Goal: Task Accomplishment & Management: Use online tool/utility

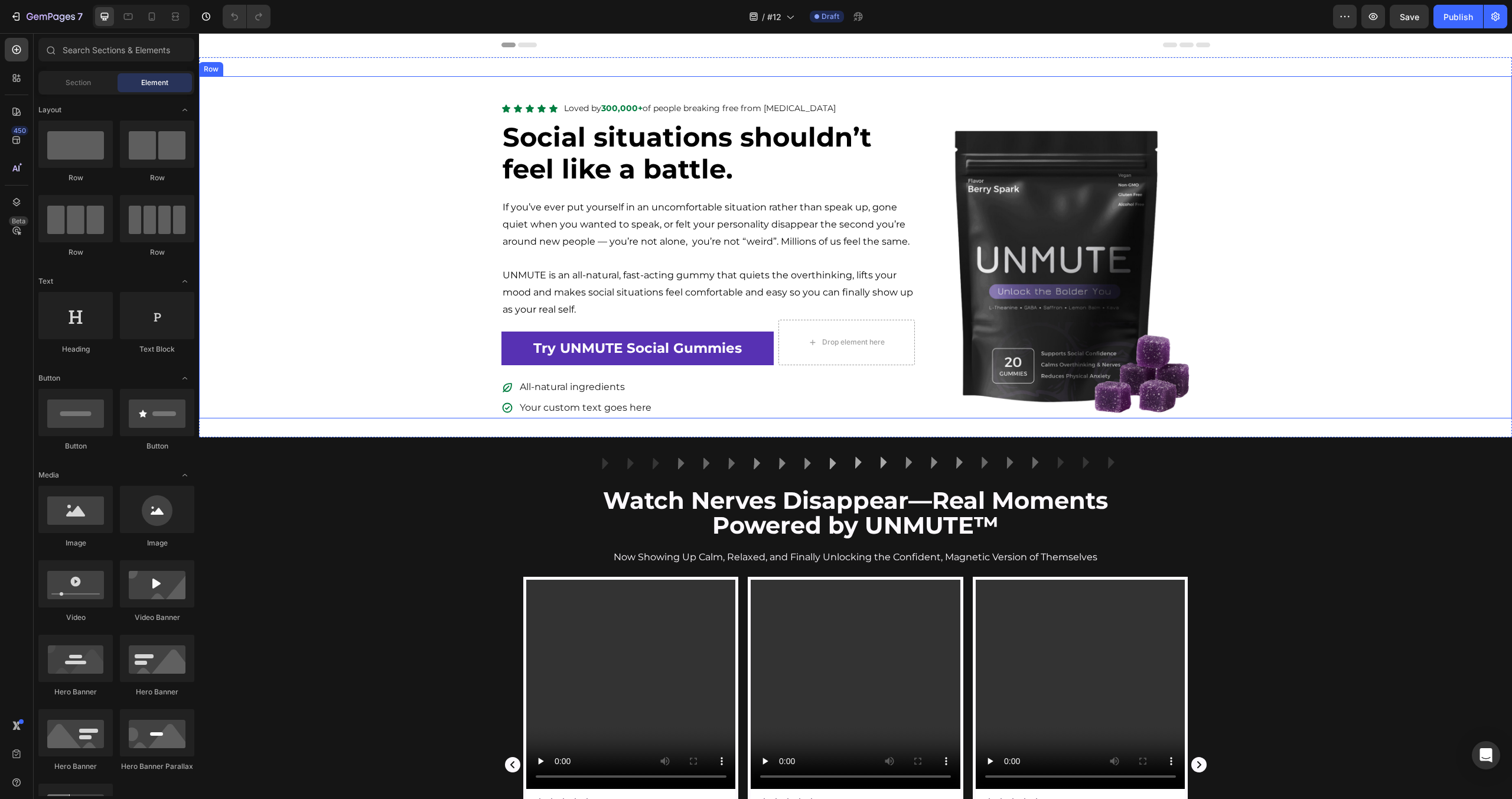
click at [1070, 274] on img at bounding box center [1062, 271] width 295 height 295
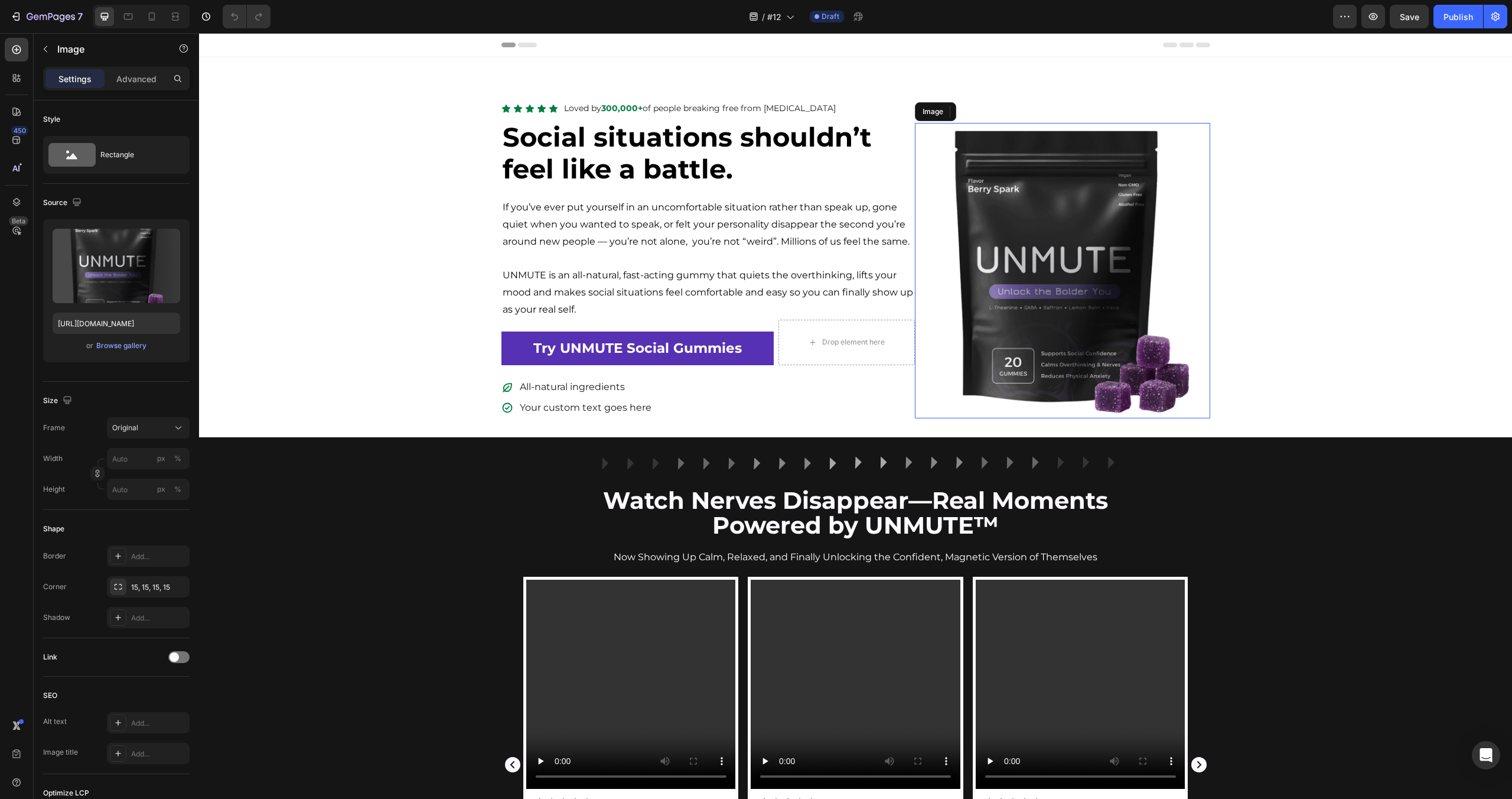
click at [1161, 246] on img at bounding box center [1062, 271] width 295 height 295
click at [1265, 266] on div "Icon Icon Icon Icon Icon Icon List Loved by 300,000+ of people breaking free fr…" at bounding box center [855, 259] width 1313 height 318
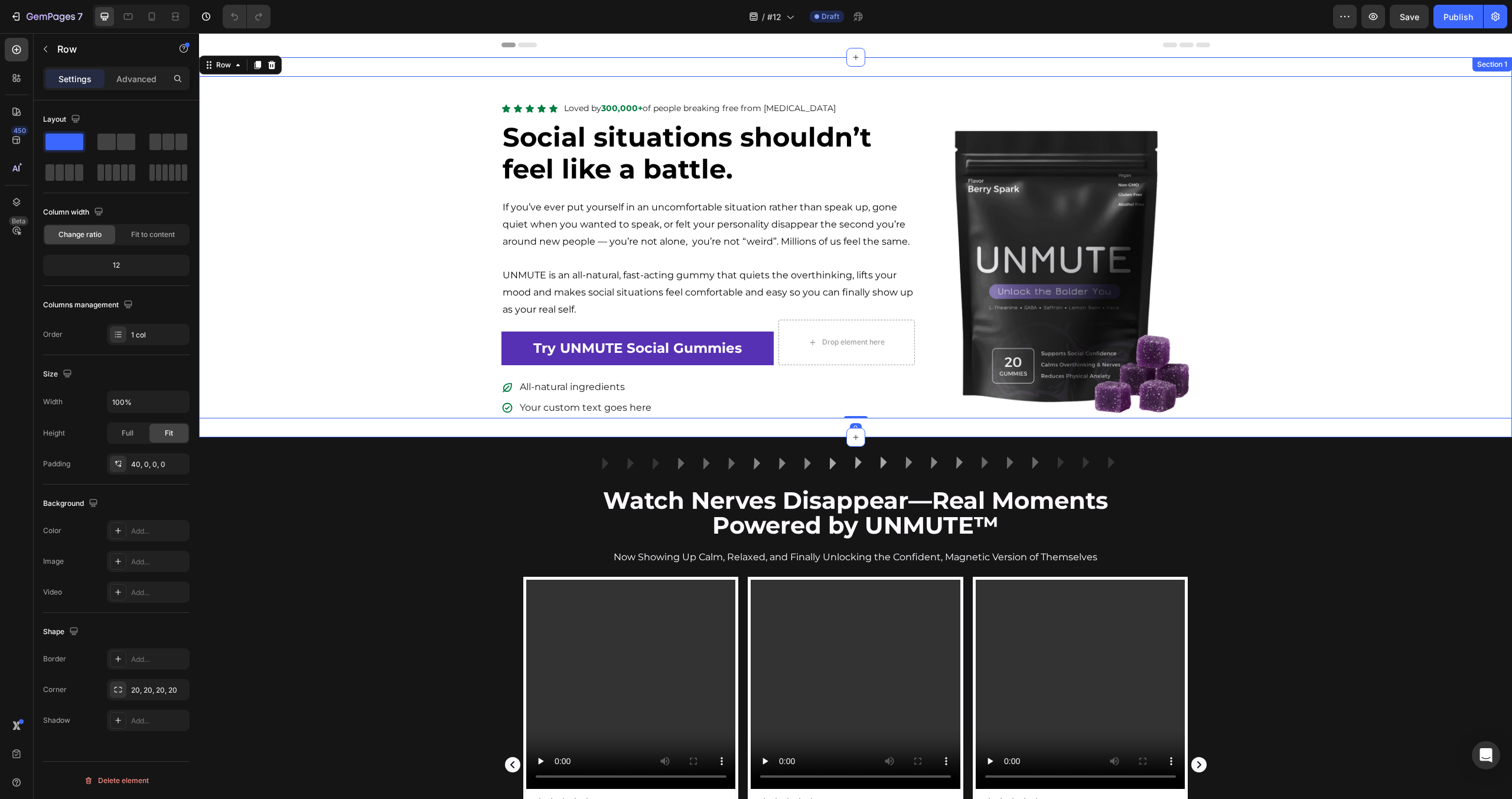
click at [921, 64] on div "Icon Icon Icon Icon Icon Icon List Loved by 300,000+ of people breaking free fr…" at bounding box center [855, 247] width 1313 height 380
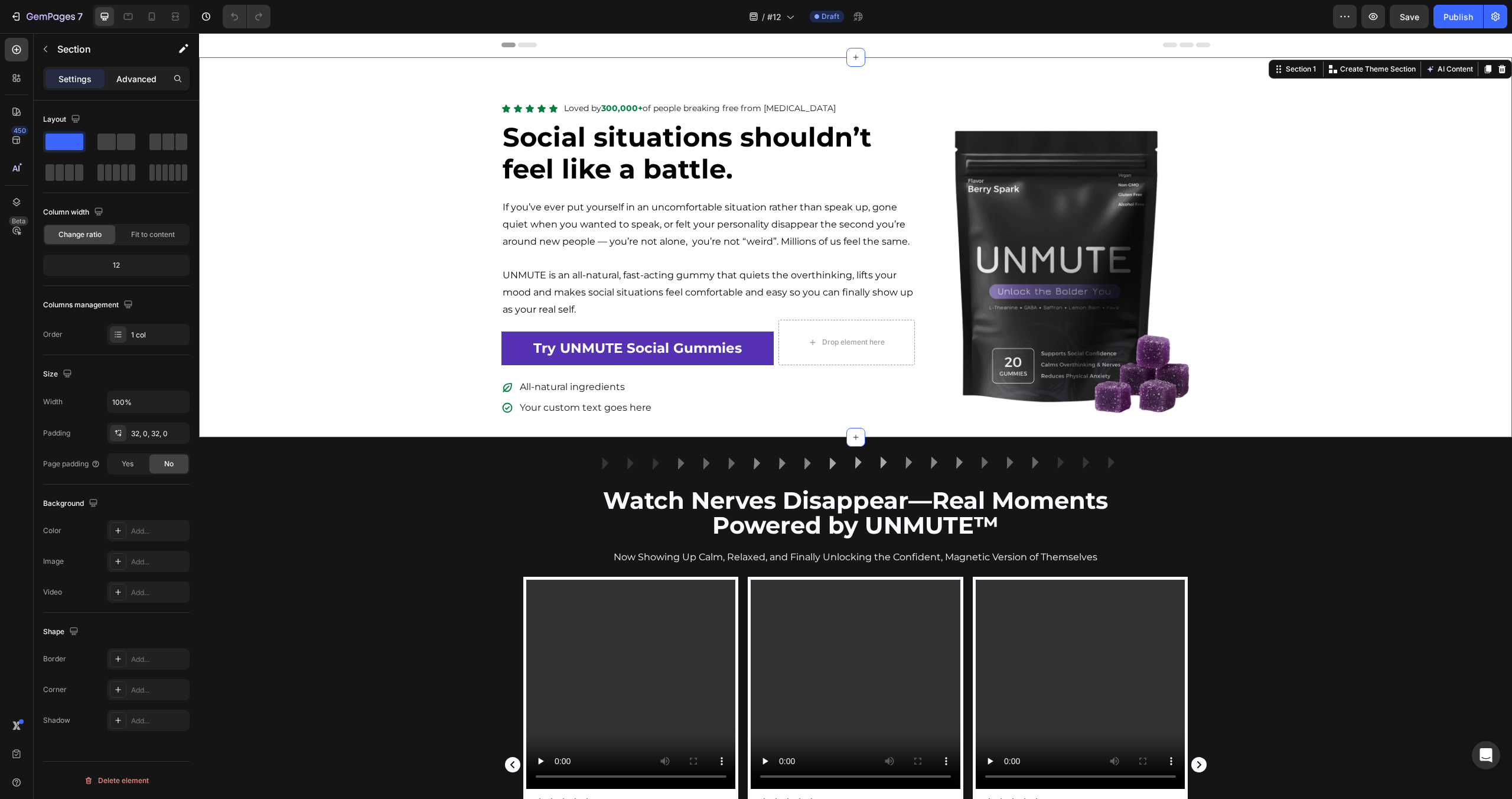
click at [111, 75] on div "Advanced" at bounding box center [136, 78] width 59 height 19
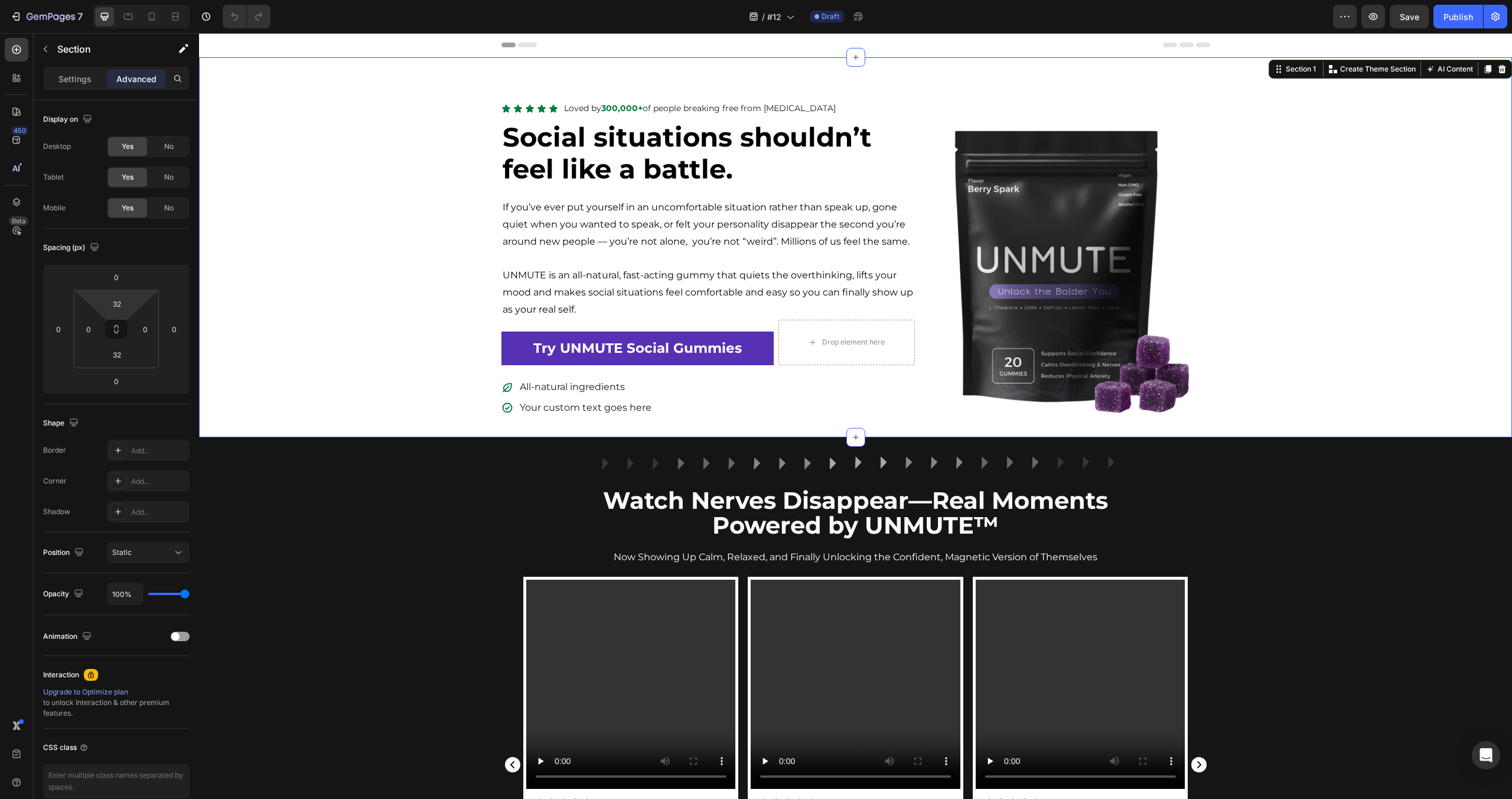
click at [113, 306] on input "32" at bounding box center [117, 303] width 23 height 17
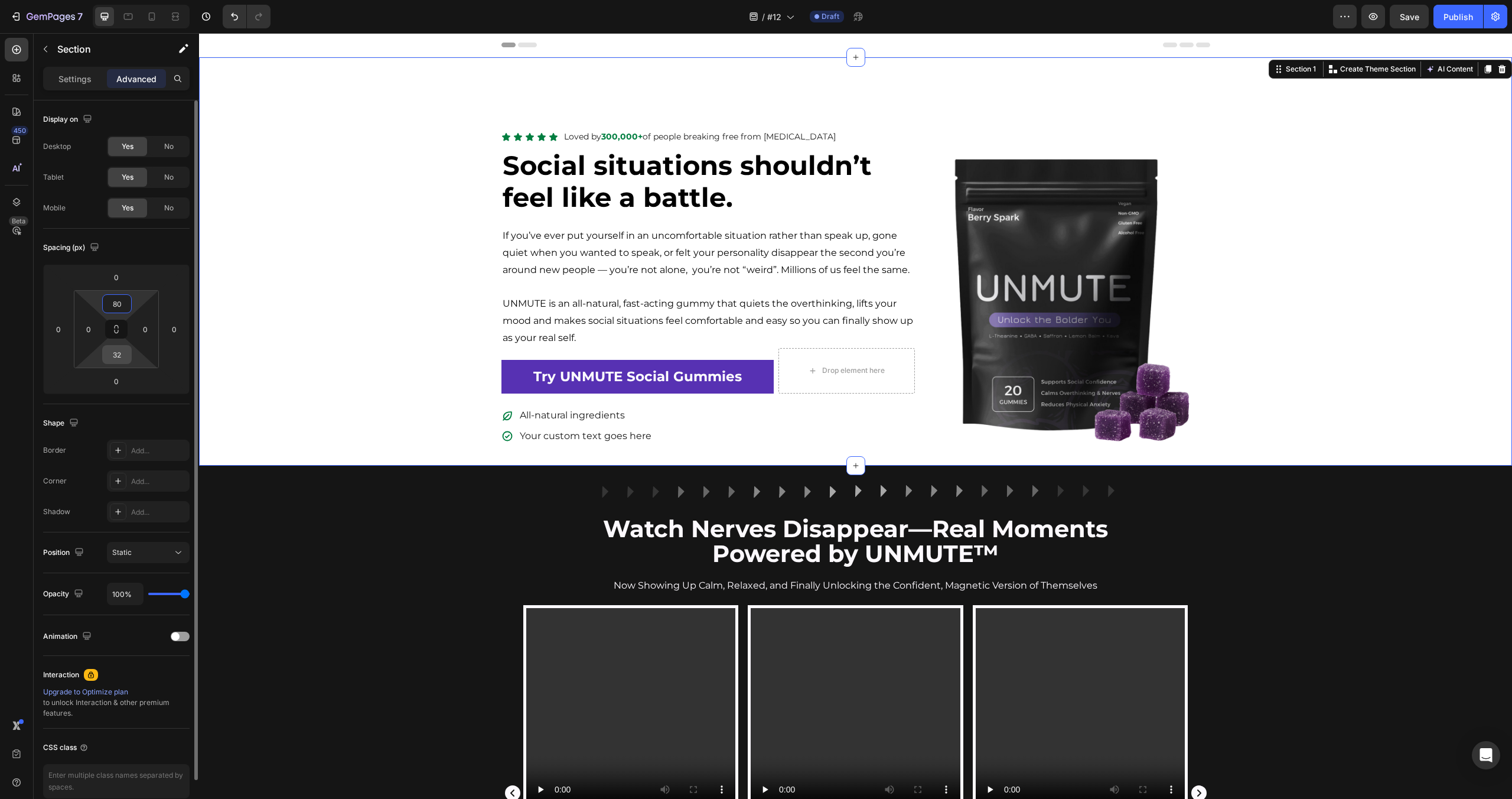
type input "80"
click at [124, 349] on input "32" at bounding box center [117, 354] width 23 height 17
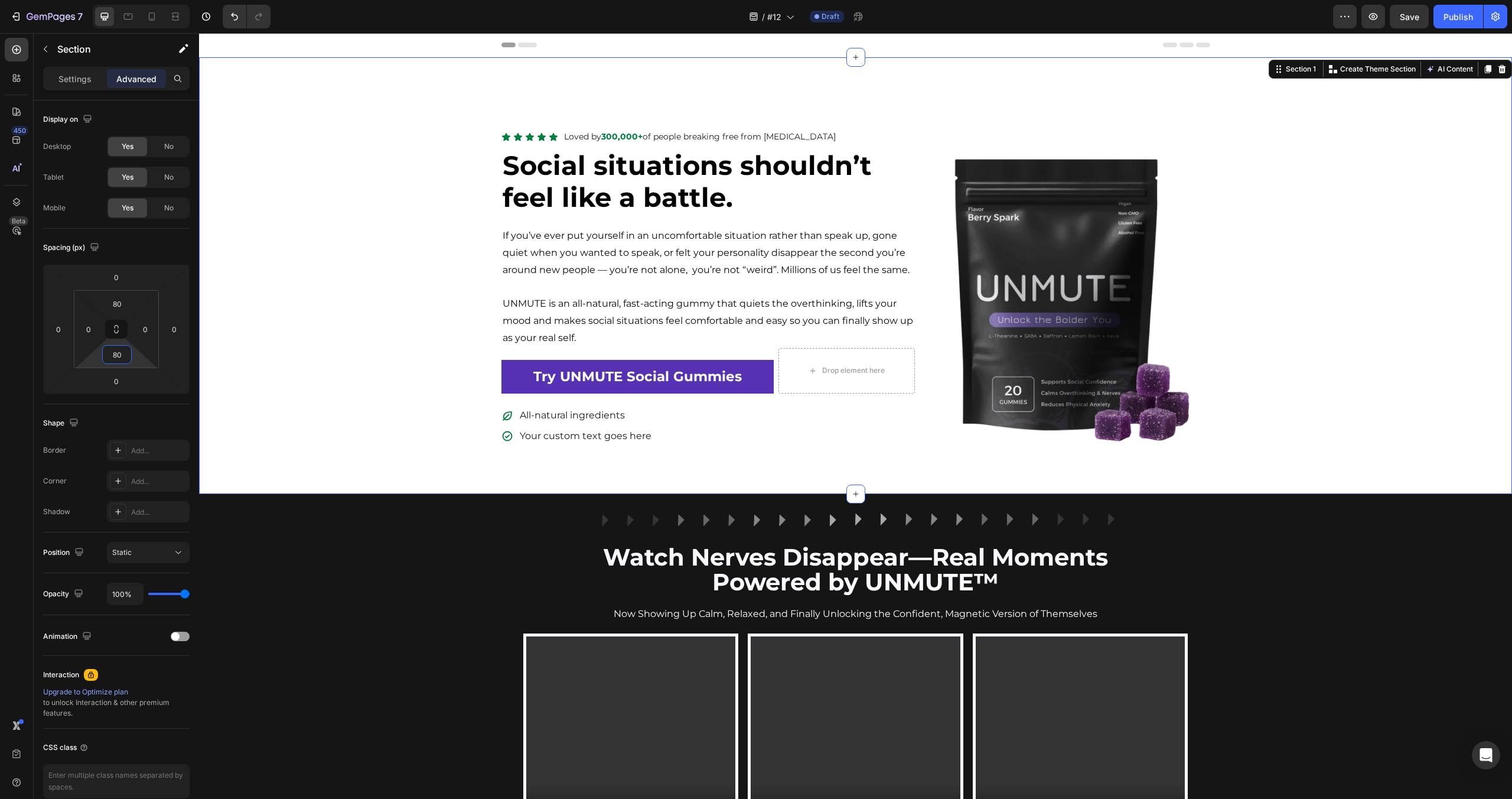
type input "80"
click at [907, 97] on div "Icon Icon Icon Icon Icon Icon List Loved by 300,000+ of people breaking free fr…" at bounding box center [855, 275] width 1313 height 437
click at [445, 140] on div "Icon Icon Icon Icon Icon Icon List Loved by 300,000+ of people breaking free fr…" at bounding box center [855, 287] width 1313 height 318
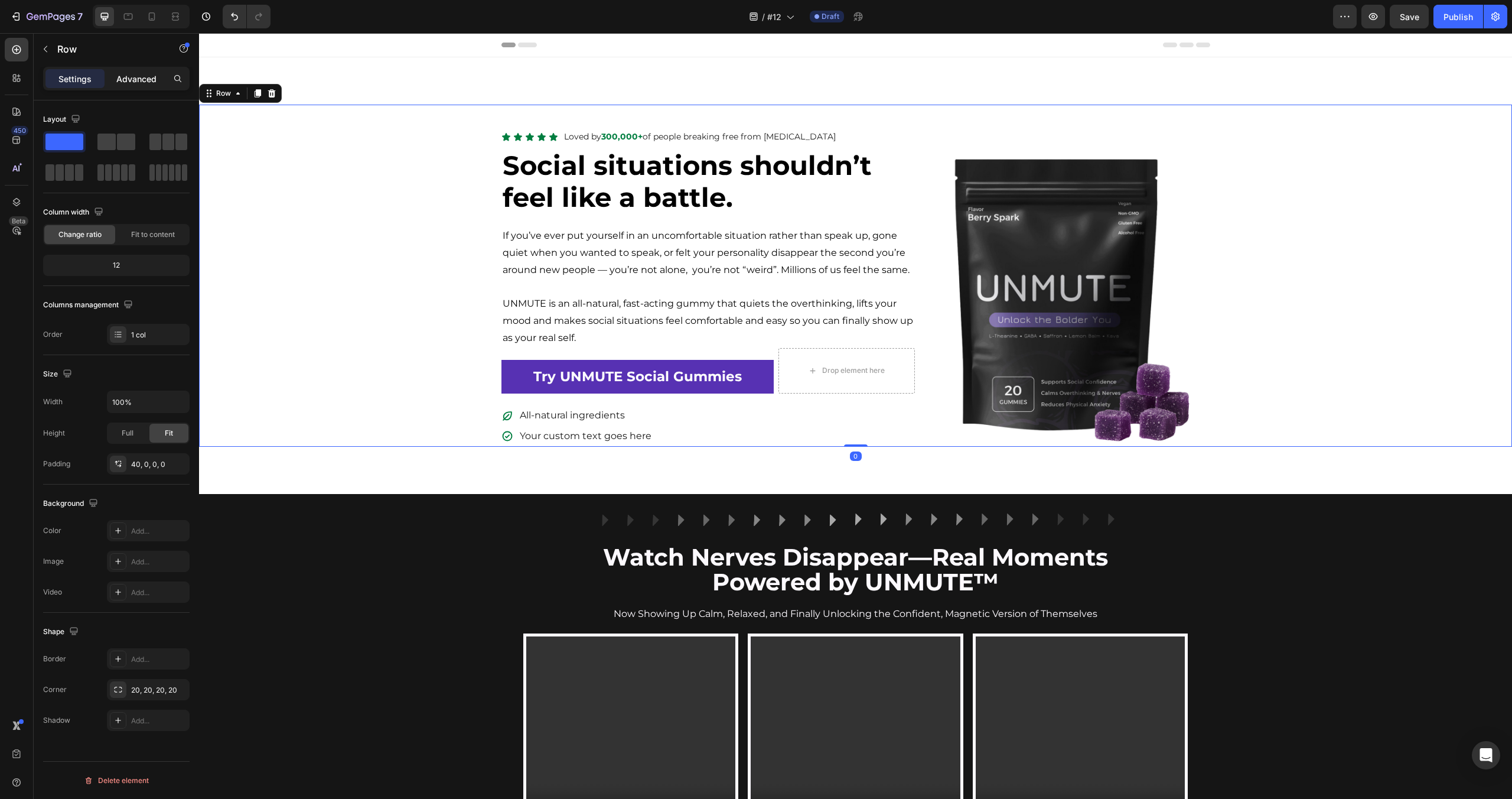
click at [146, 78] on p "Advanced" at bounding box center [137, 78] width 40 height 12
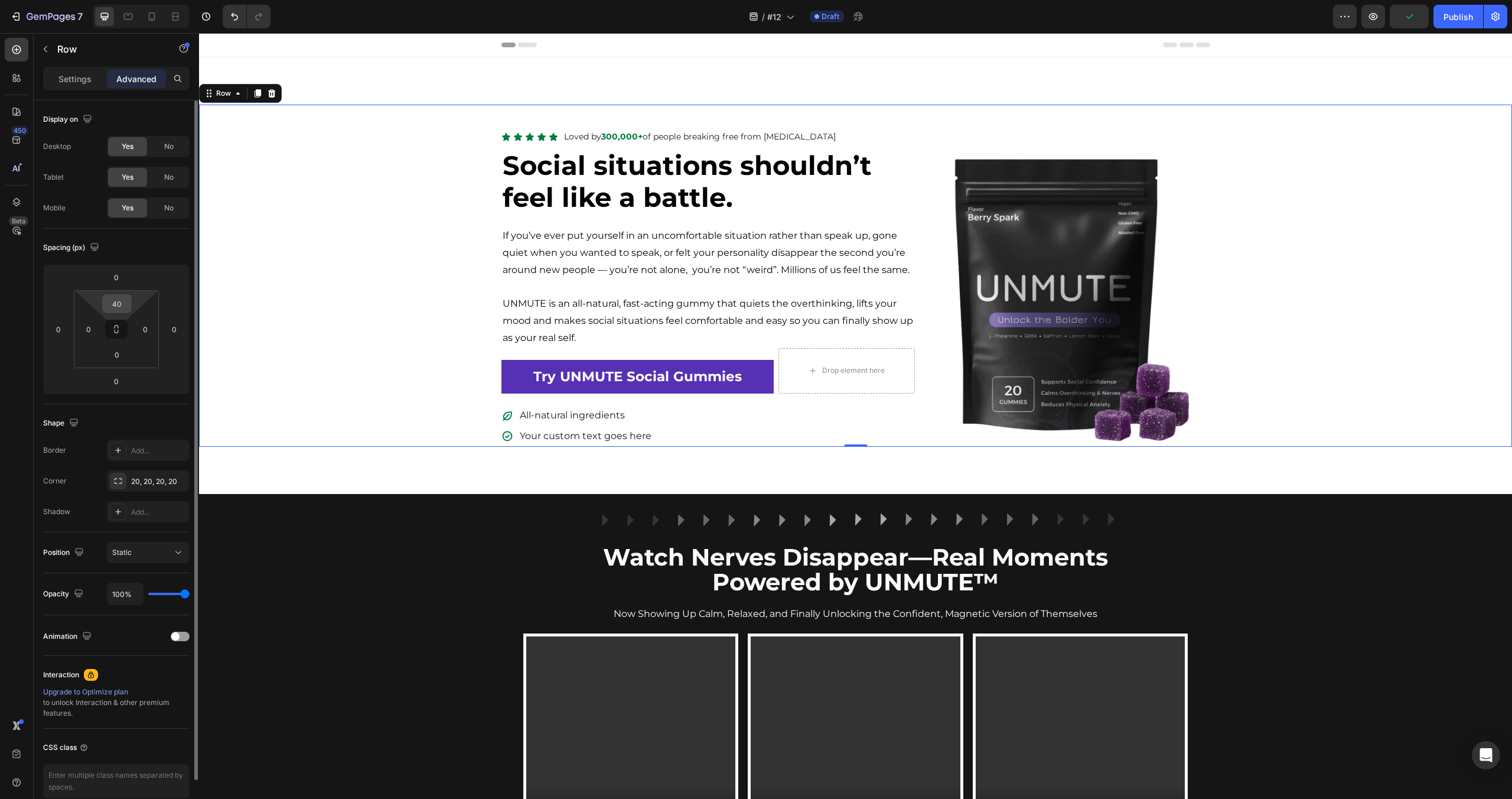
click at [109, 300] on input "40" at bounding box center [117, 303] width 23 height 17
type input "0"
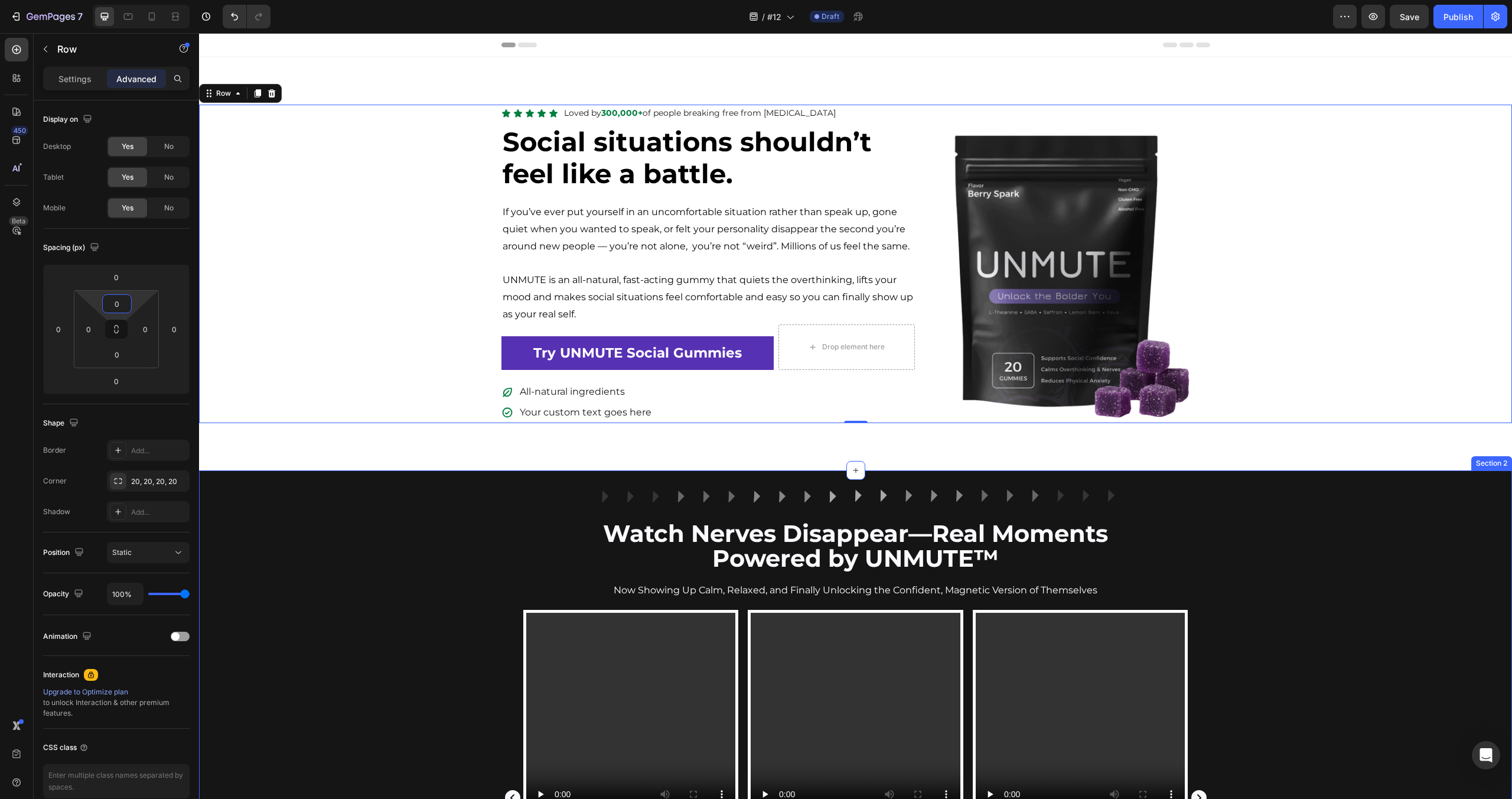
click at [444, 680] on div "Video Icon Icon Icon Icon Icon Icon List No More Blank Mind Moments Text Block …" at bounding box center [855, 805] width 1313 height 392
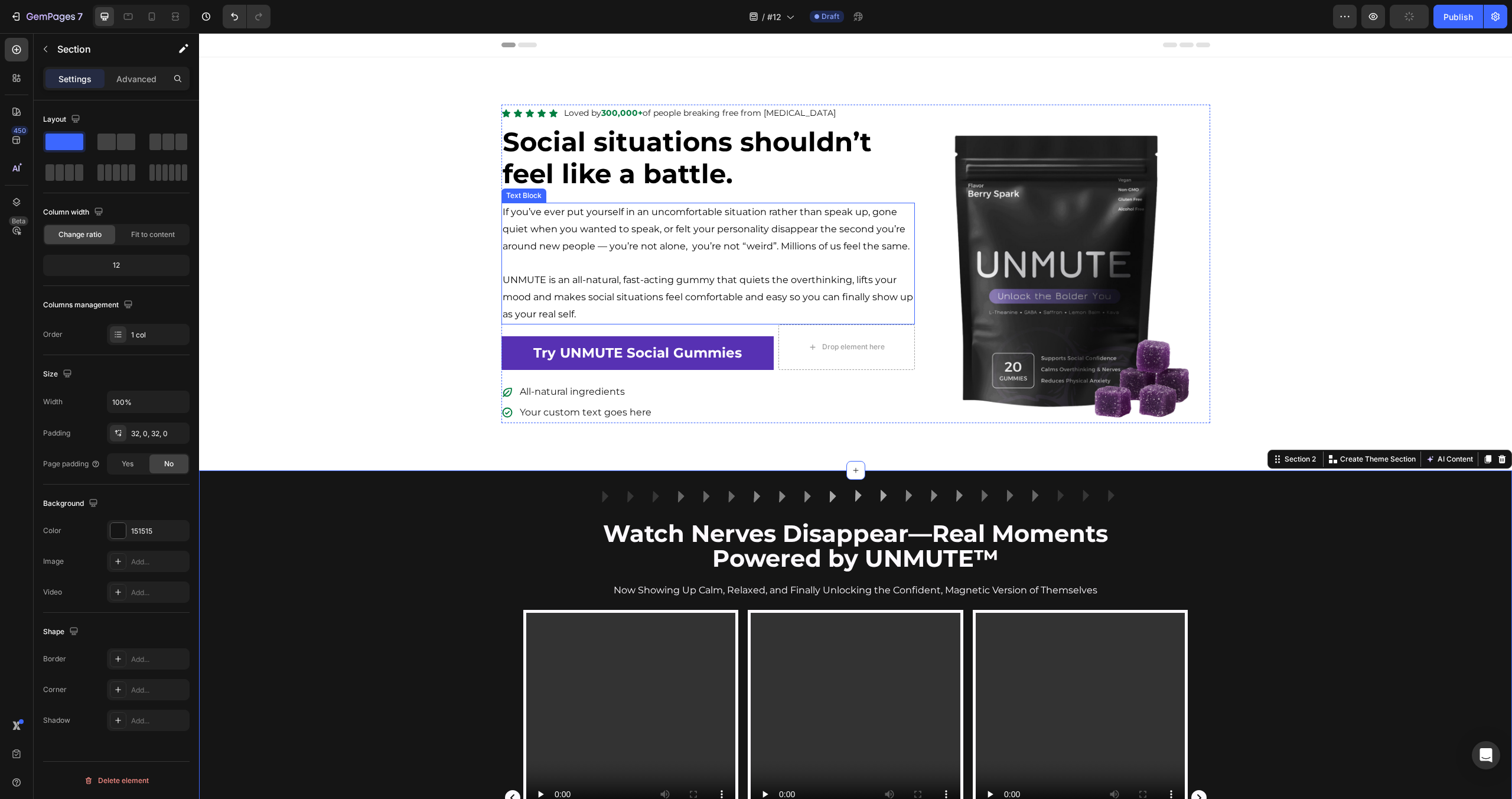
click at [579, 232] on p "If you’ve ever put yourself in an uncomfortable situation rather than speak up,…" at bounding box center [708, 229] width 411 height 51
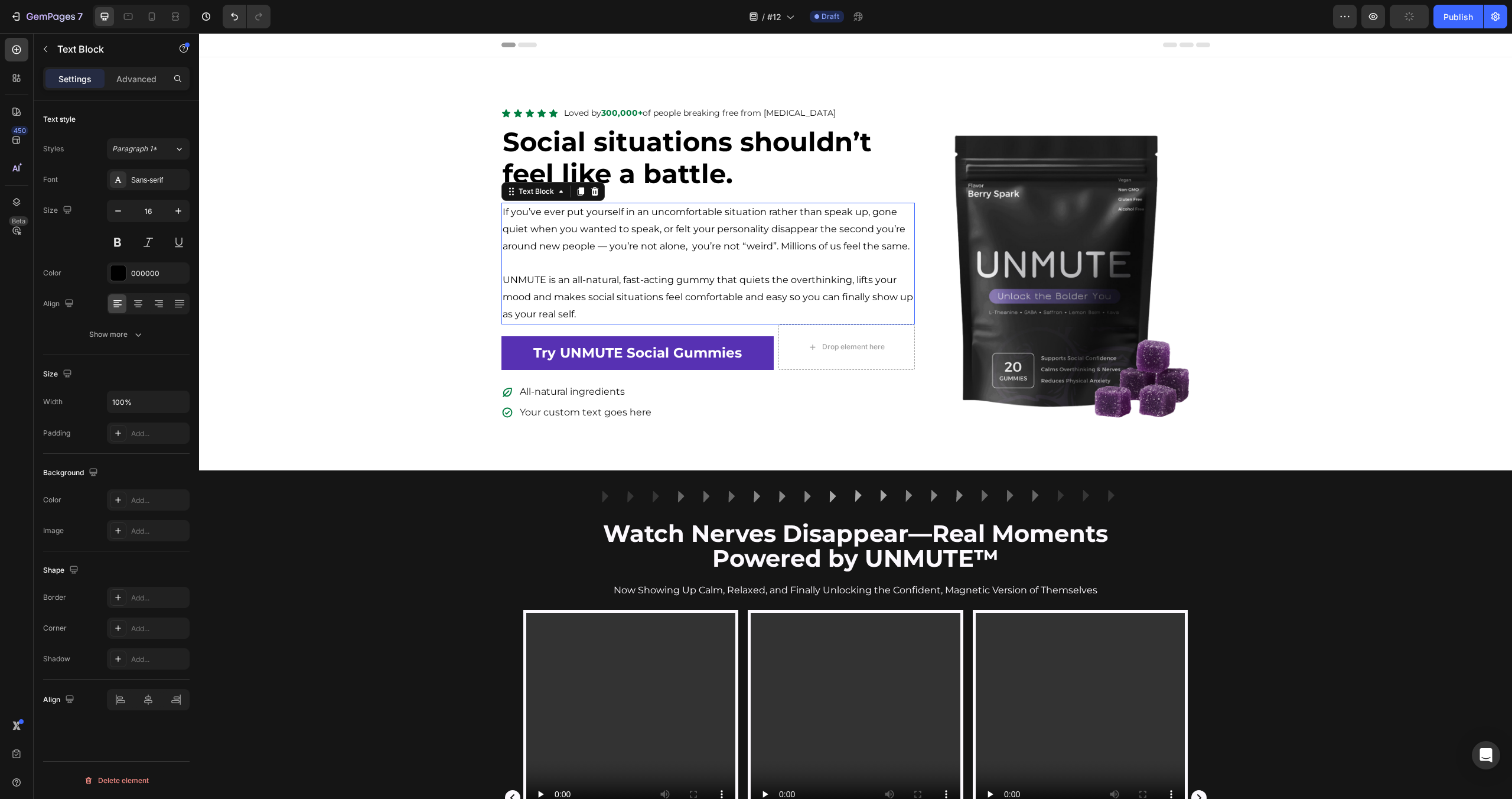
click at [579, 233] on p "If you’ve ever put yourself in an uncomfortable situation rather than speak up,…" at bounding box center [708, 229] width 411 height 51
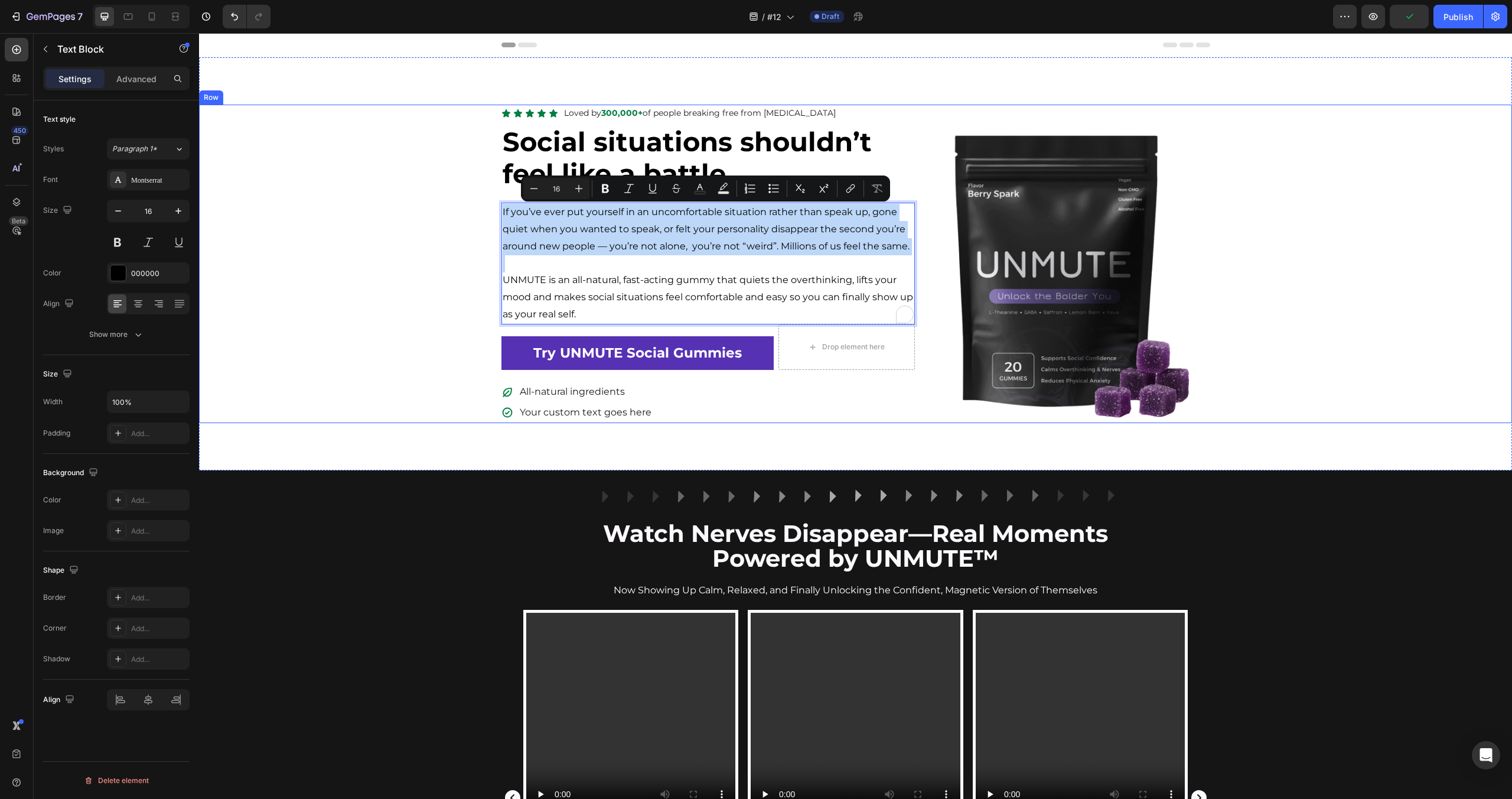
click at [403, 249] on div "Icon Icon Icon Icon Icon Icon List Loved by 300,000+ of people breaking free fr…" at bounding box center [855, 263] width 1313 height 318
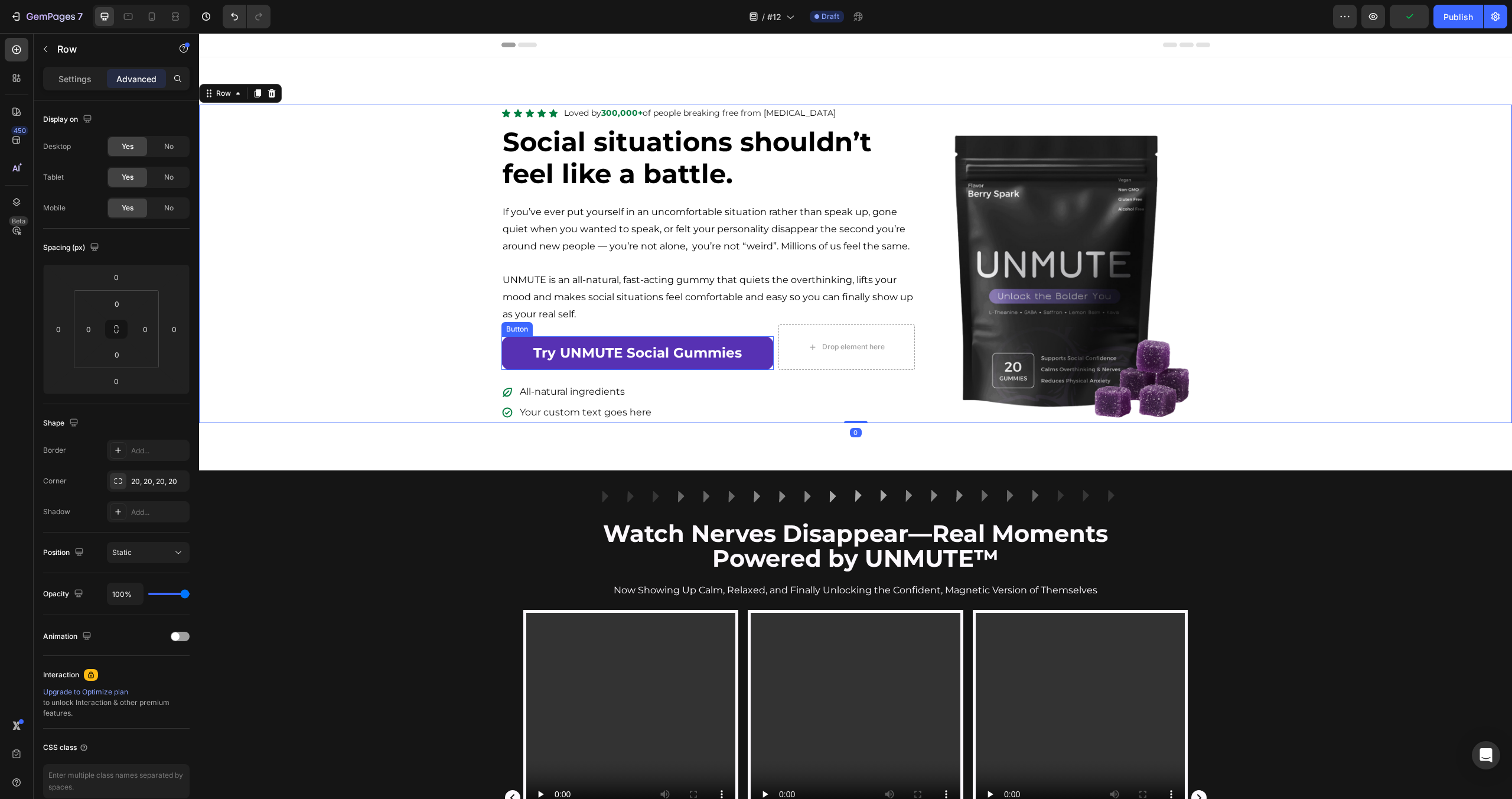
click at [502, 344] on link "Try UNMUTE Social Gummies" at bounding box center [637, 353] width 272 height 34
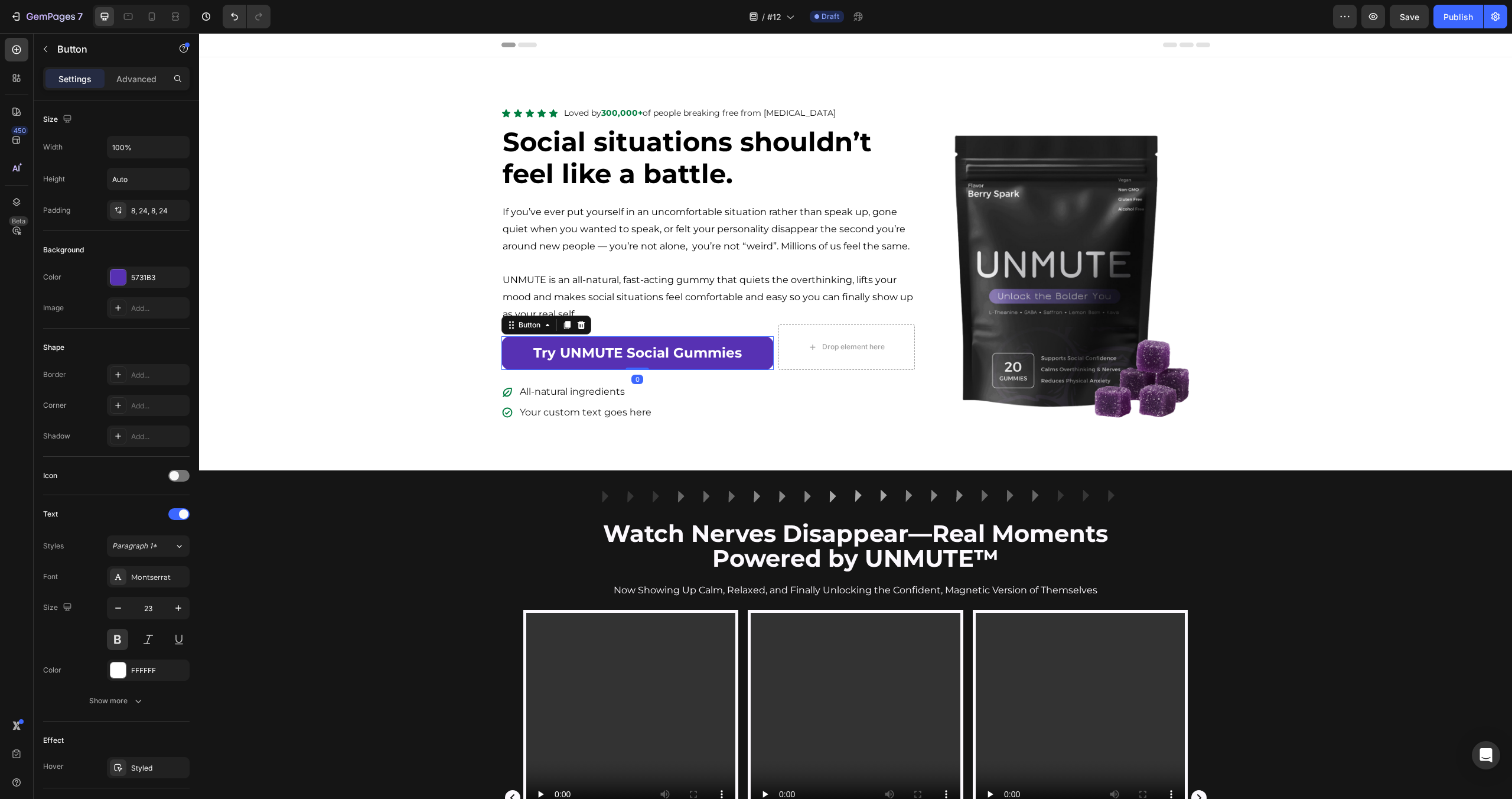
click at [514, 366] on link "Try UNMUTE Social Gummies" at bounding box center [637, 353] width 272 height 34
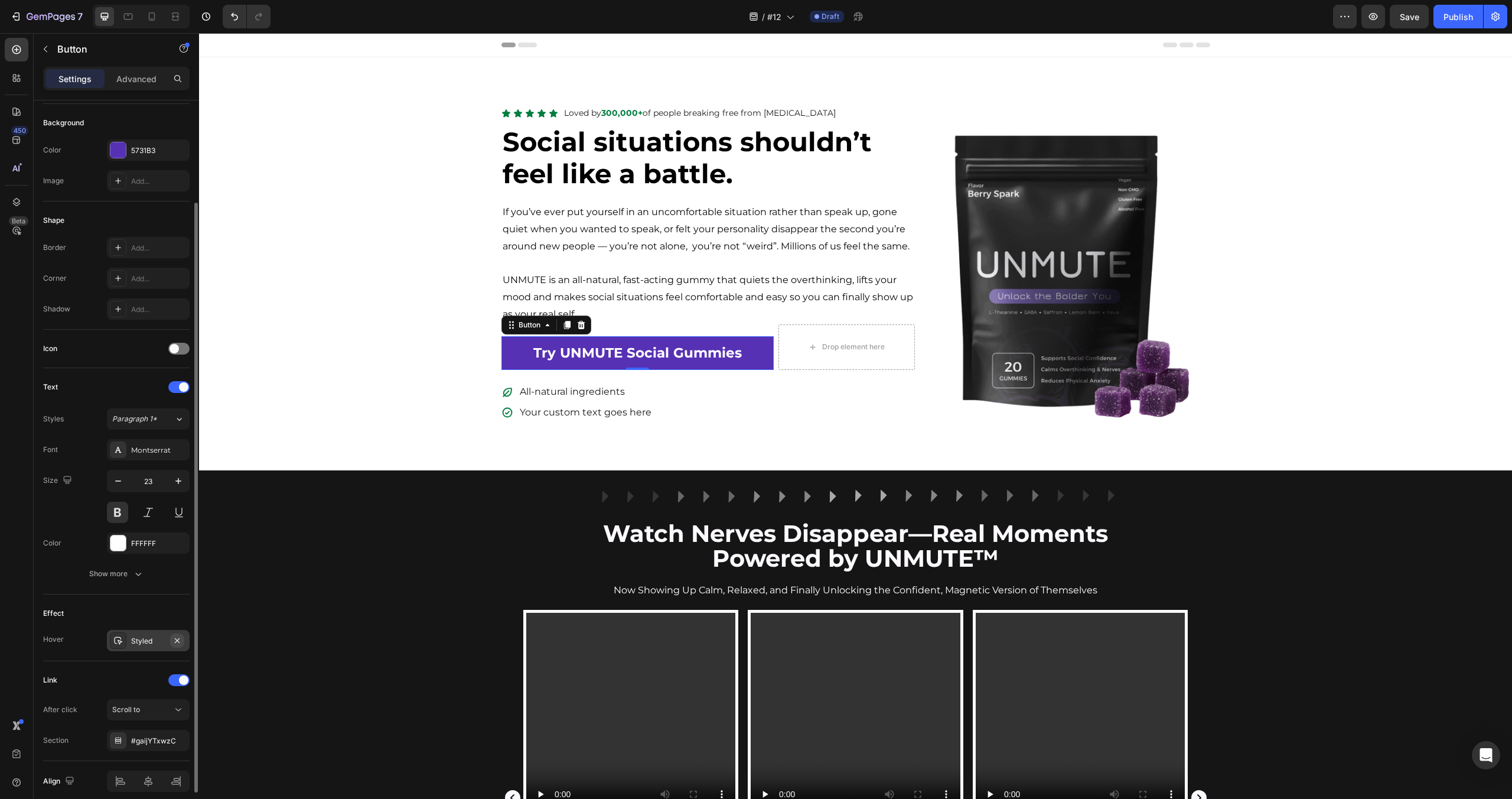
click at [177, 640] on icon "button" at bounding box center [177, 640] width 5 height 5
click at [319, 636] on div "Video Icon Icon Icon Icon Icon Icon List No More Blank Mind Moments Text Block …" at bounding box center [855, 805] width 1313 height 392
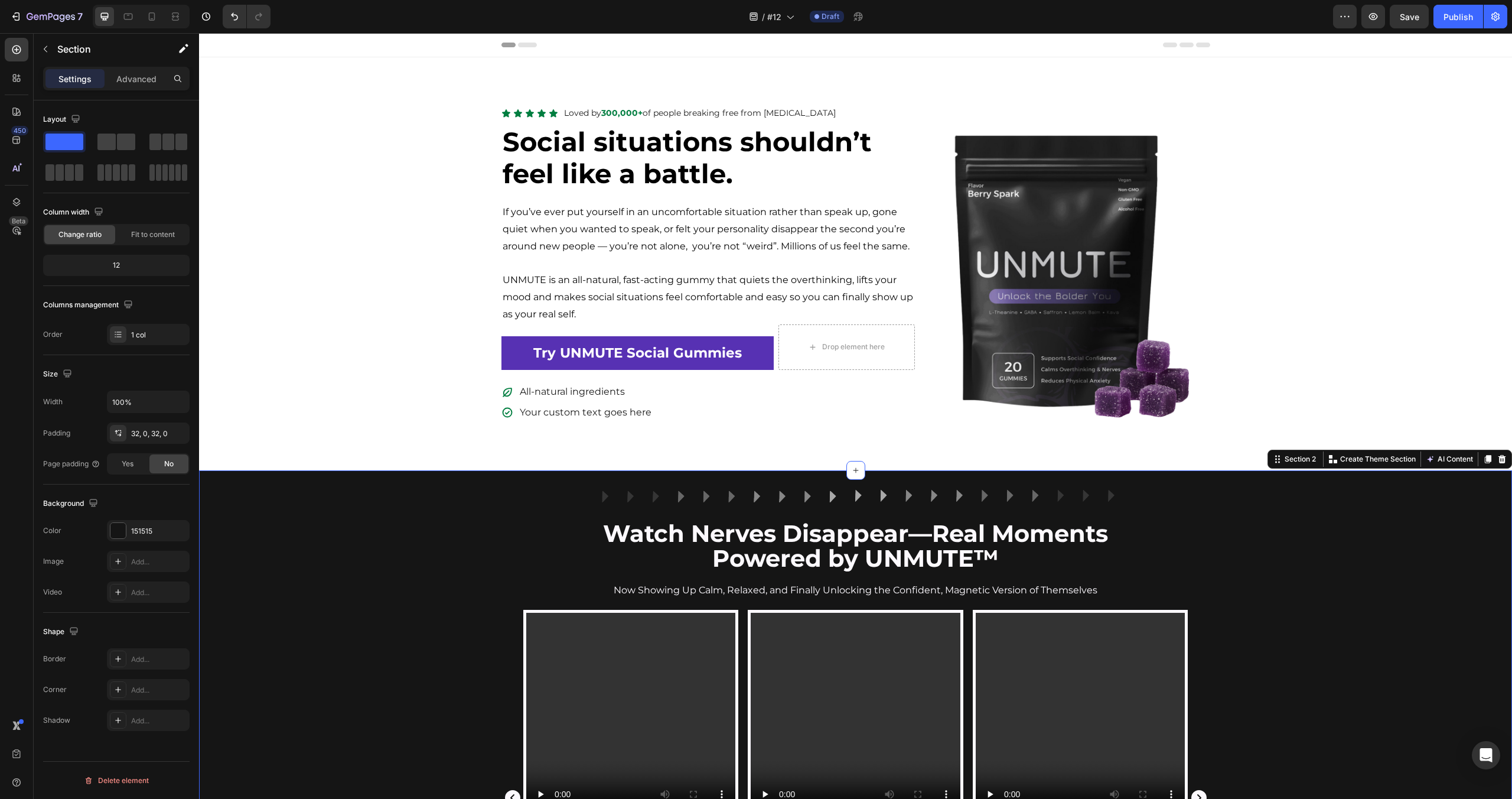
scroll to position [0, 0]
click at [407, 341] on div "Icon Icon Icon Icon Icon Icon List Loved by 300,000+ of people breaking free fr…" at bounding box center [855, 263] width 1313 height 318
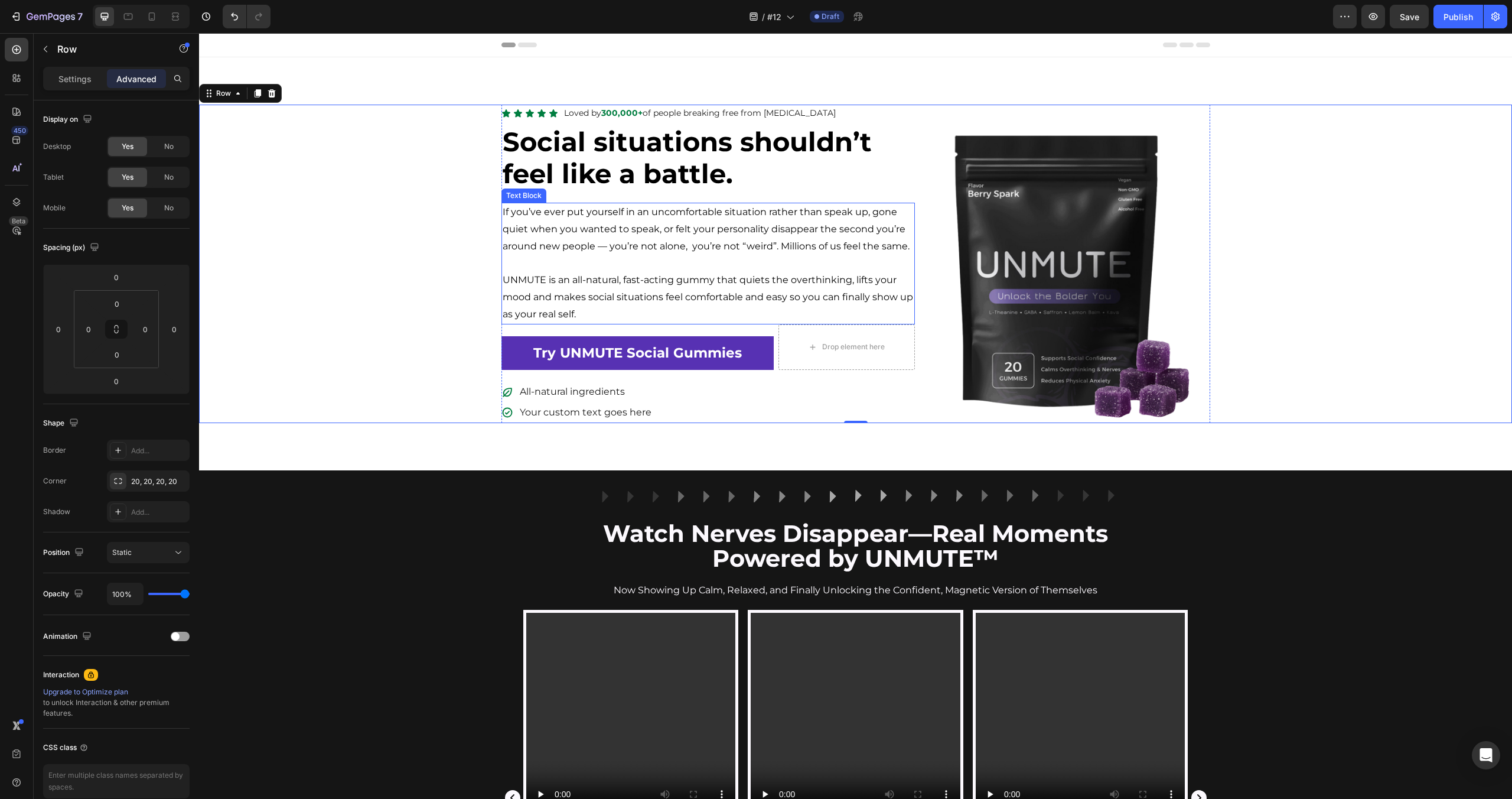
click at [618, 257] on p "Rich Text Editor. Editing area: main" at bounding box center [708, 264] width 411 height 17
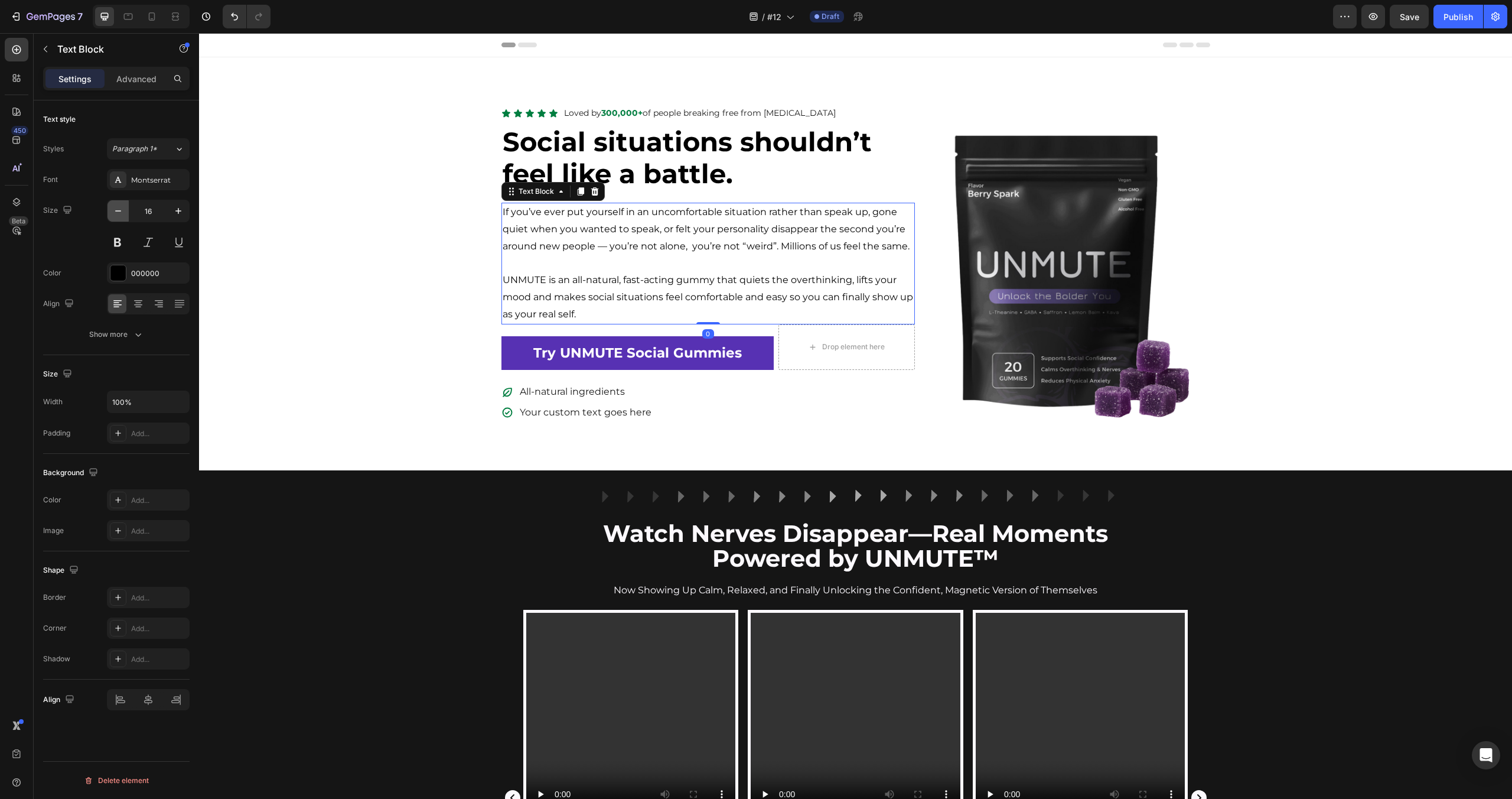
click at [117, 211] on icon "button" at bounding box center [118, 211] width 12 height 12
click at [117, 211] on icon "button" at bounding box center [118, 211] width 6 height 1
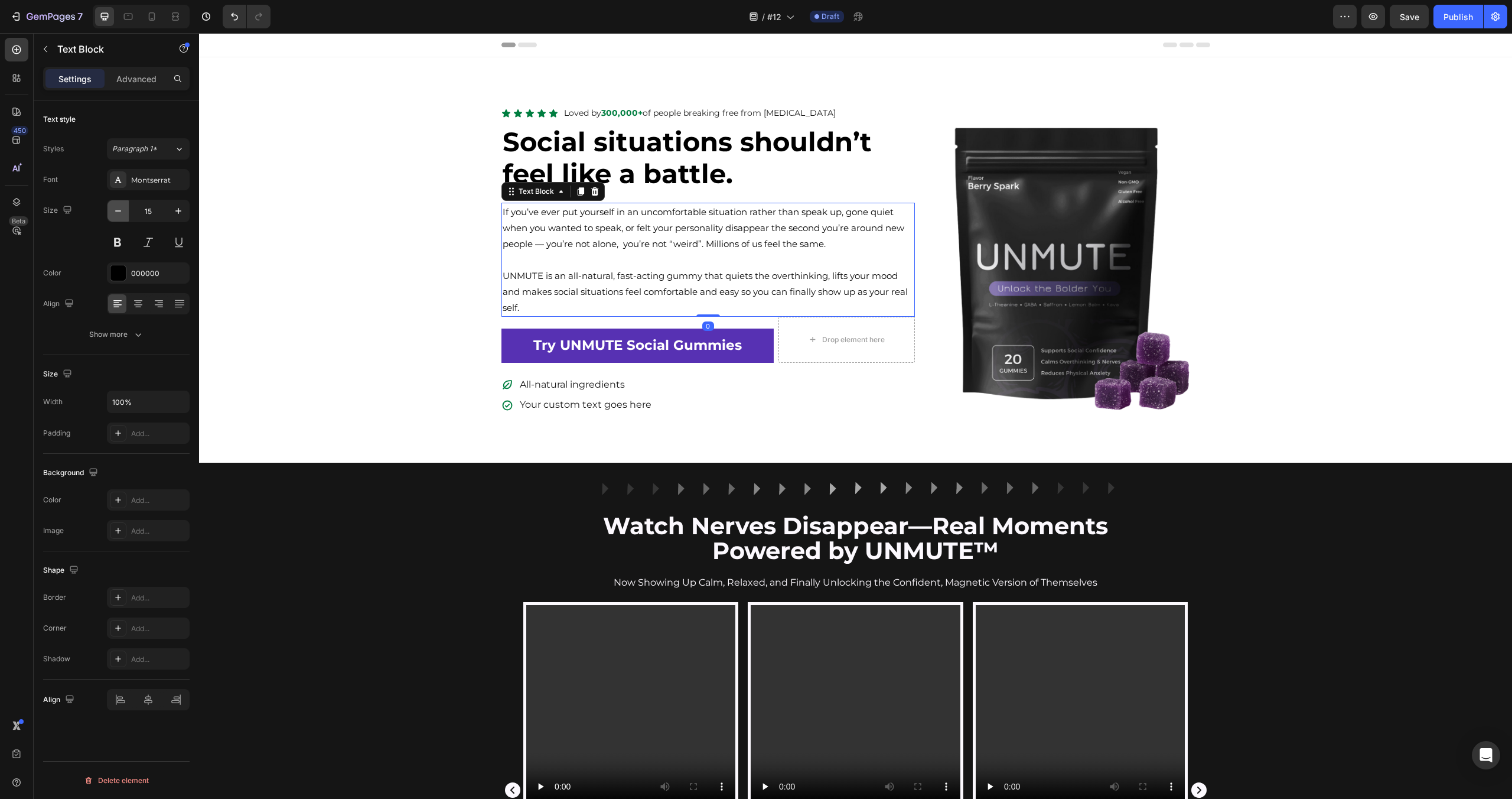
type input "14"
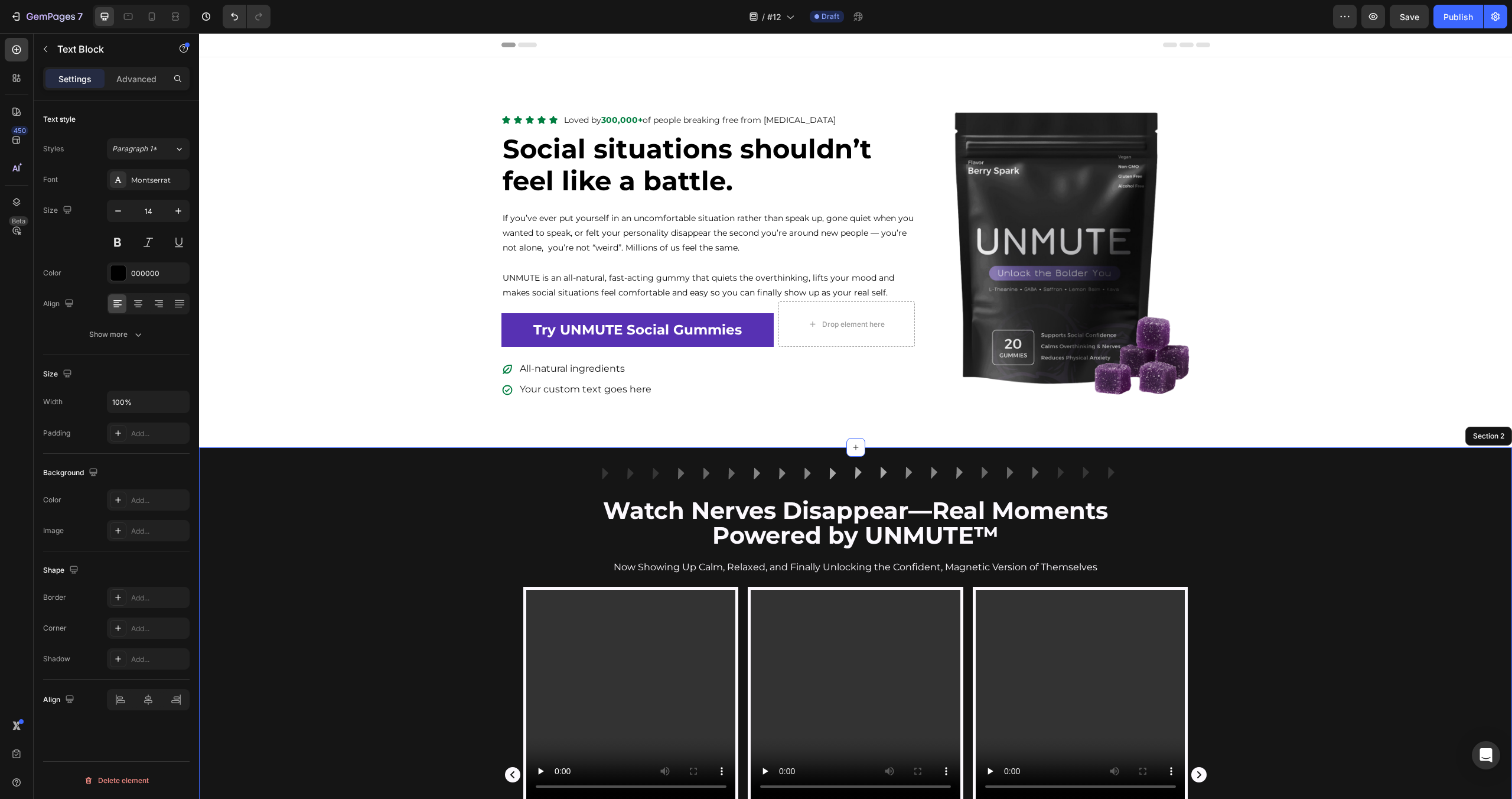
click at [378, 499] on div "Image Row Watch Nerves Disappear—Real Moments Powered by UNMUTE™ Heading Now Sh…" at bounding box center [855, 766] width 1313 height 600
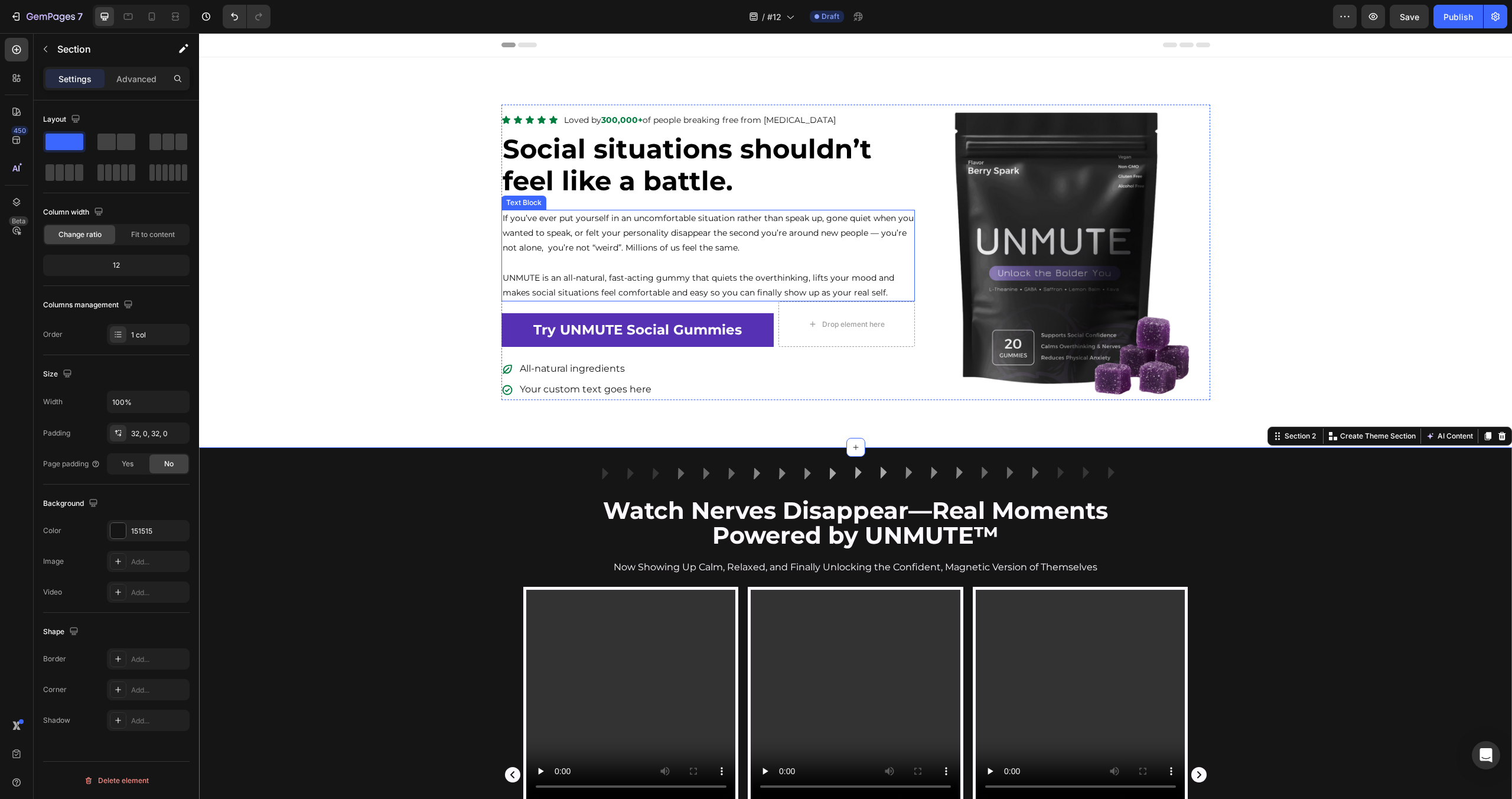
click at [613, 237] on p "If you’ve ever put yourself in an uncomfortable situation rather than speak up,…" at bounding box center [708, 233] width 411 height 45
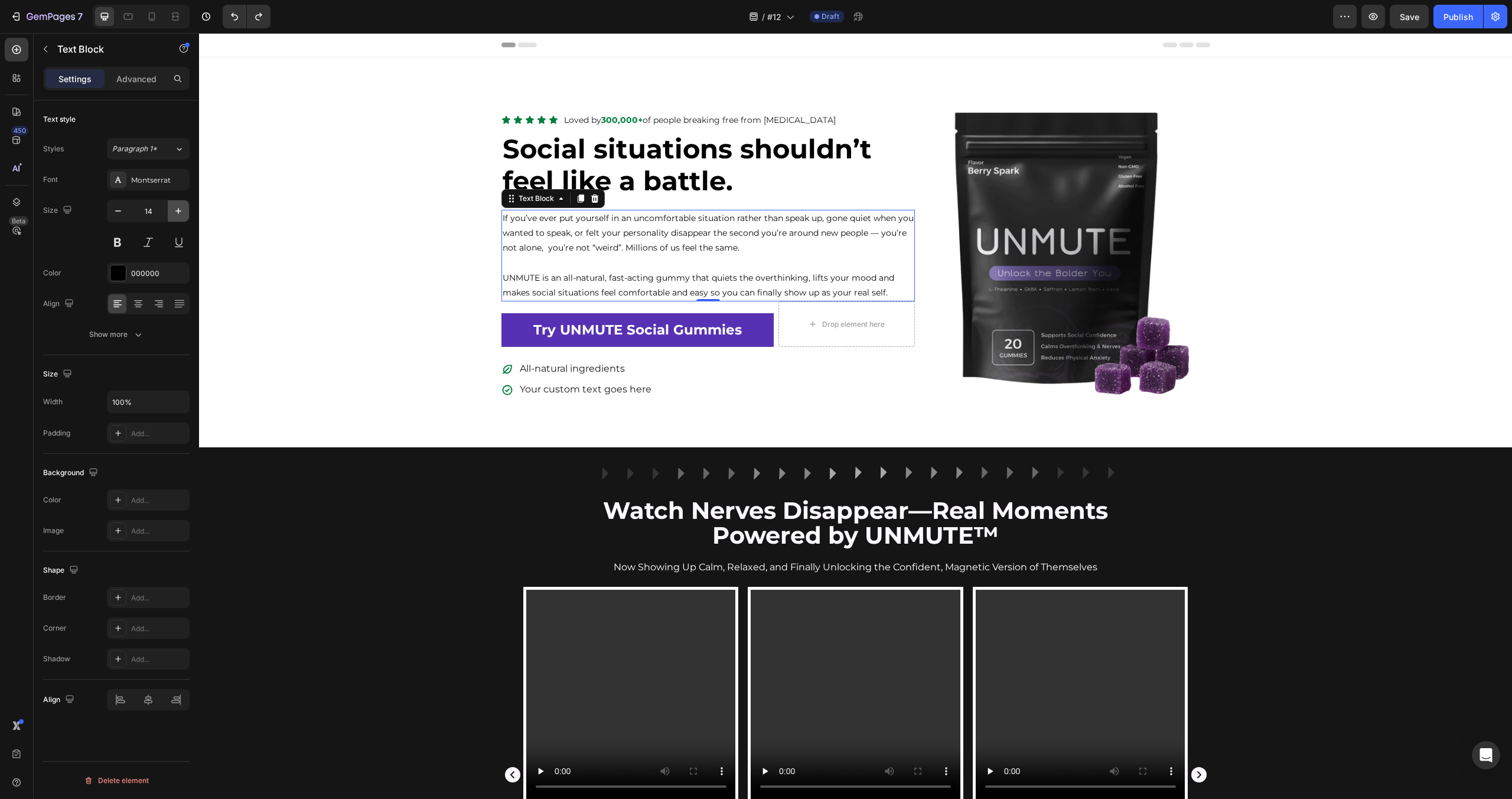
click at [178, 214] on icon "button" at bounding box center [178, 211] width 12 height 12
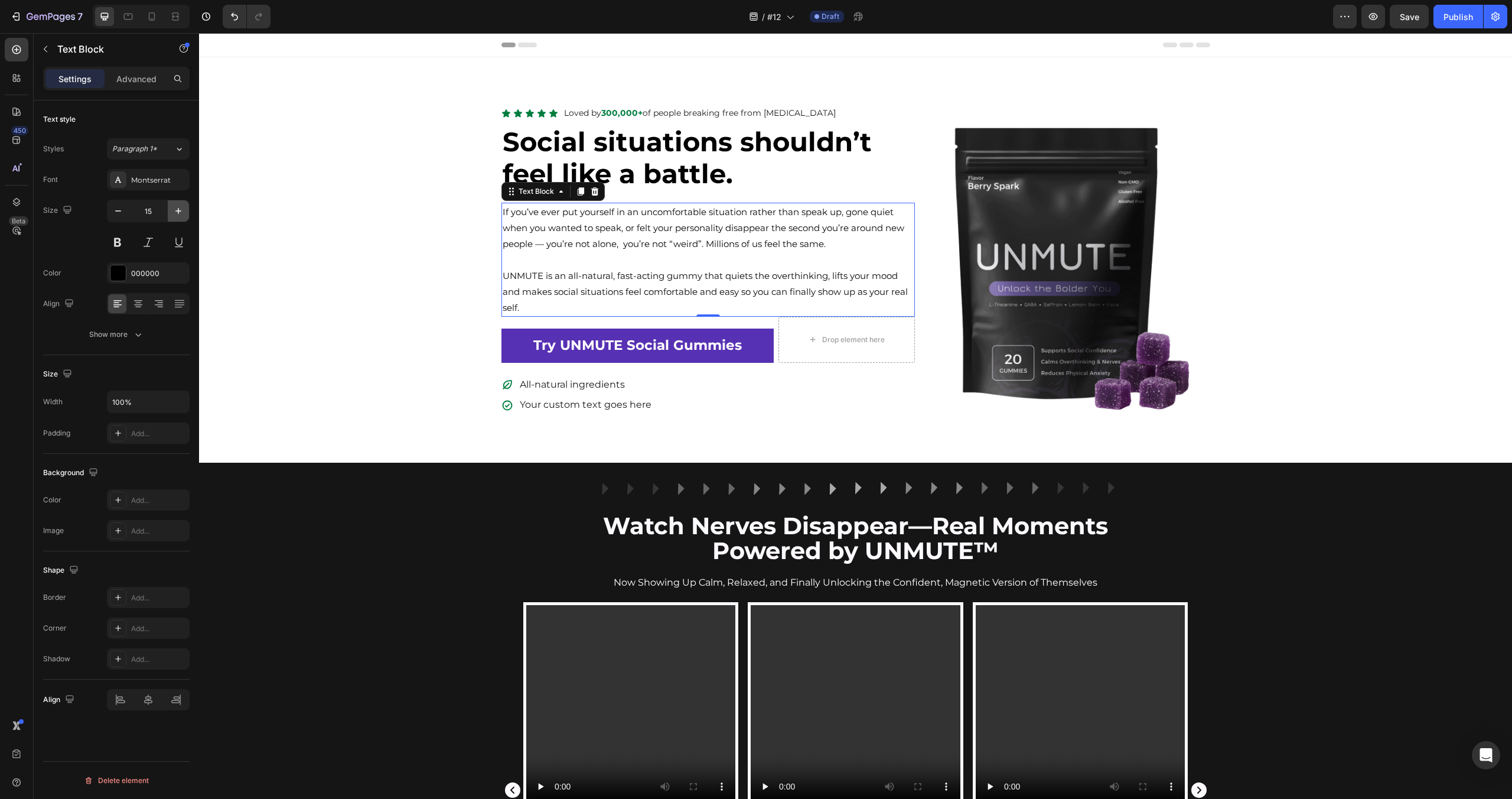
click at [178, 214] on icon "button" at bounding box center [178, 211] width 12 height 12
type input "16"
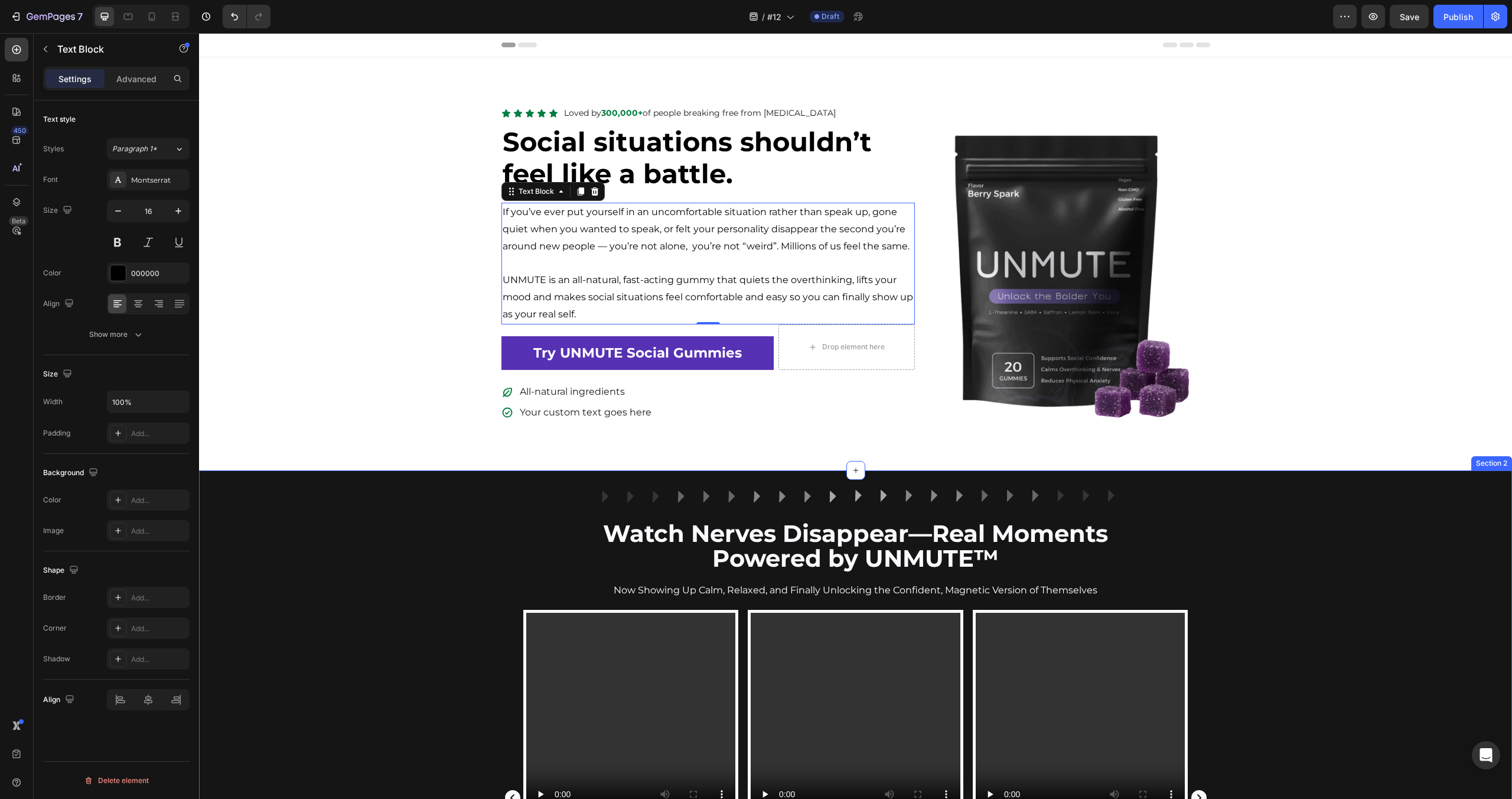
click at [295, 535] on div "Image Row Watch Nerves Disappear—Real Moments Powered by UNMUTE™ Heading Now Sh…" at bounding box center [855, 789] width 1313 height 600
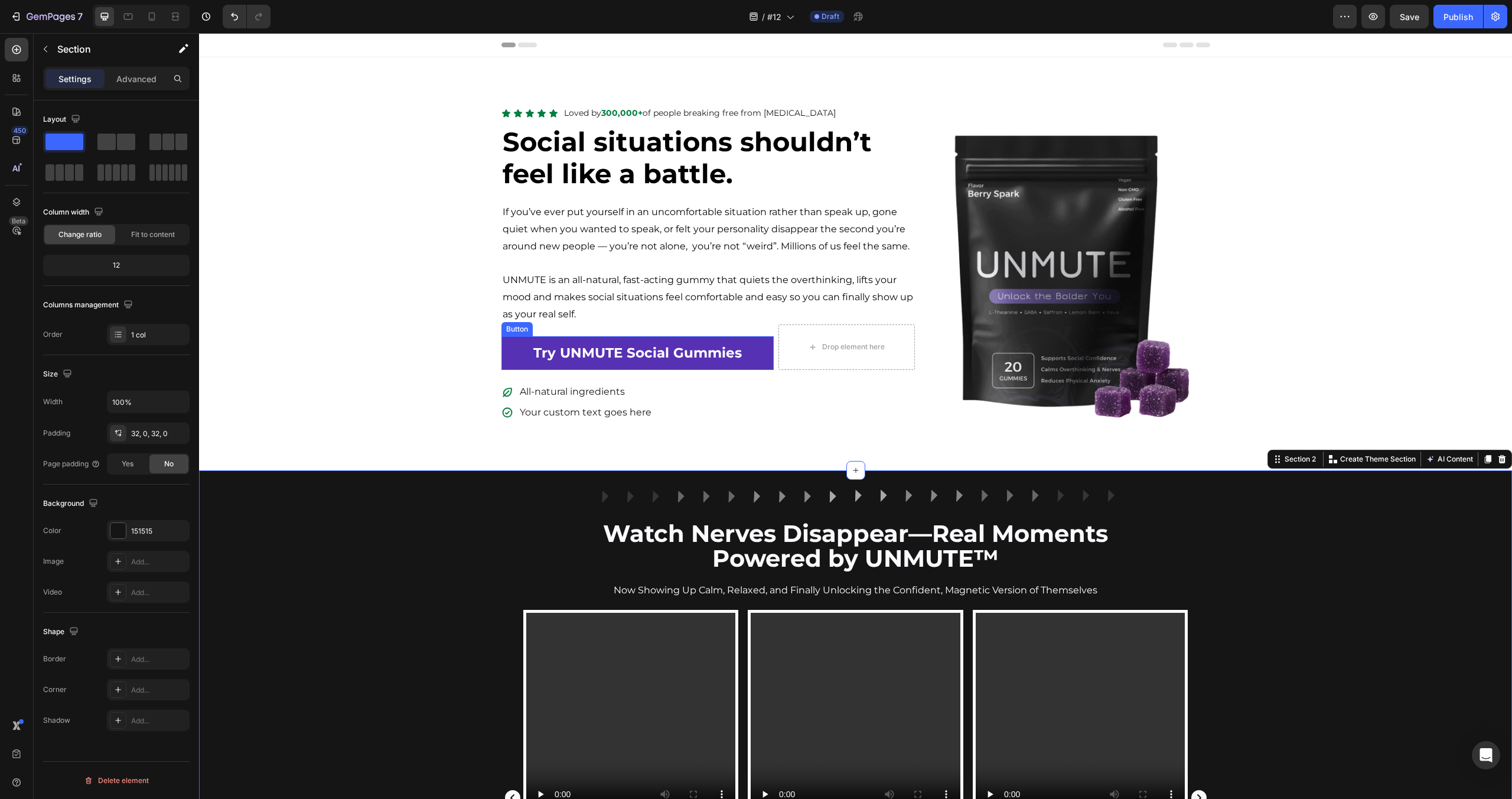
click at [654, 262] on p "Rich Text Editor. Editing area: main" at bounding box center [708, 264] width 411 height 17
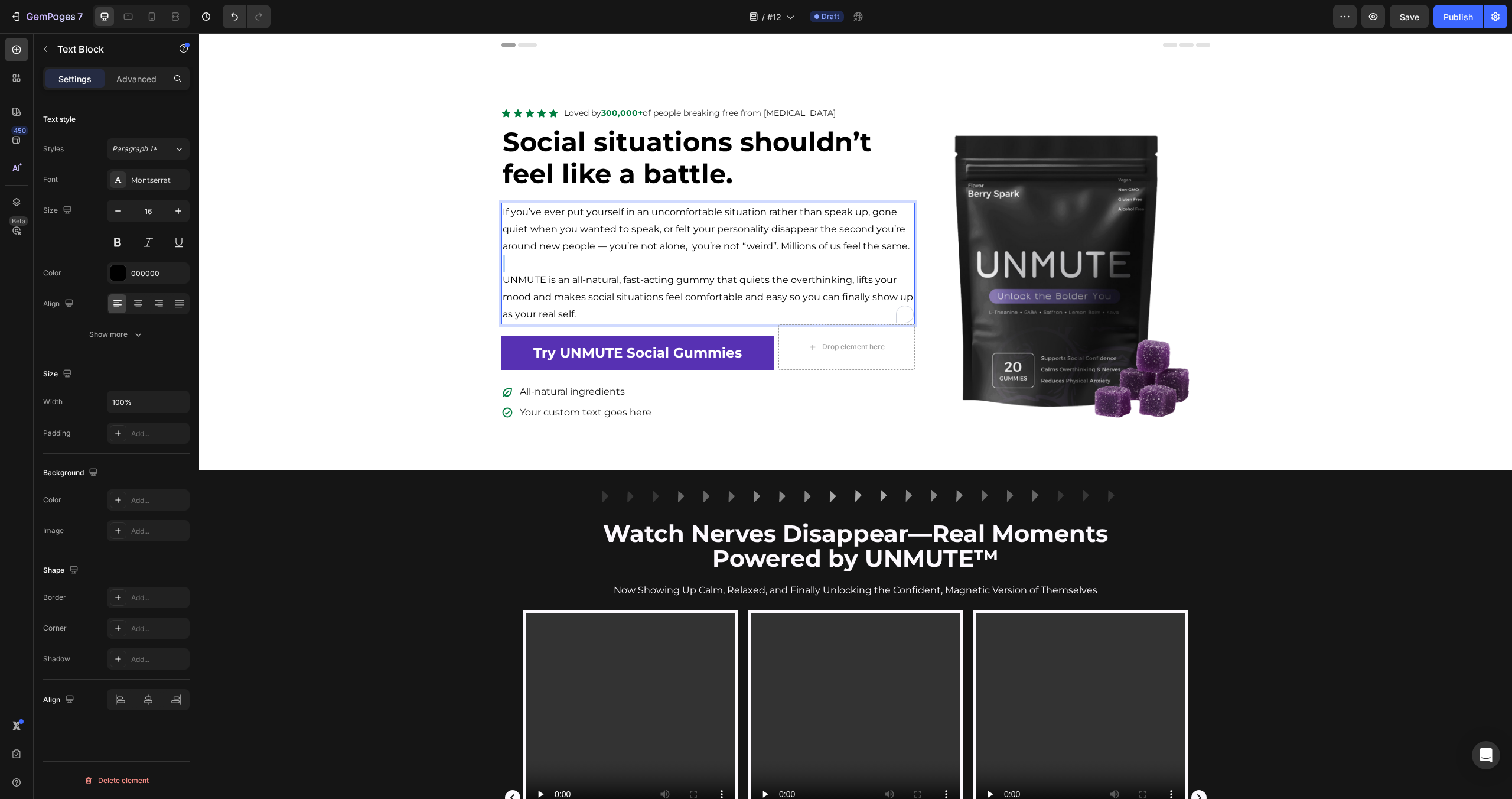
click at [654, 262] on p "To enrich screen reader interactions, please activate Accessibility in Grammarl…" at bounding box center [708, 264] width 411 height 17
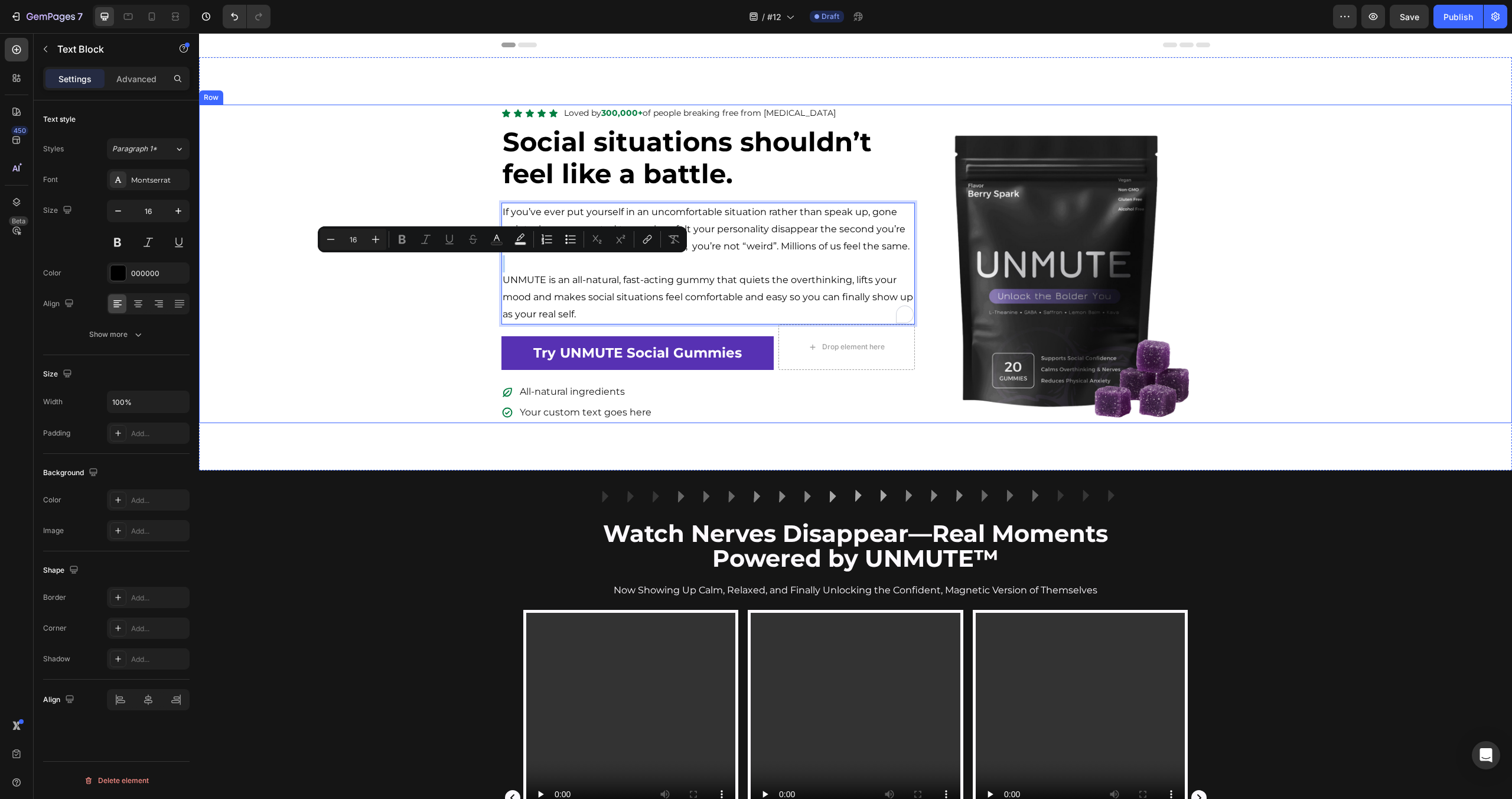
click at [436, 261] on div "Icon Icon Icon Icon Icon Icon List Loved by 300,000+ of people breaking free fr…" at bounding box center [855, 263] width 1313 height 318
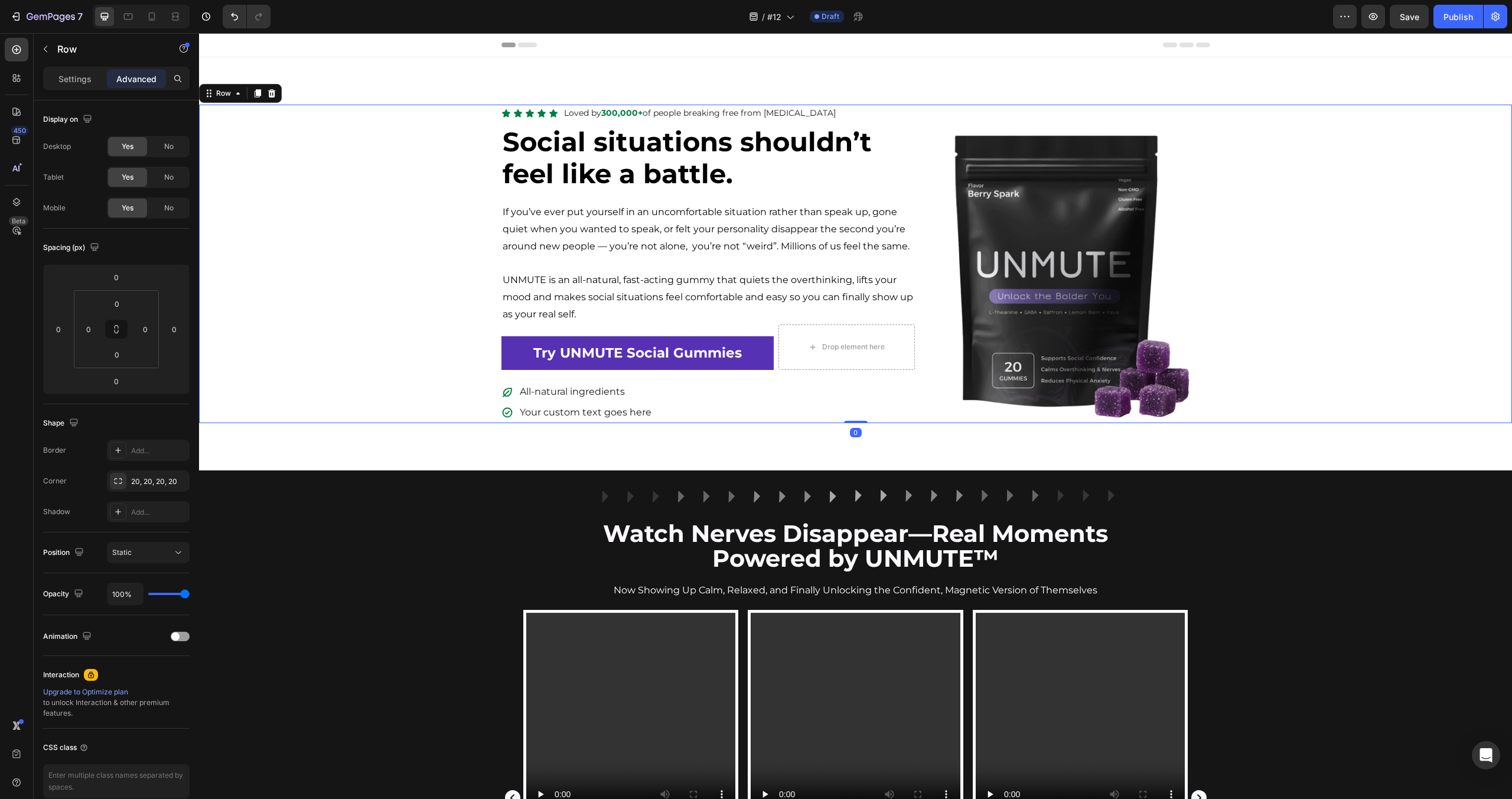
click at [614, 188] on strong "Social situations shouldn’t feel like a battle." at bounding box center [687, 157] width 369 height 64
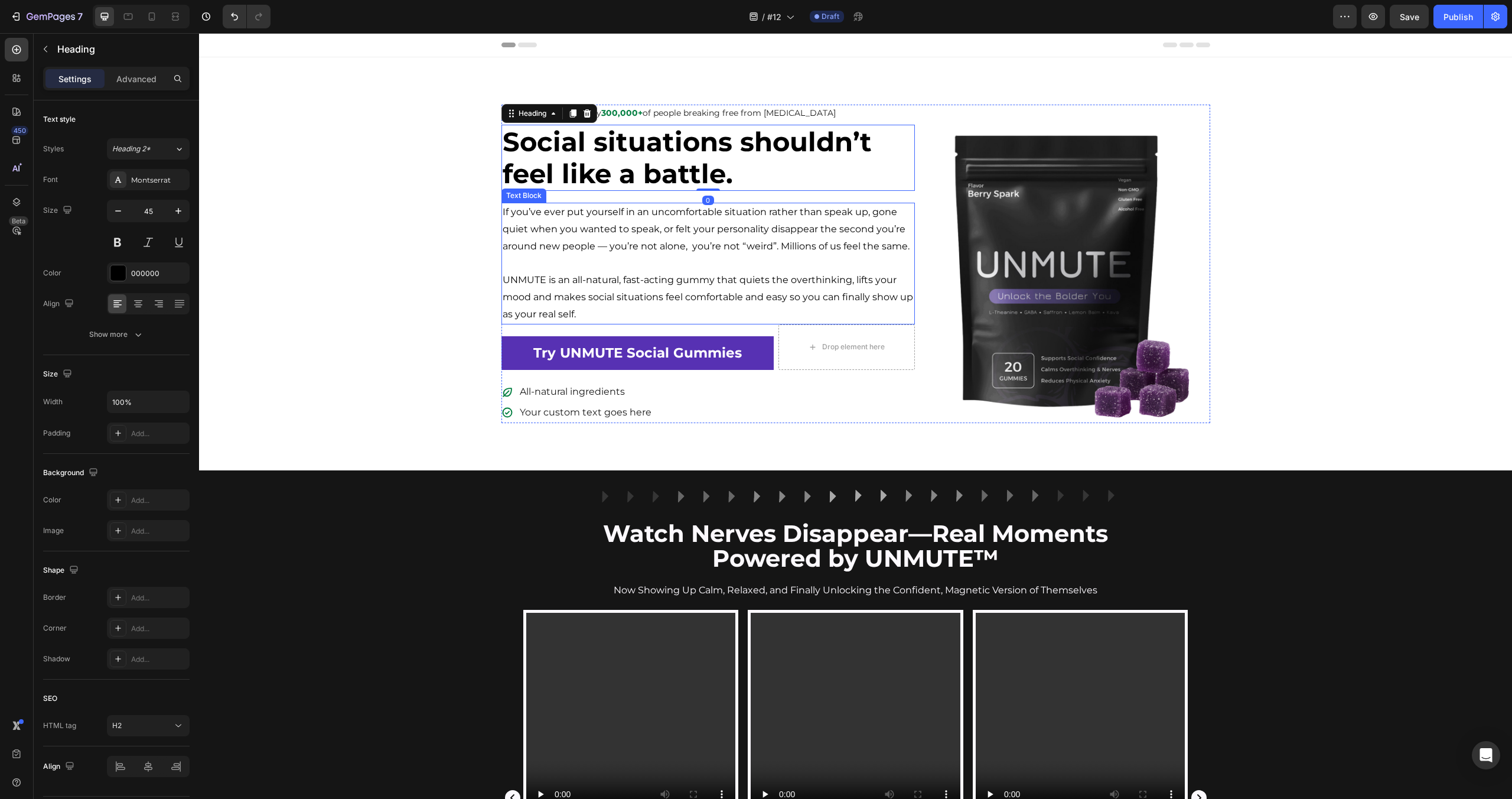
click at [768, 248] on p "If you’ve ever put yourself in an uncomfortable situation rather than speak up,…" at bounding box center [708, 229] width 411 height 51
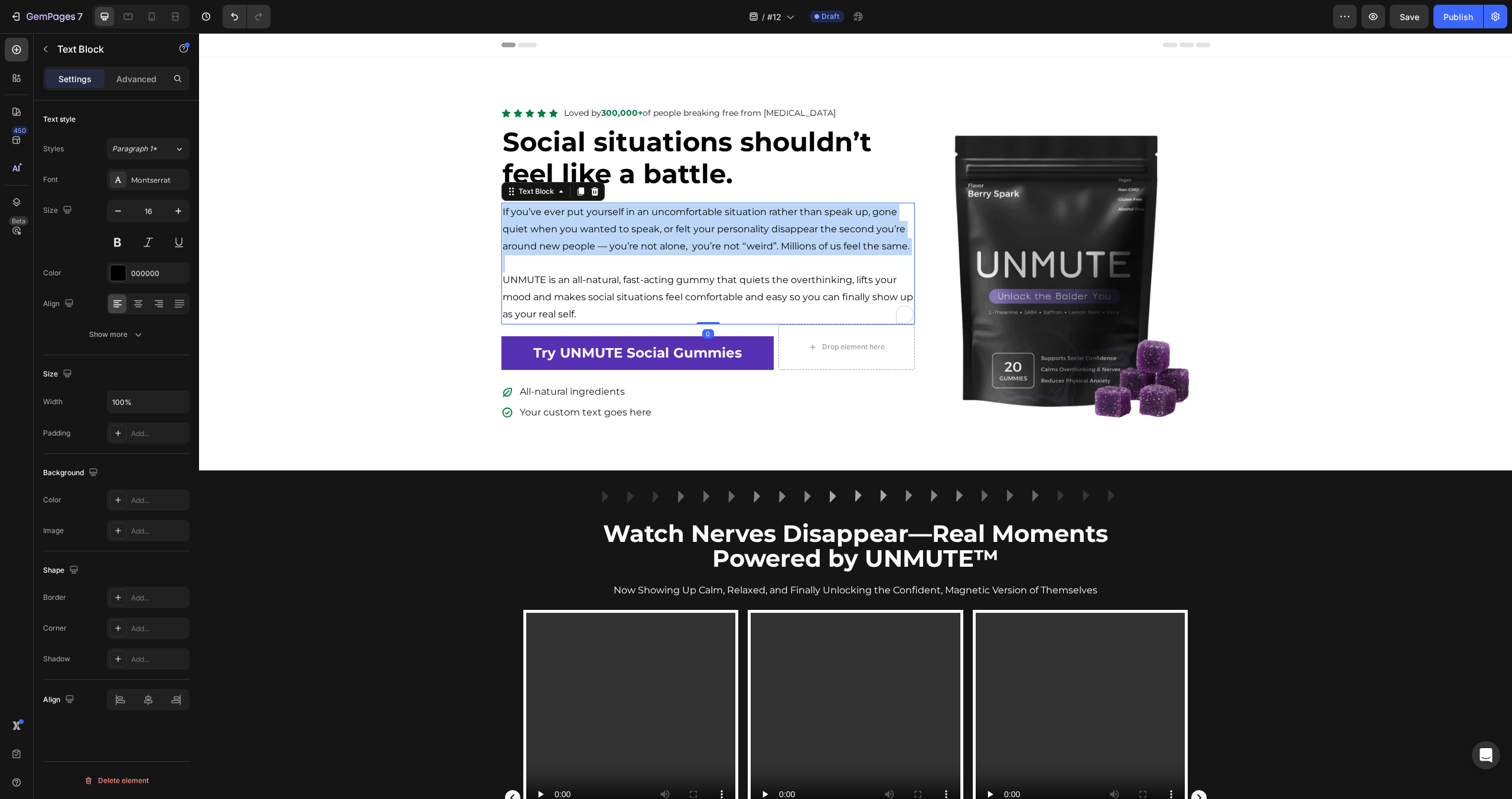
click at [768, 248] on p "If you’ve ever put yourself in an uncomfortable situation rather than speak up,…" at bounding box center [708, 229] width 411 height 51
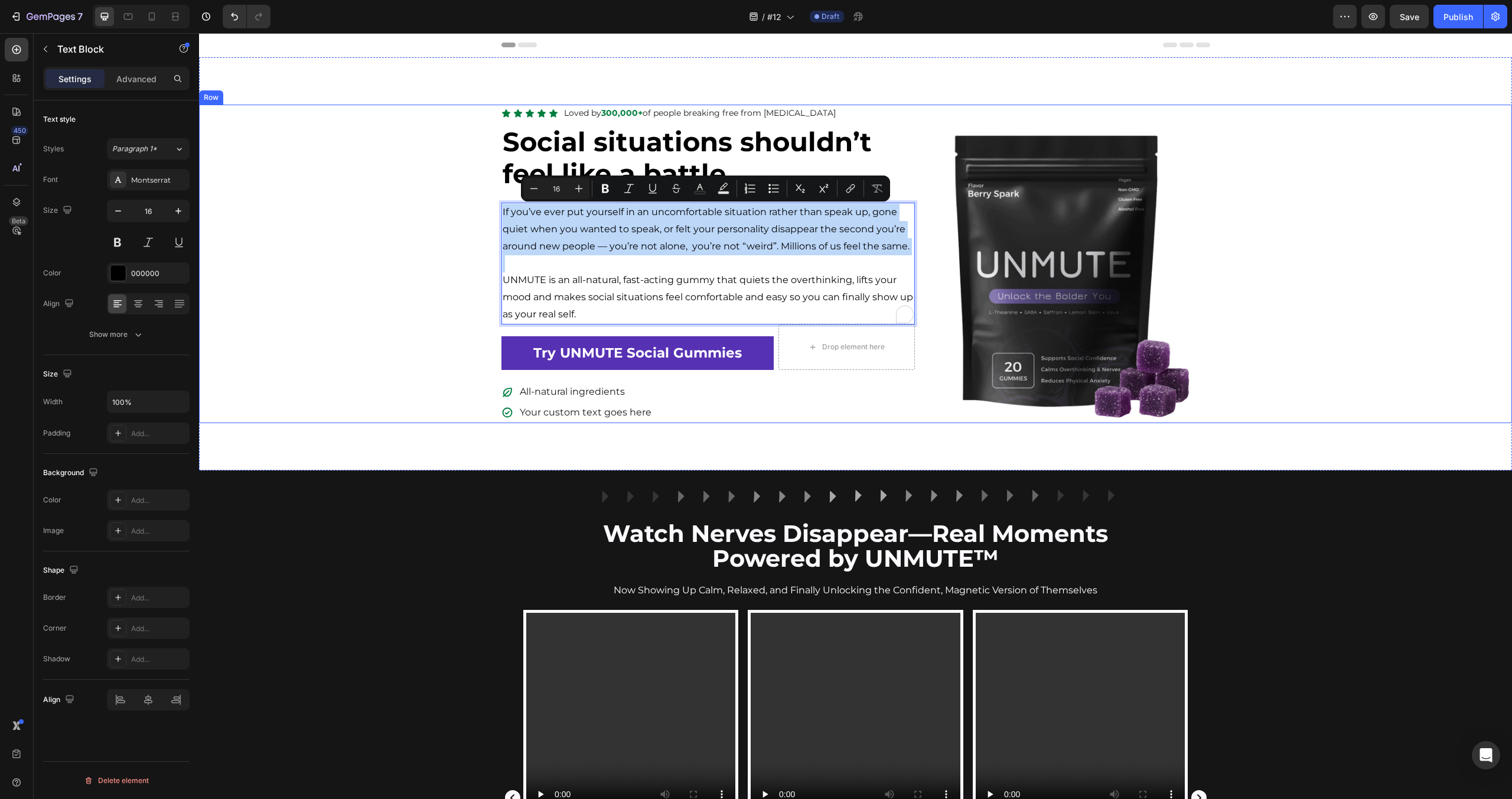
click at [391, 294] on div "Icon Icon Icon Icon Icon Icon List Loved by 300,000+ of people breaking free fr…" at bounding box center [855, 263] width 1313 height 318
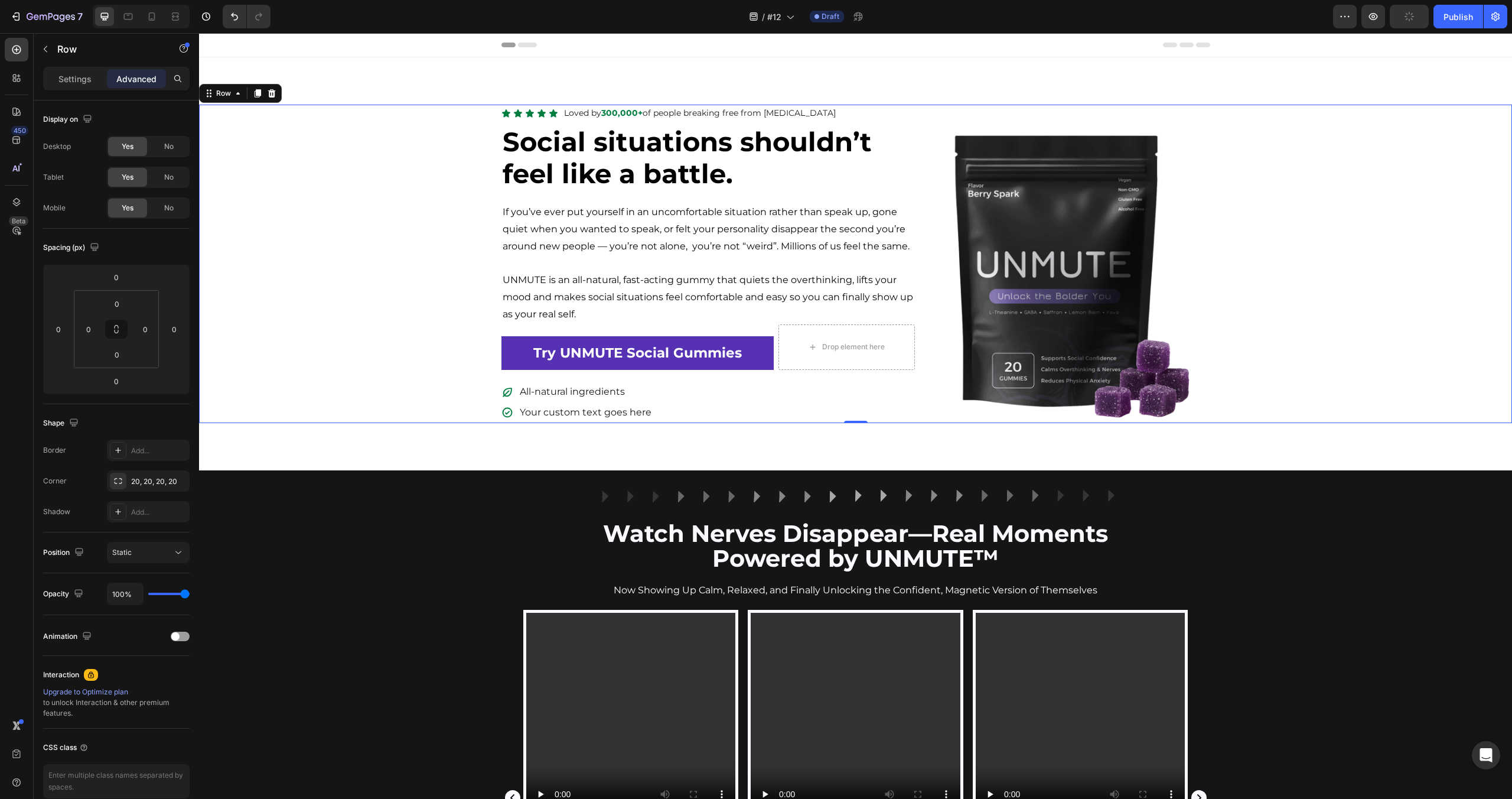
click at [1270, 375] on div "Icon Icon Icon Icon Icon Icon List Loved by 300,000+ of people breaking free fr…" at bounding box center [855, 263] width 1313 height 318
click at [1281, 534] on div "Image Row Watch Nerves Disappear—Real Moments Powered by UNMUTE™ Heading Now Sh…" at bounding box center [855, 789] width 1313 height 600
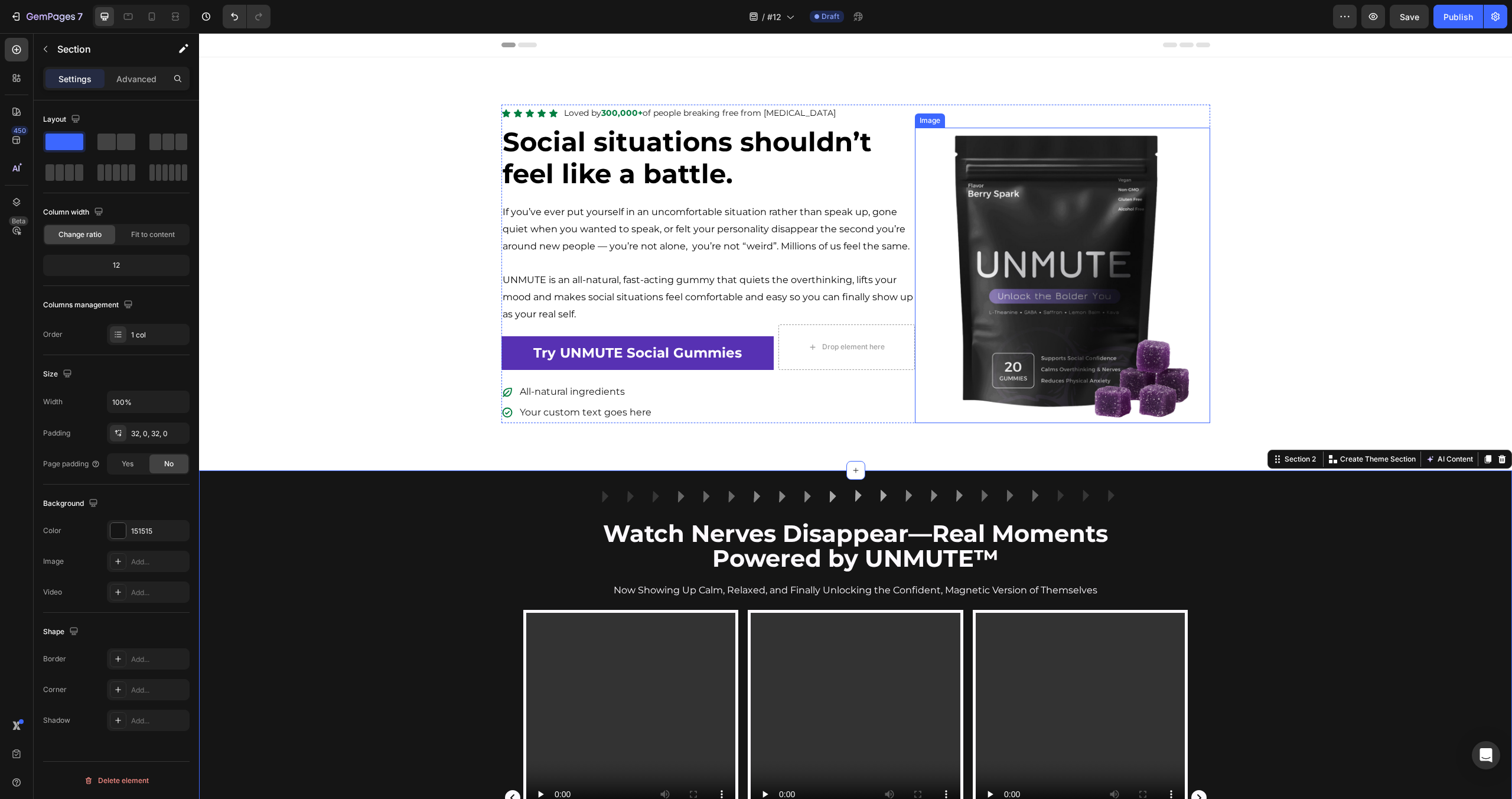
click at [1084, 271] on img at bounding box center [1062, 275] width 295 height 295
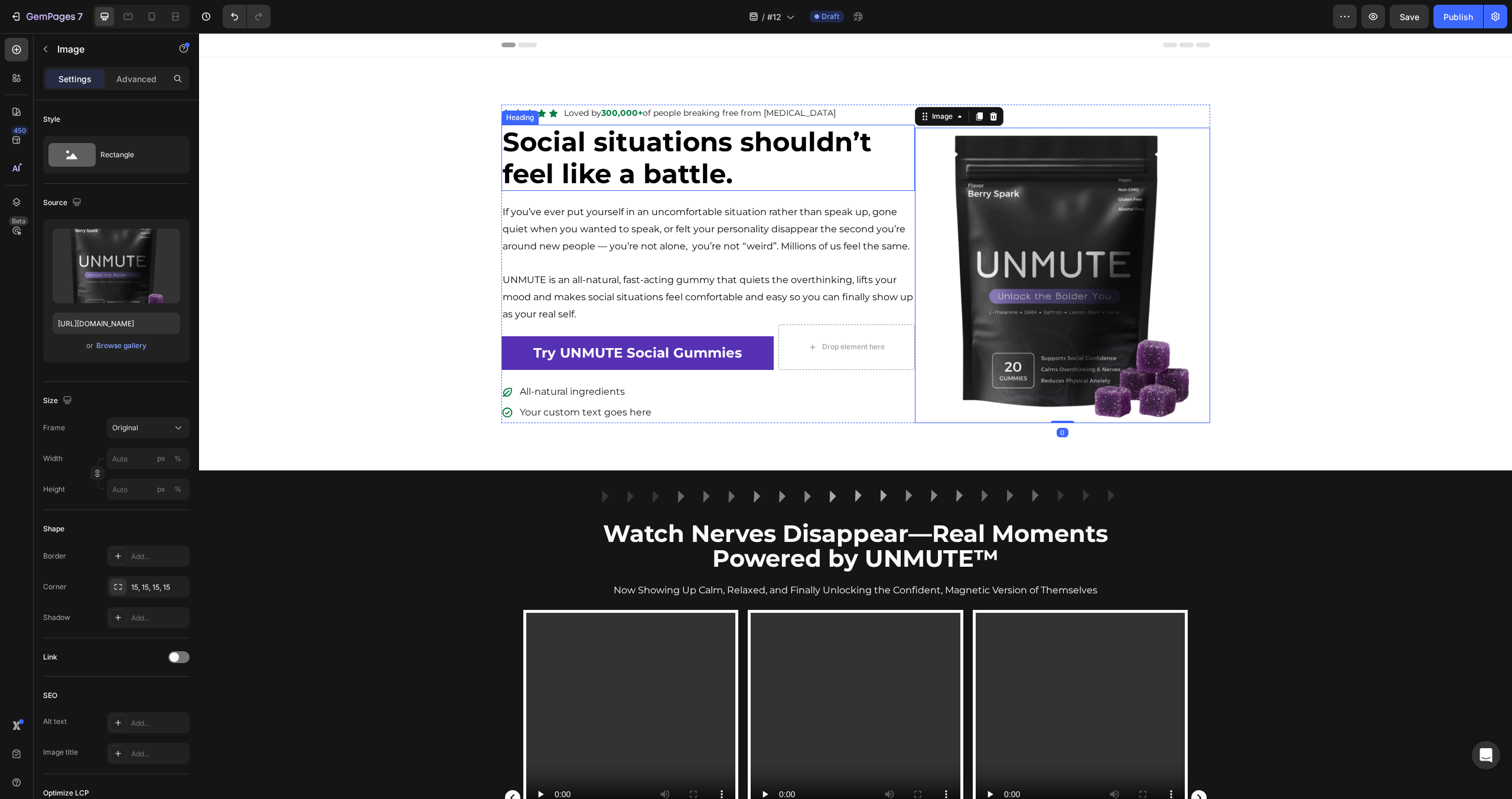
click at [899, 128] on h2 "Social situations shouldn’t feel like a battle." at bounding box center [708, 157] width 413 height 66
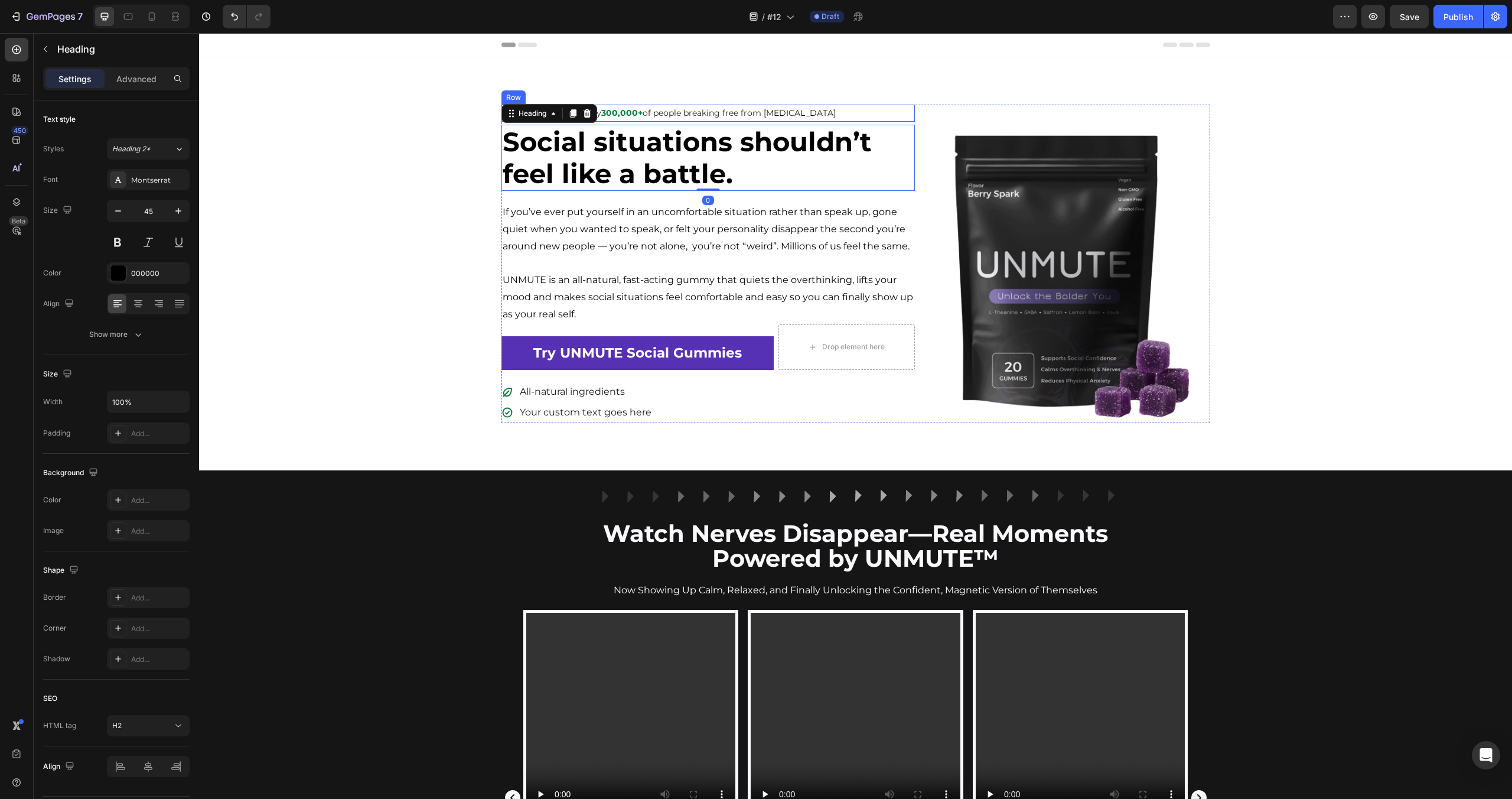
click at [902, 117] on div "Icon Icon Icon Icon Icon Icon List Loved by 300,000+ of people breaking free fr…" at bounding box center [708, 113] width 413 height 17
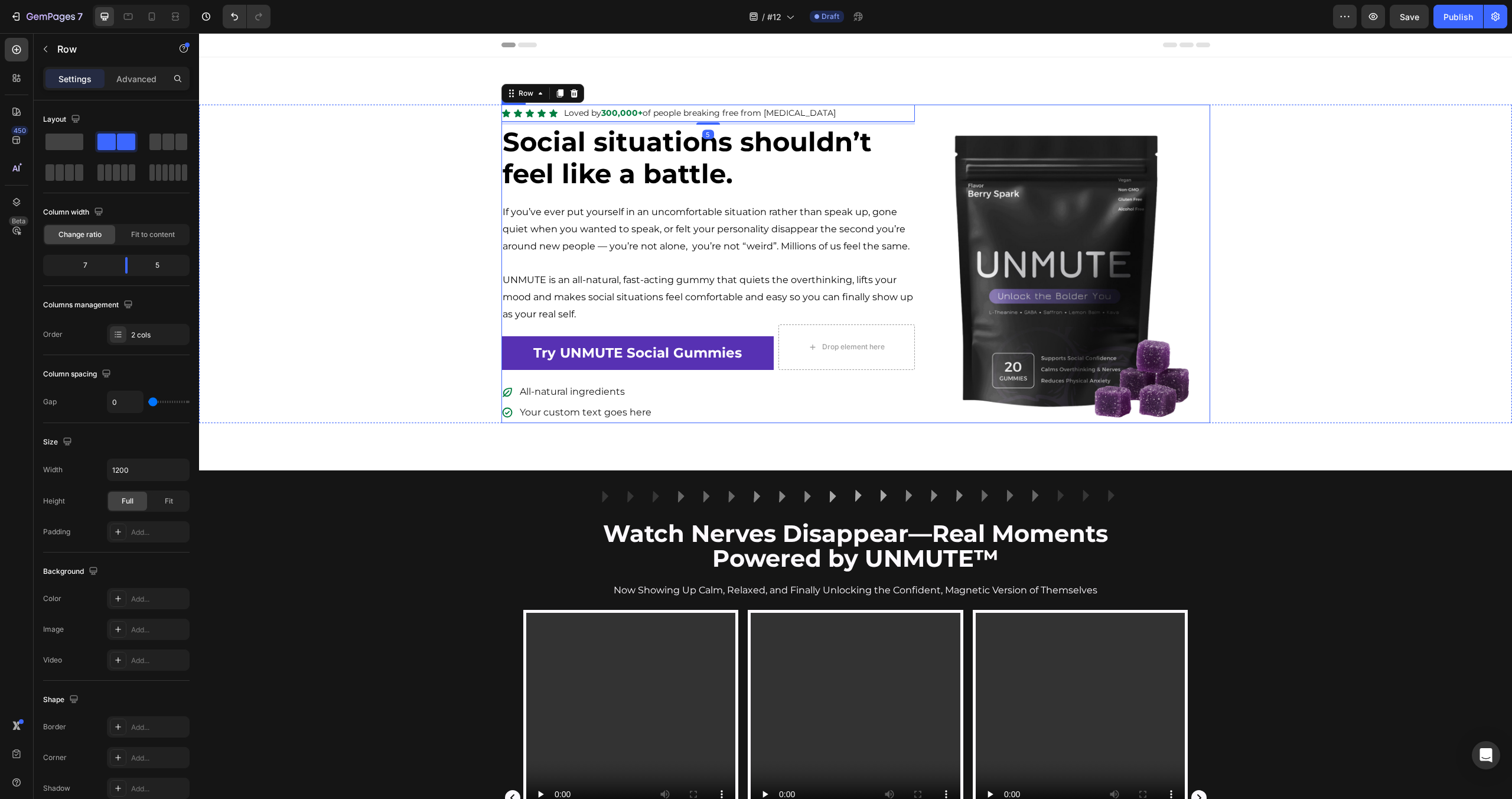
click at [921, 125] on div "Image" at bounding box center [1062, 263] width 295 height 318
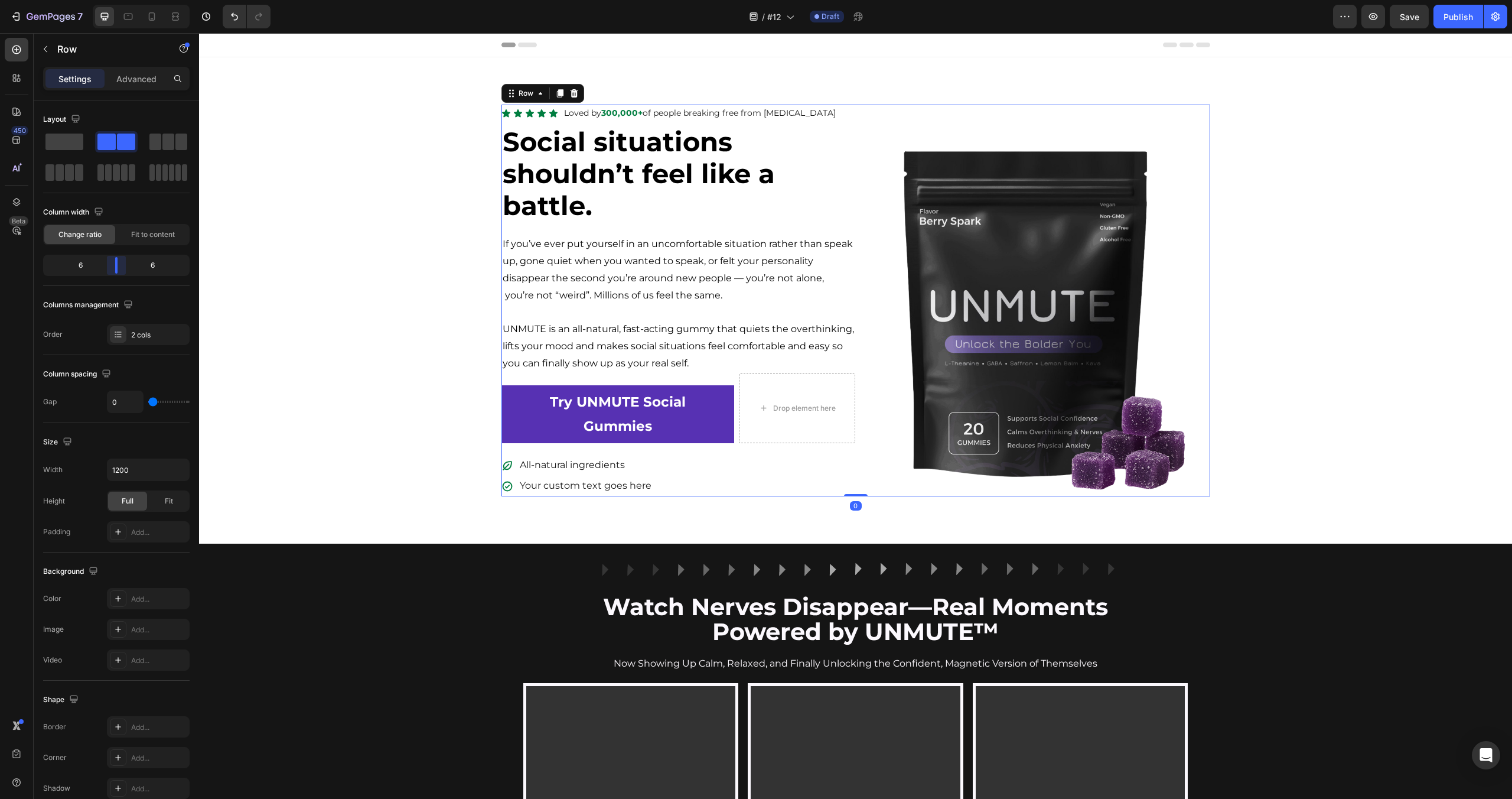
drag, startPoint x: 127, startPoint y: 261, endPoint x: 120, endPoint y: 263, distance: 7.3
click at [120, 0] on body "7 Version history / #12 Draft Preview Save Publish 450 Beta Sections(18) Elemen…" at bounding box center [756, 0] width 1512 height 0
click at [334, 263] on div "Icon Icon Icon Icon Icon Icon List Loved by 300,000+ of people breaking free fr…" at bounding box center [855, 300] width 1313 height 391
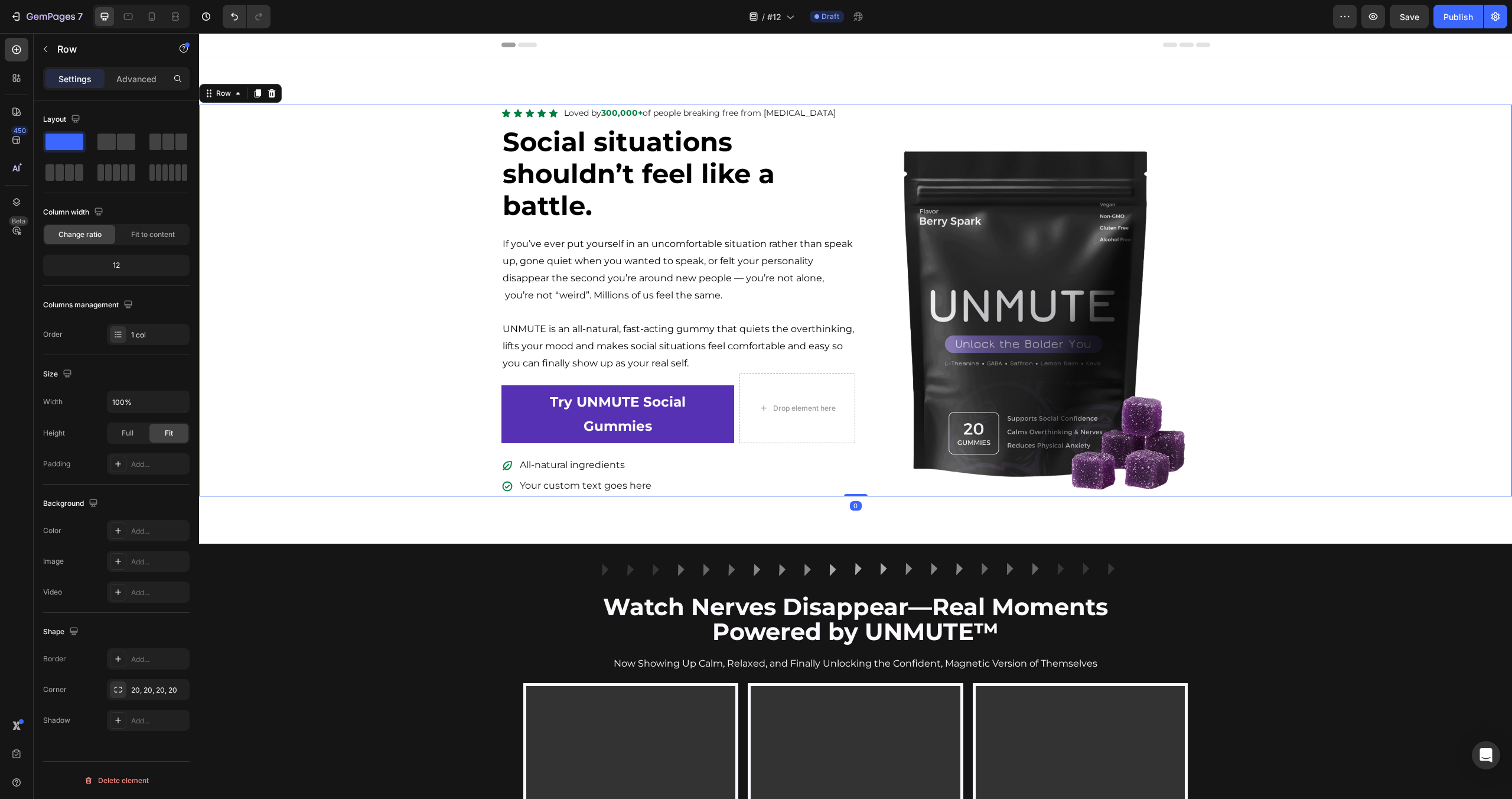
click at [352, 527] on div "Icon Icon Icon Icon Icon Icon List Loved by 300,000+ of people breaking free fr…" at bounding box center [855, 300] width 1313 height 486
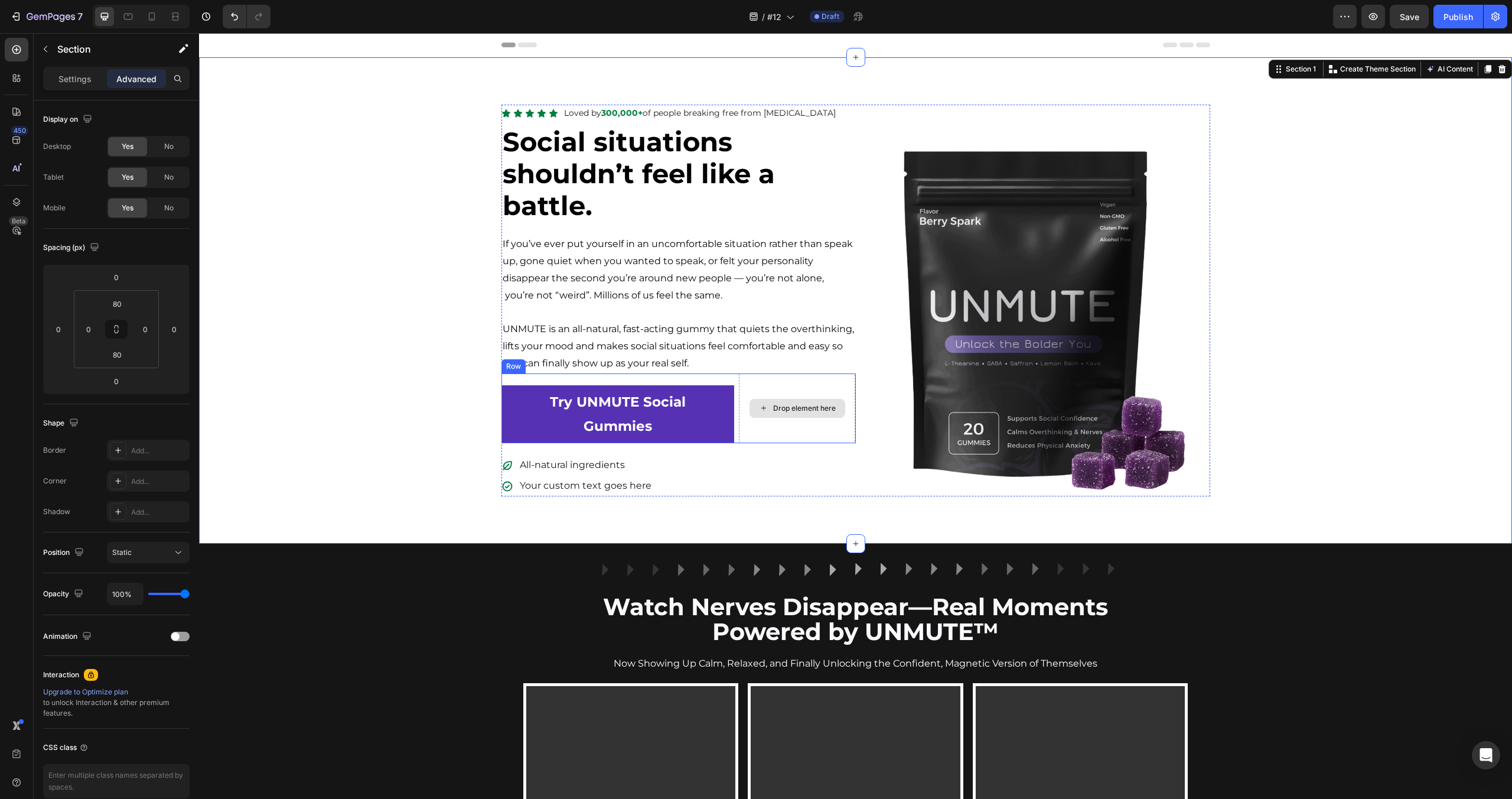
click at [742, 382] on div "Drop element here" at bounding box center [797, 408] width 117 height 70
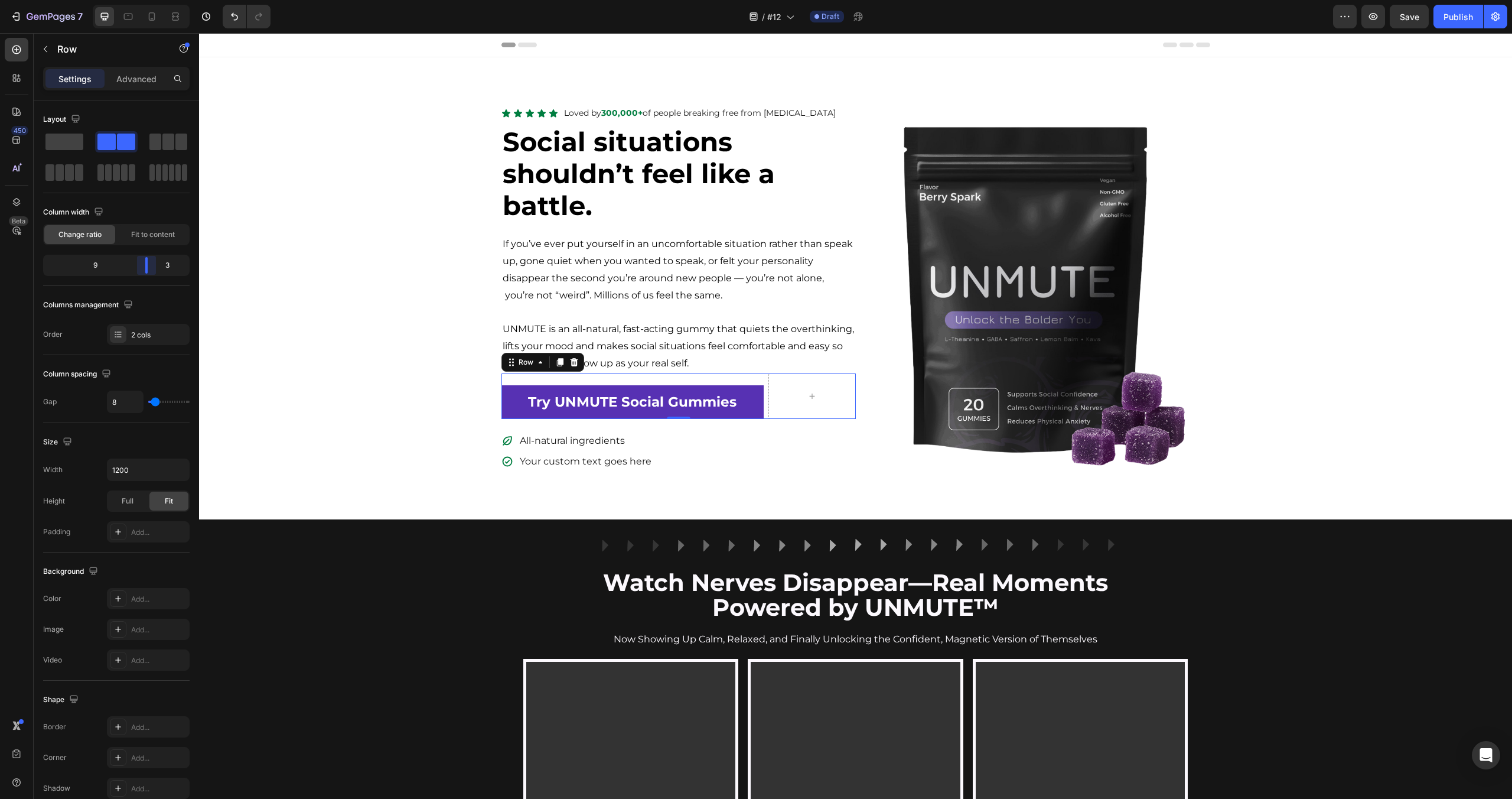
drag, startPoint x: 133, startPoint y: 267, endPoint x: 158, endPoint y: 272, distance: 25.5
click at [158, 0] on body "7 Version history / #12 Draft Preview Save Publish 450 Beta Sections(18) Elemen…" at bounding box center [756, 0] width 1512 height 0
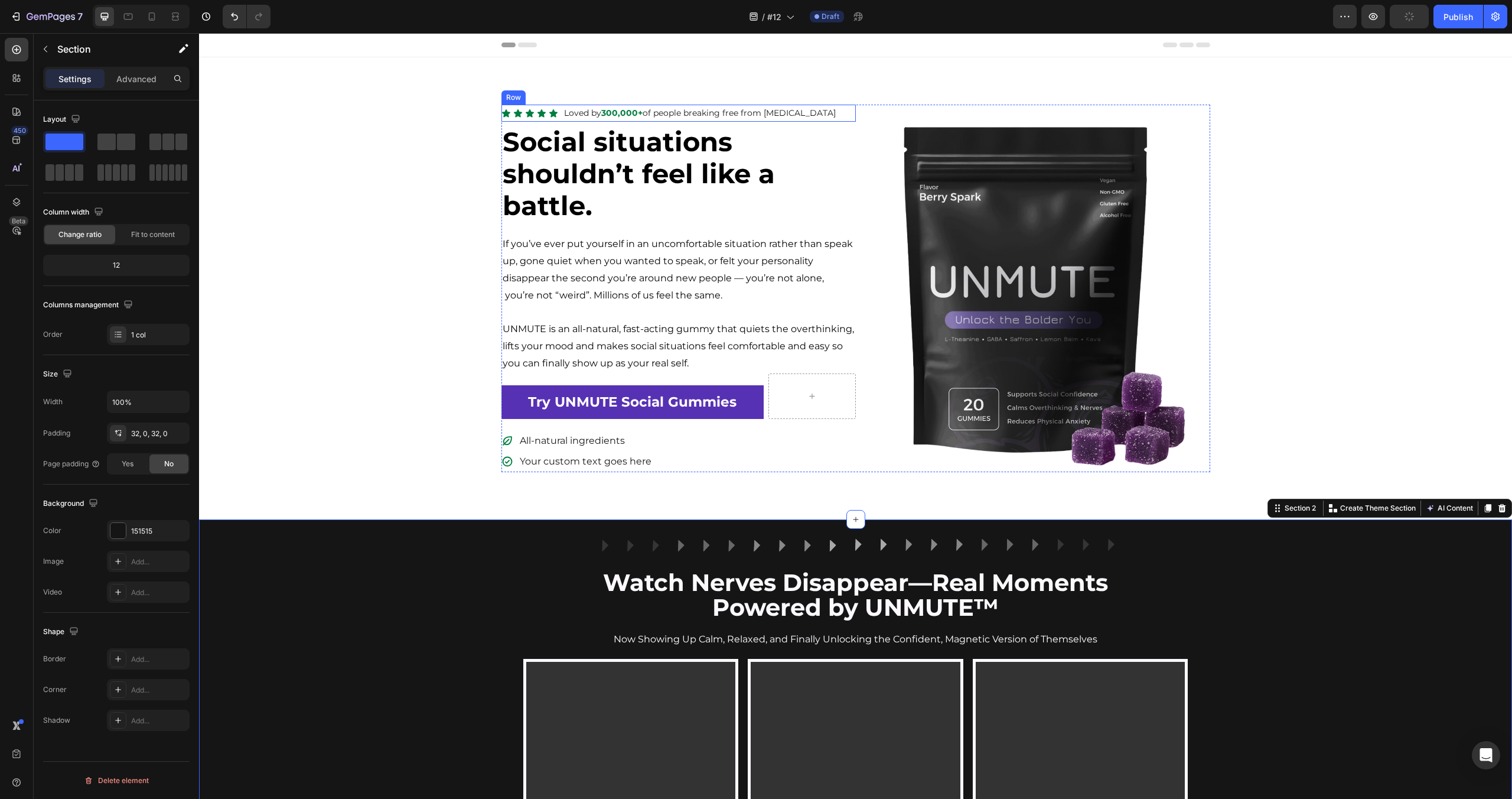
click at [853, 117] on div "Icon Icon Icon Icon Icon Icon List Loved by 300,000+ of people breaking free fr…" at bounding box center [678, 113] width 354 height 17
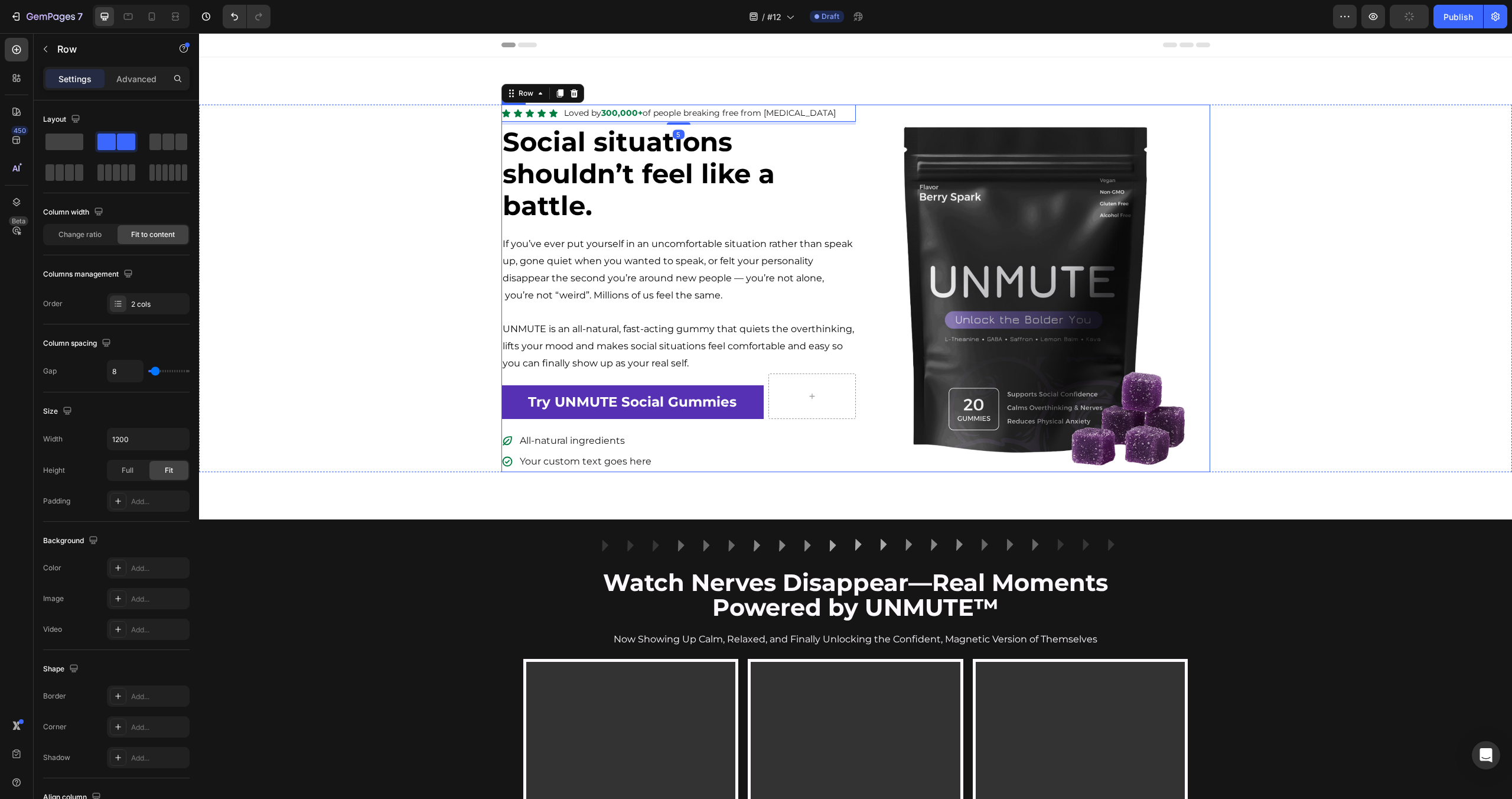
click at [901, 110] on div "Image" at bounding box center [1033, 288] width 354 height 367
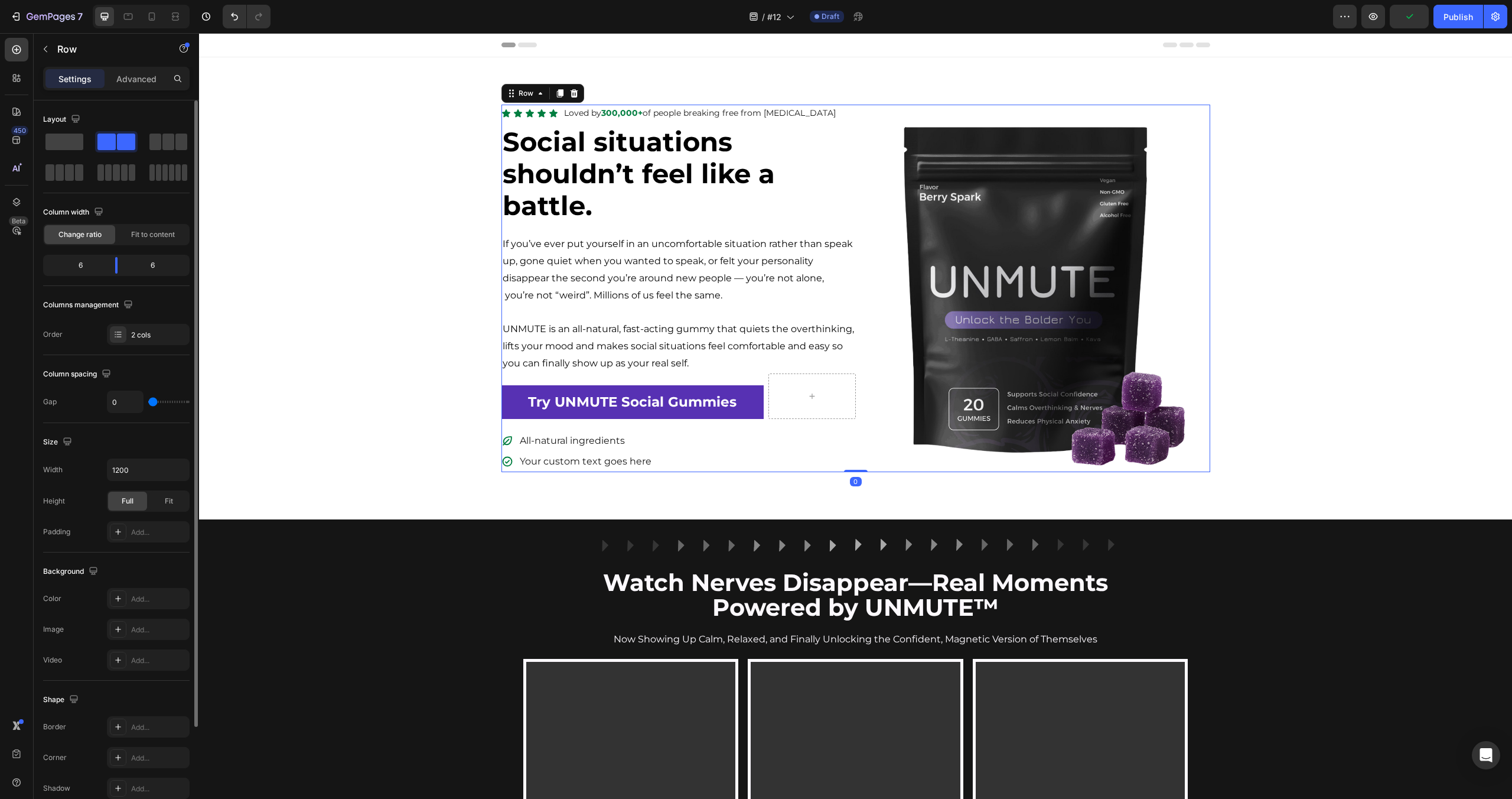
click at [130, 414] on div "Column spacing Gap 0" at bounding box center [117, 389] width 146 height 68
click at [130, 409] on input "0" at bounding box center [125, 402] width 36 height 21
type input "6"
type input "60"
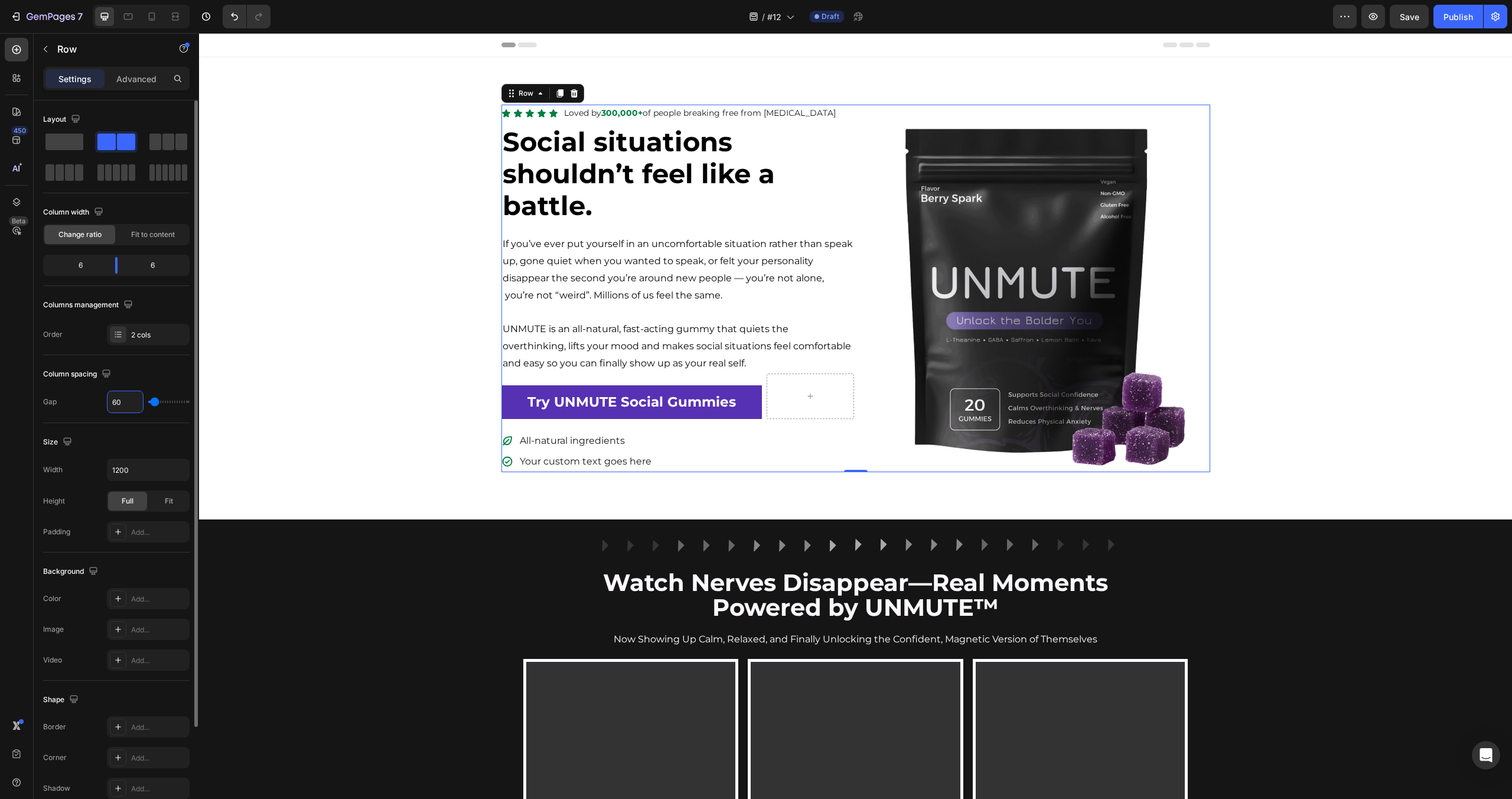
type input "60"
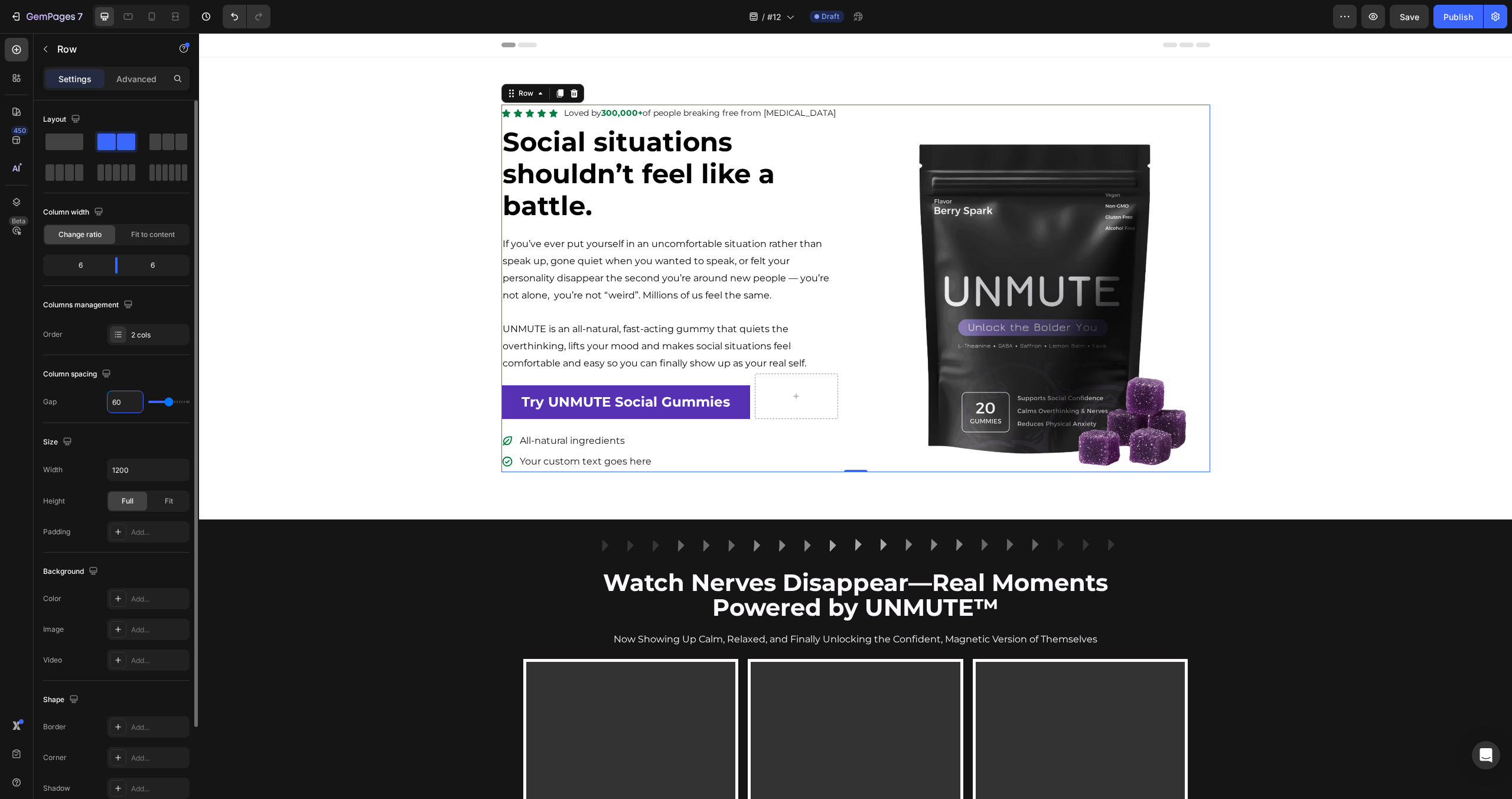
type input "3"
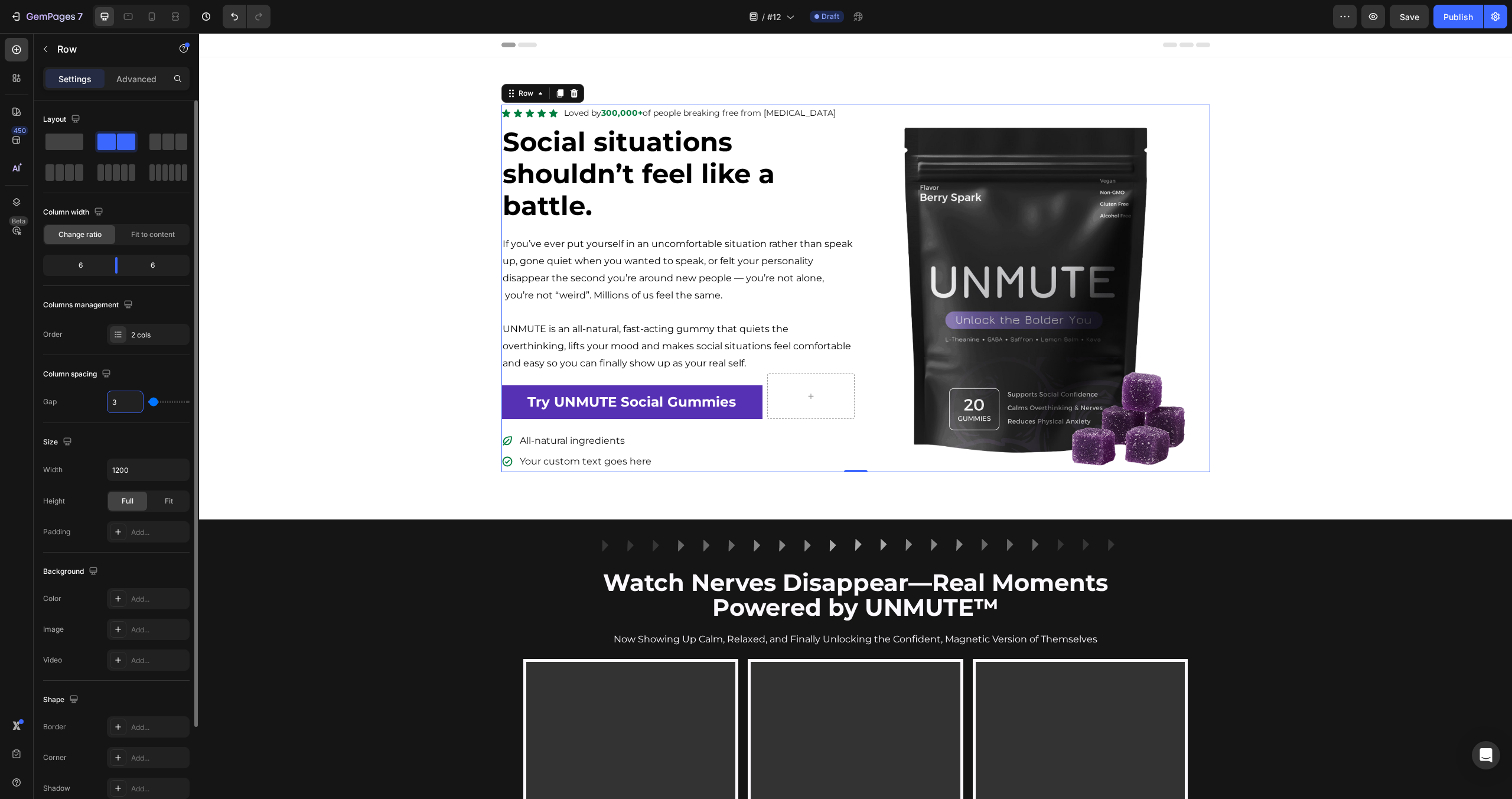
type input "30"
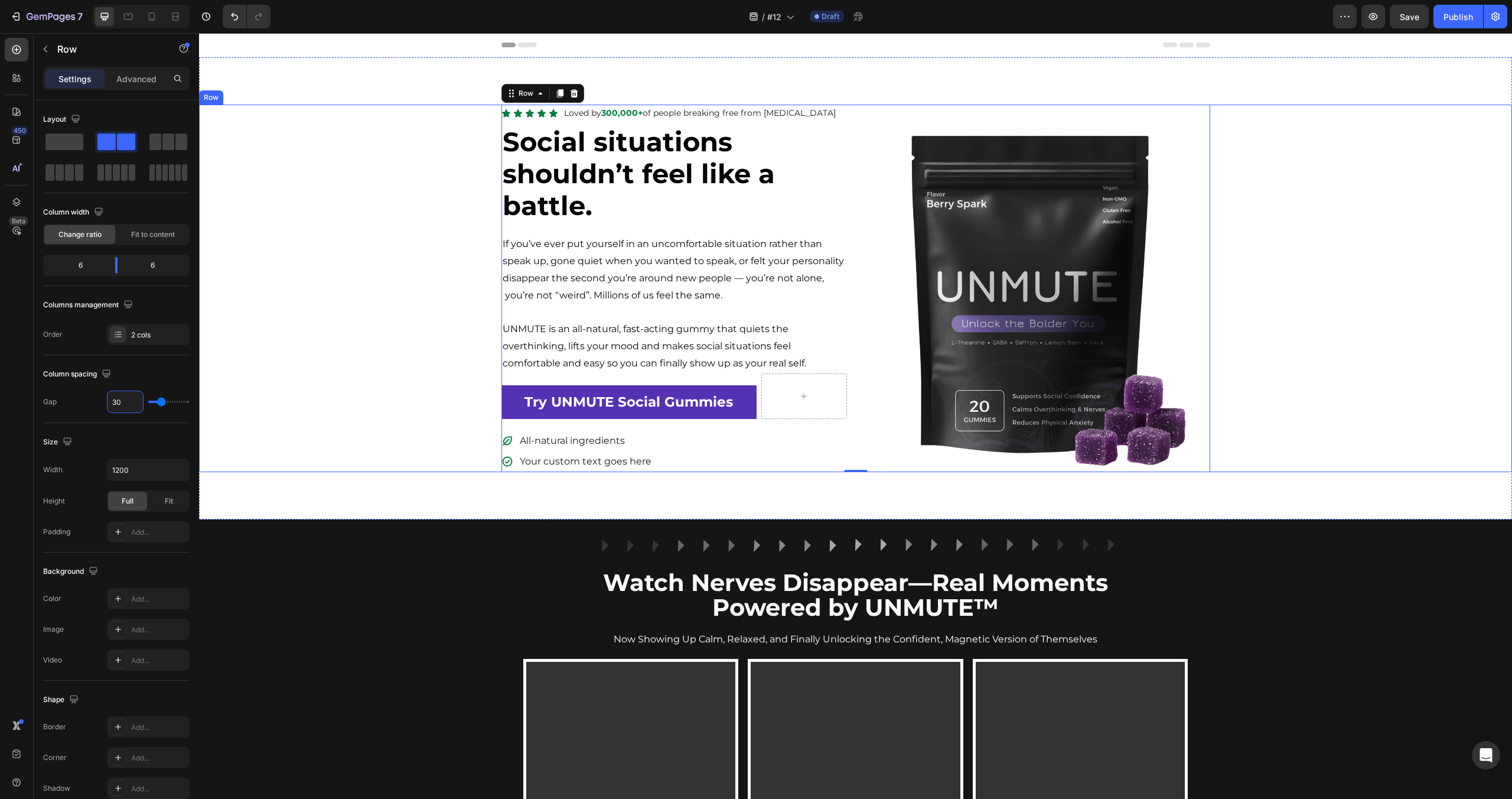
type input "30"
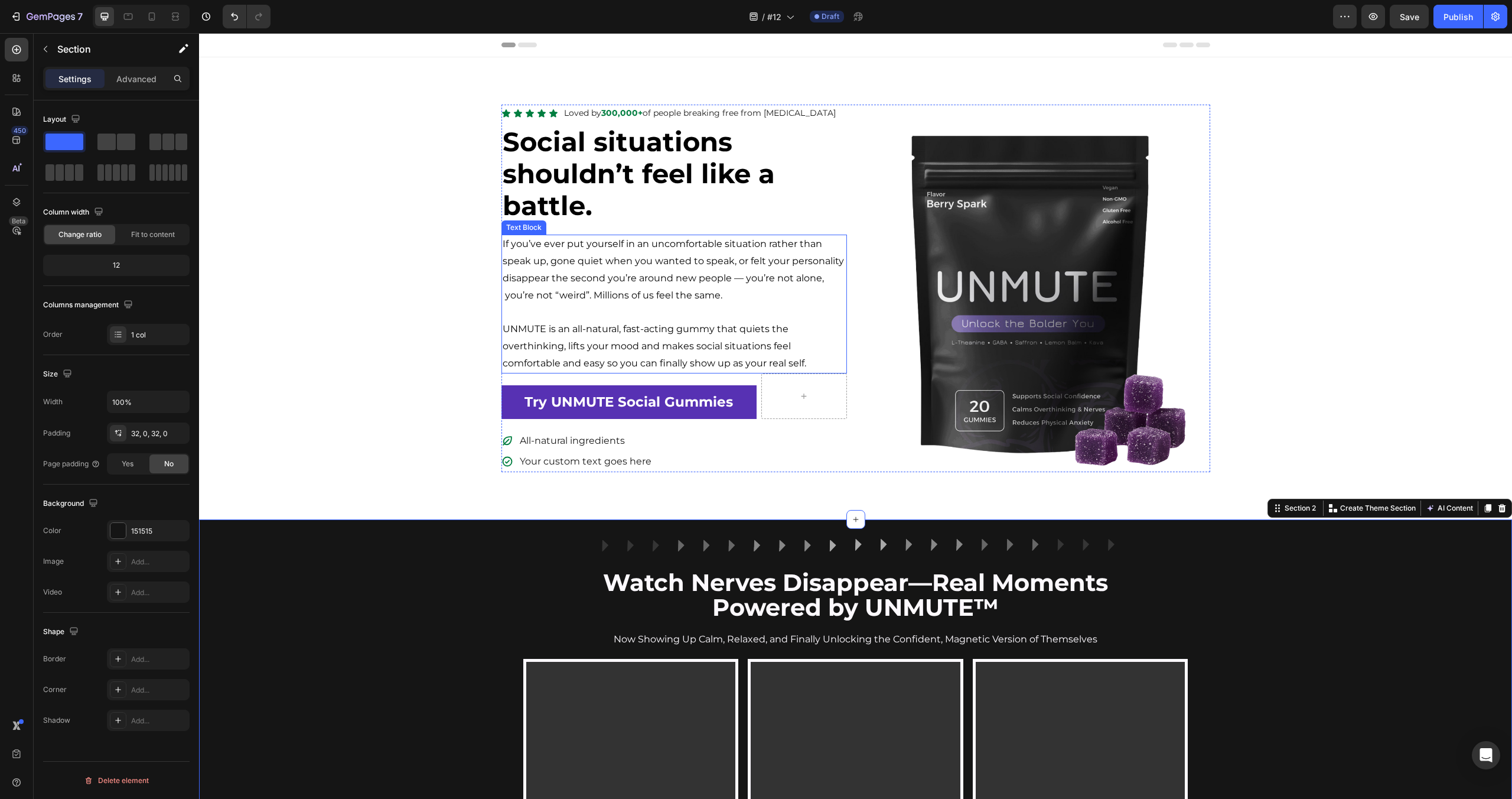
click at [651, 290] on p "If you’ve ever put yourself in an uncomfortable situation rather than speak up,…" at bounding box center [674, 270] width 343 height 68
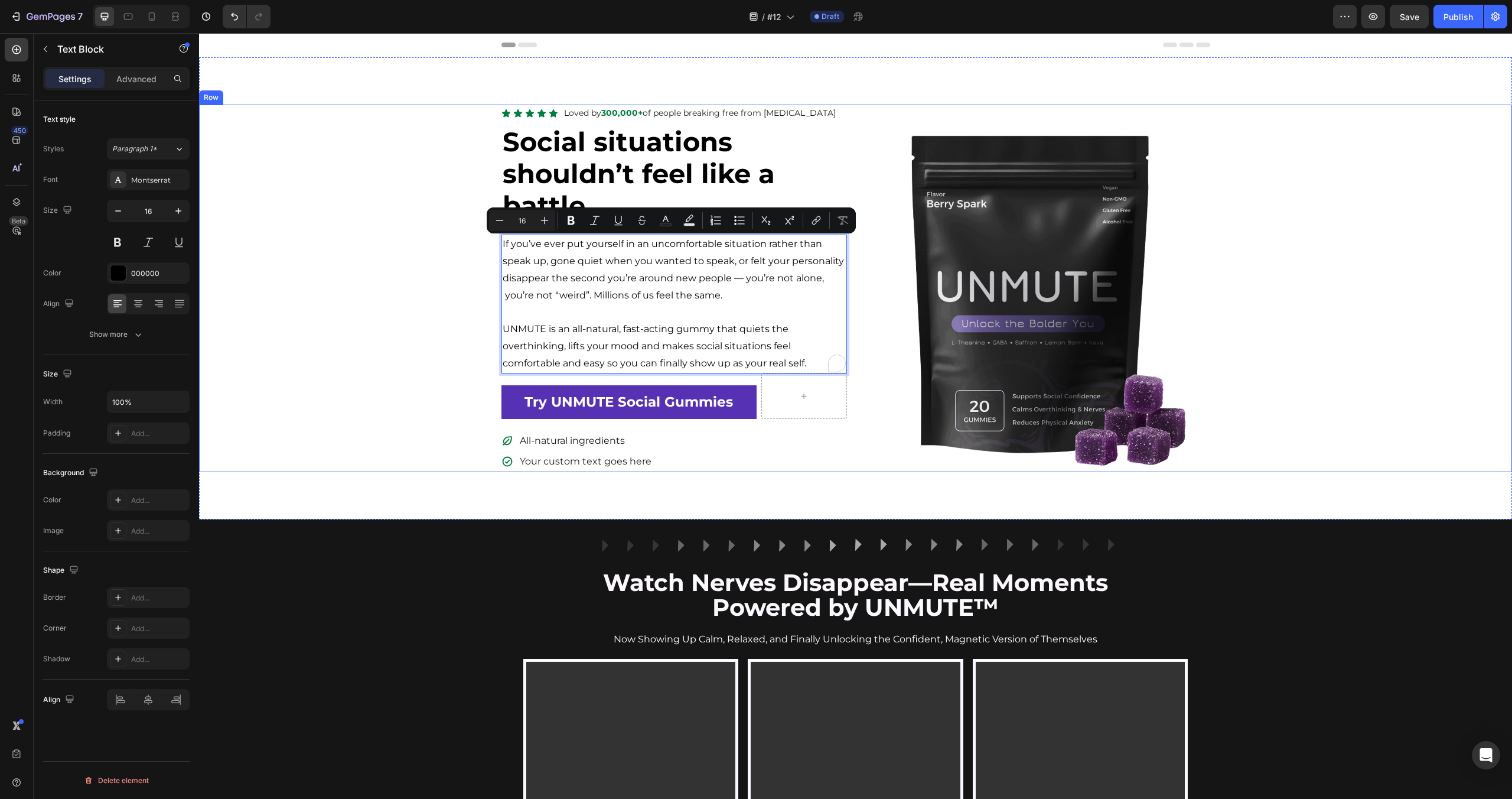
click at [371, 331] on div "Icon Icon Icon Icon Icon Icon List Loved by 300,000+ of people breaking free fr…" at bounding box center [855, 288] width 1313 height 367
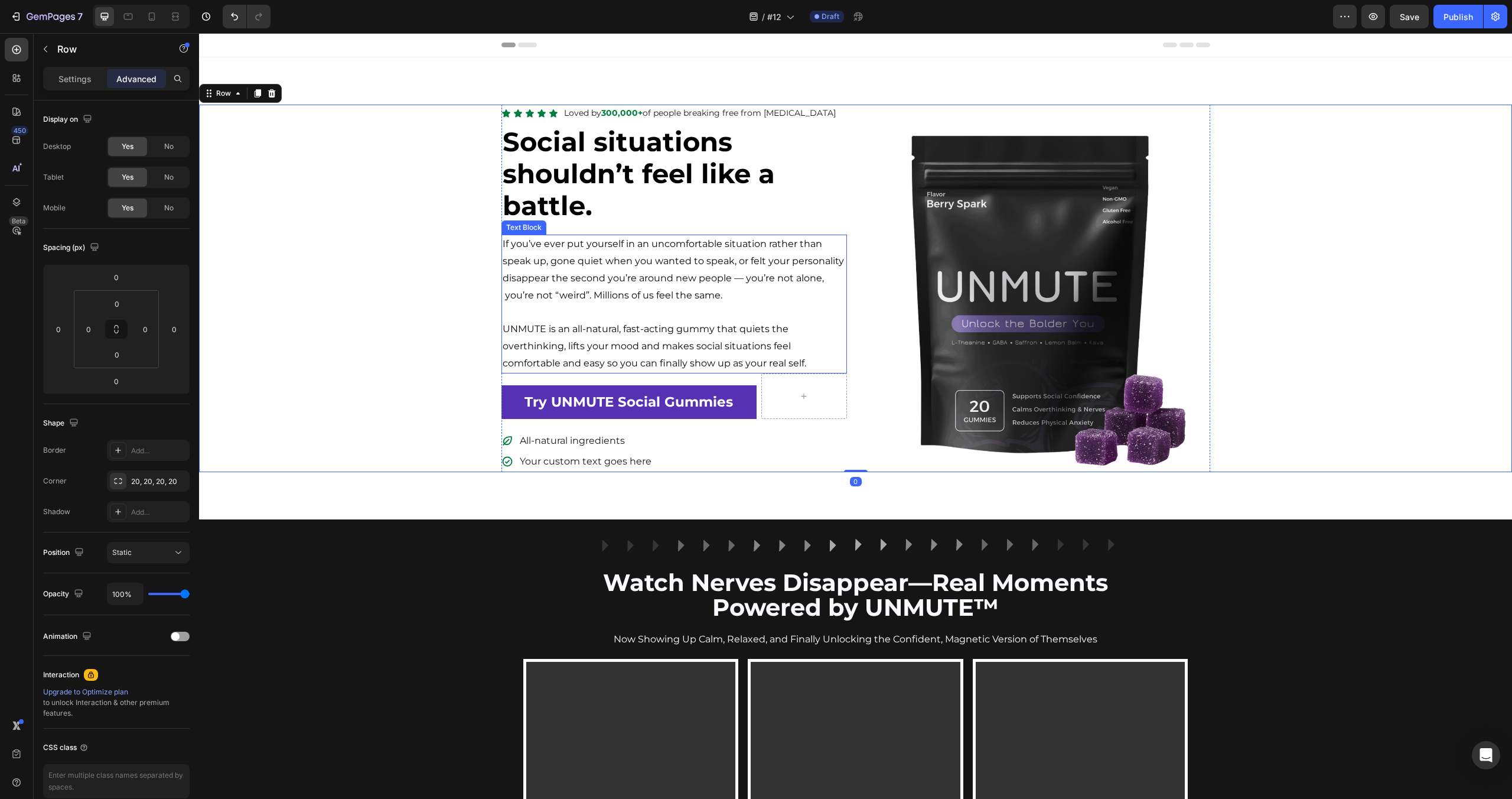
click at [631, 330] on p "UNMUTE is an all-natural, fast-acting gummy that quiets the overthinking, lifts…" at bounding box center [674, 346] width 343 height 51
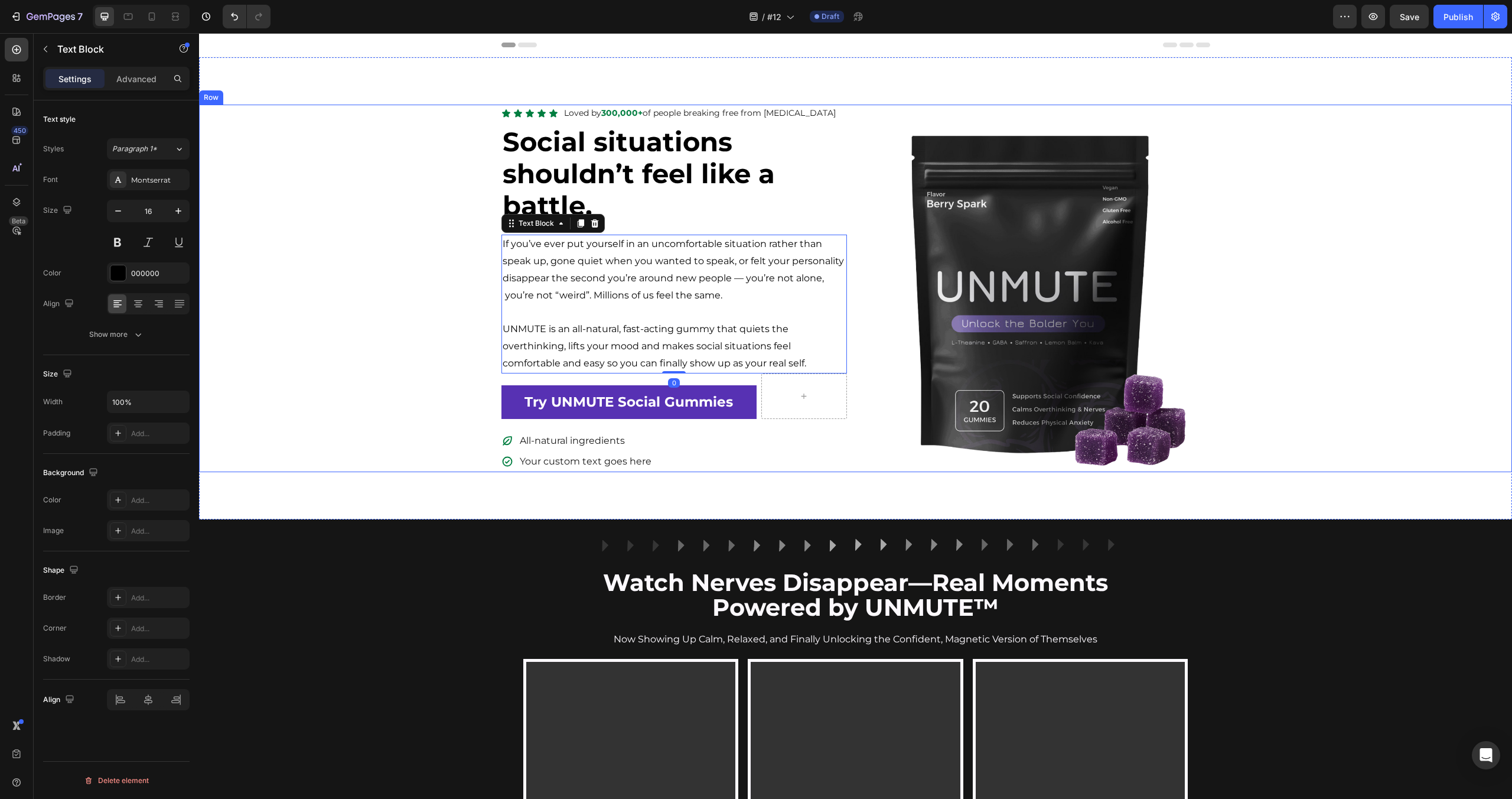
click at [398, 402] on div "Icon Icon Icon Icon Icon Icon List Loved by 300,000+ of people breaking free fr…" at bounding box center [855, 288] width 1313 height 367
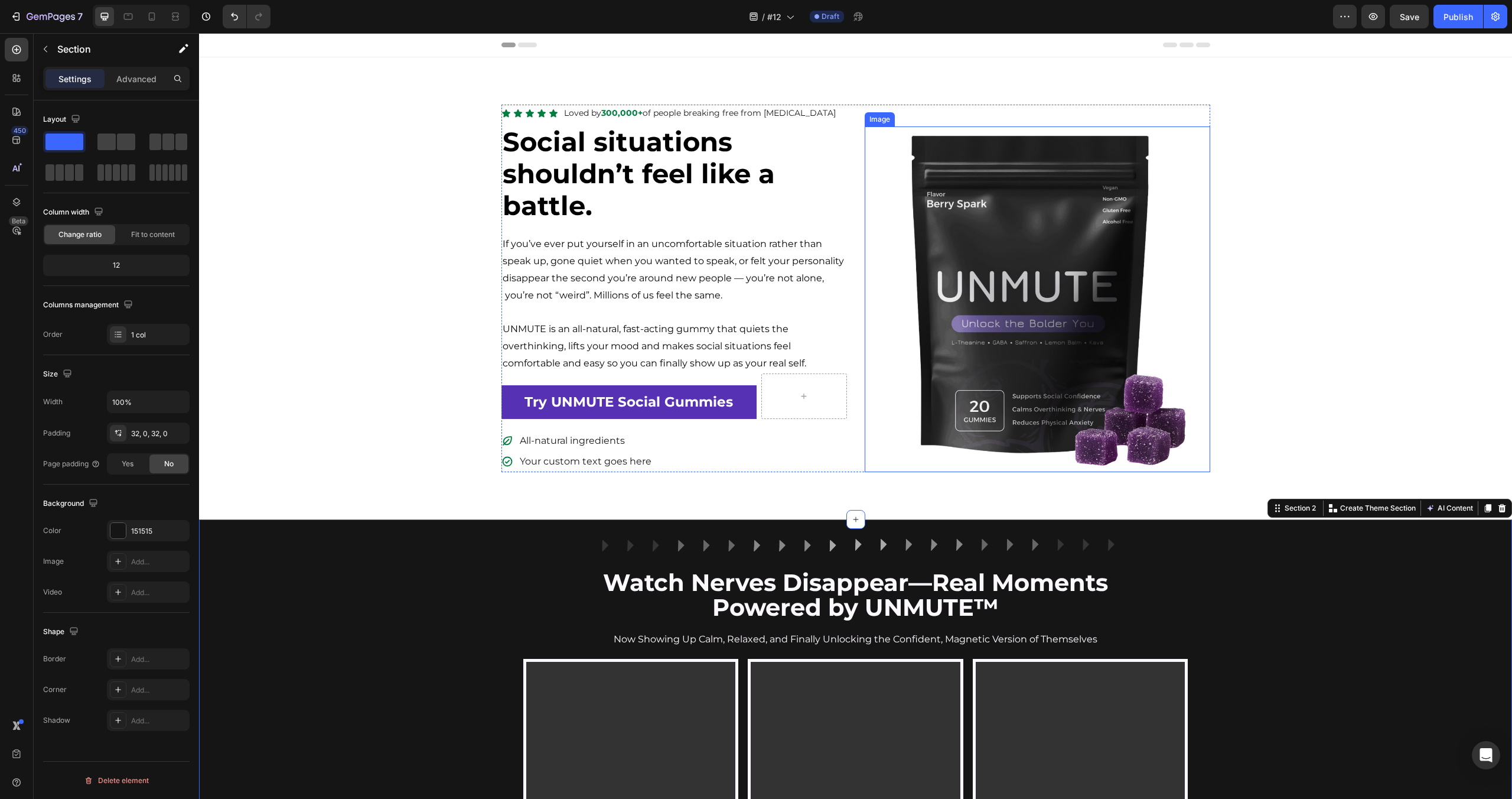
click at [963, 291] on img at bounding box center [1037, 299] width 345 height 345
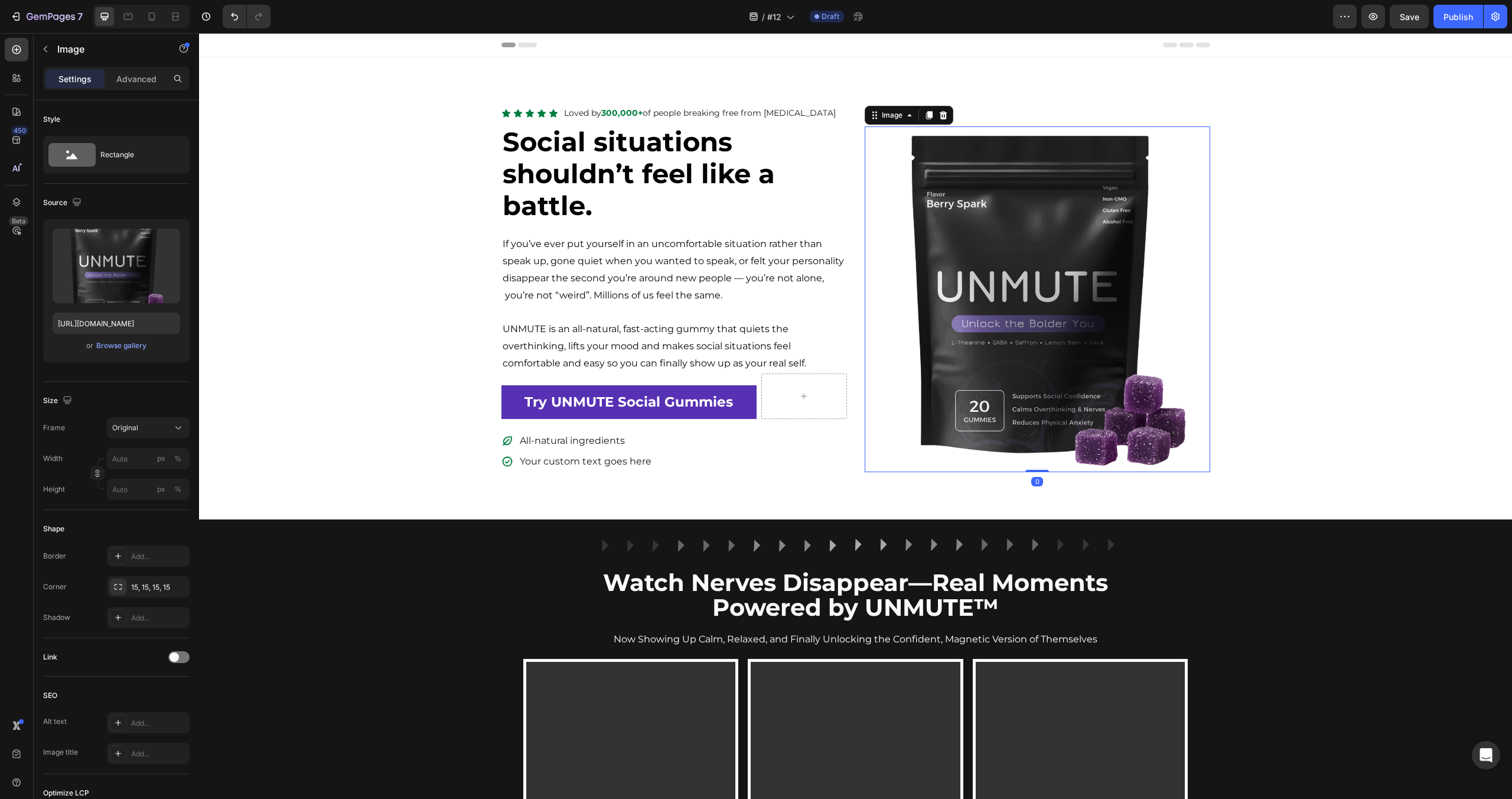
click at [1255, 253] on div "Icon Icon Icon Icon Icon Icon List Loved by 300,000+ of people breaking free fr…" at bounding box center [855, 288] width 1313 height 367
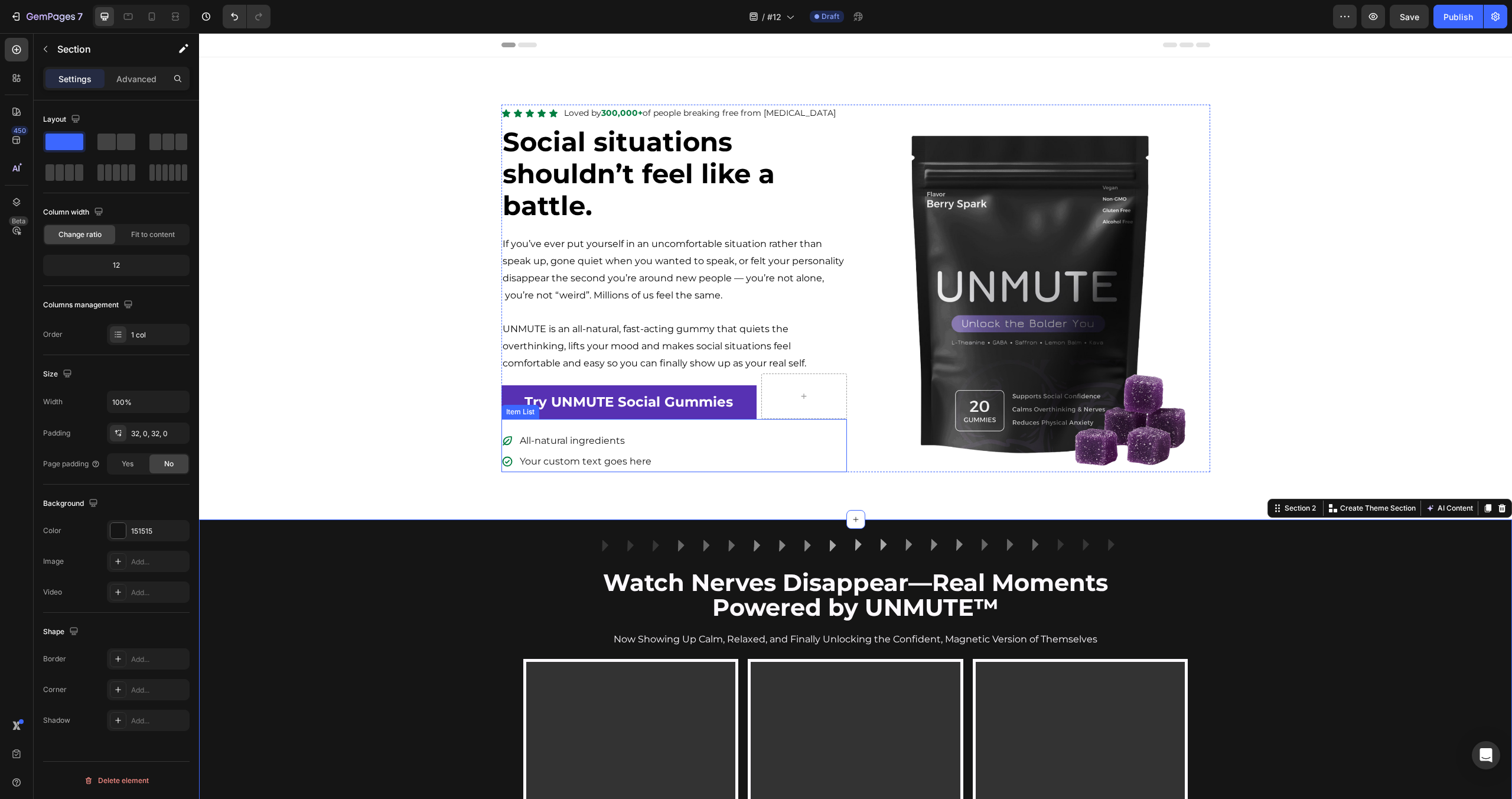
scroll to position [191, 0]
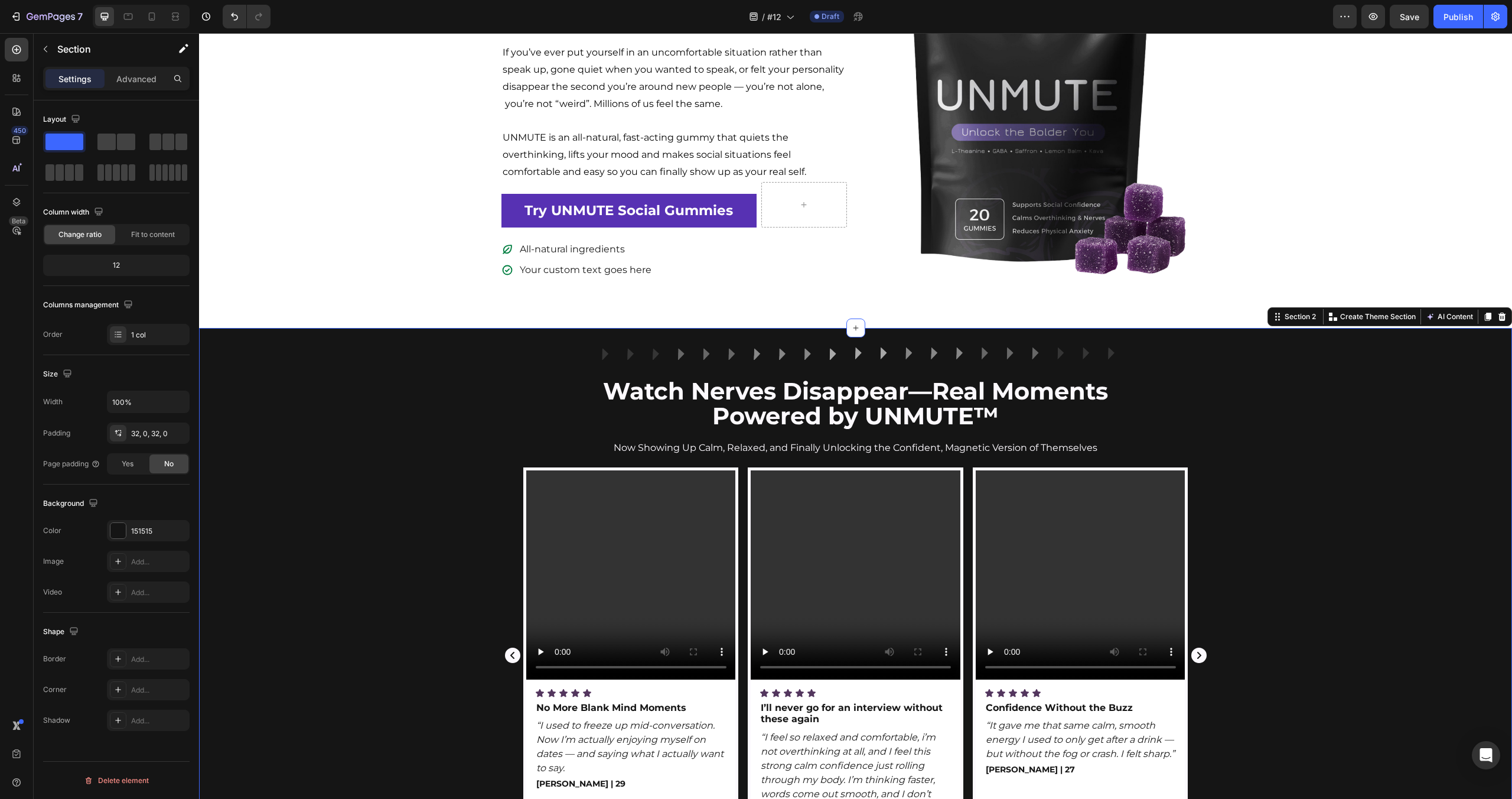
click at [1340, 477] on div "Video Icon Icon Icon Icon Icon Icon List No More Blank Mind Moments Text Block …" at bounding box center [855, 663] width 1313 height 392
click at [924, 455] on p "Now Showing Up Calm, Relaxed, and Finally Unlocking the Confident, Magnetic Ver…" at bounding box center [856, 448] width 706 height 17
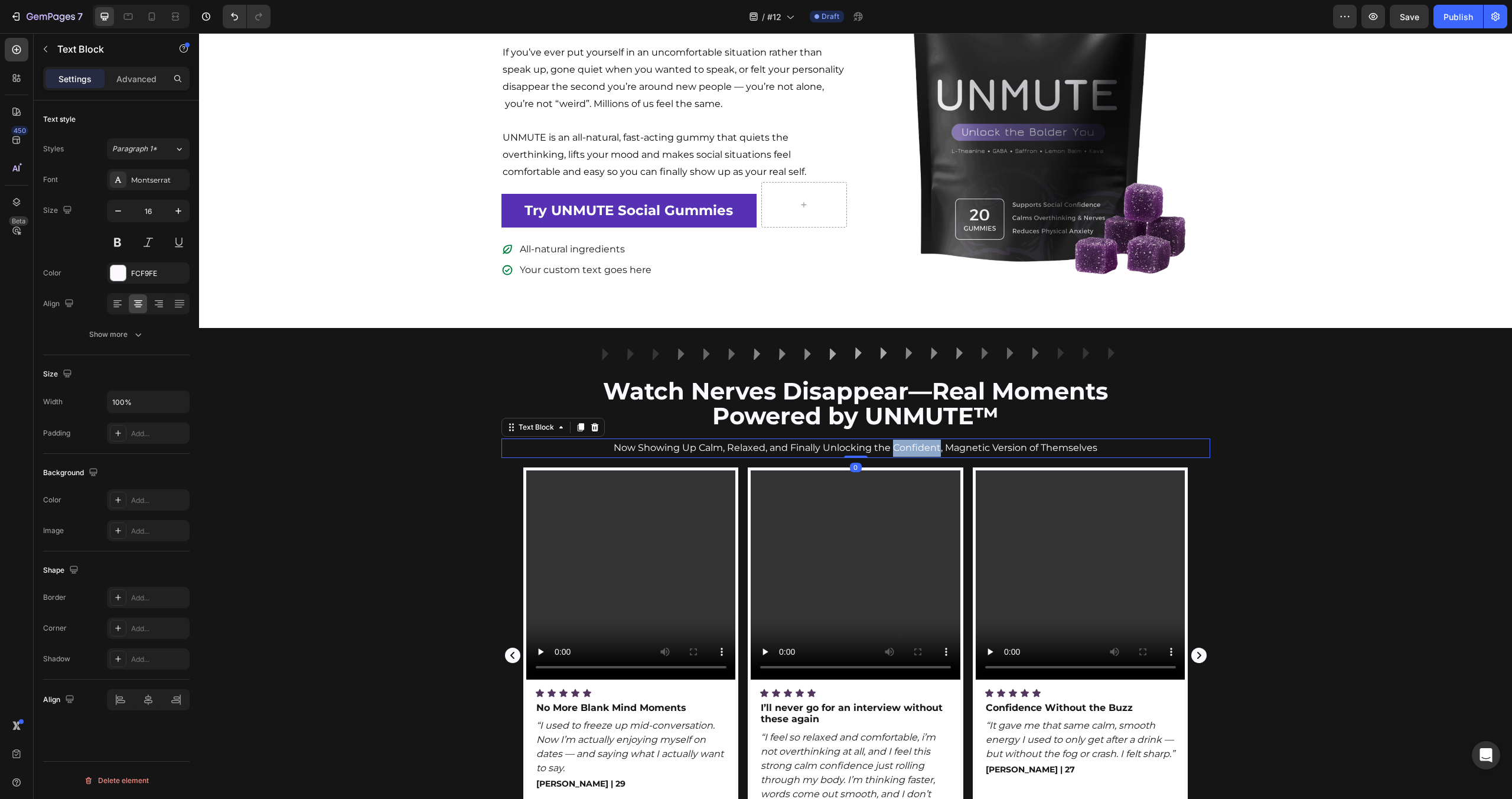
click at [924, 455] on p "Now Showing Up Calm, Relaxed, and Finally Unlocking the Confident, Magnetic Ver…" at bounding box center [856, 448] width 706 height 17
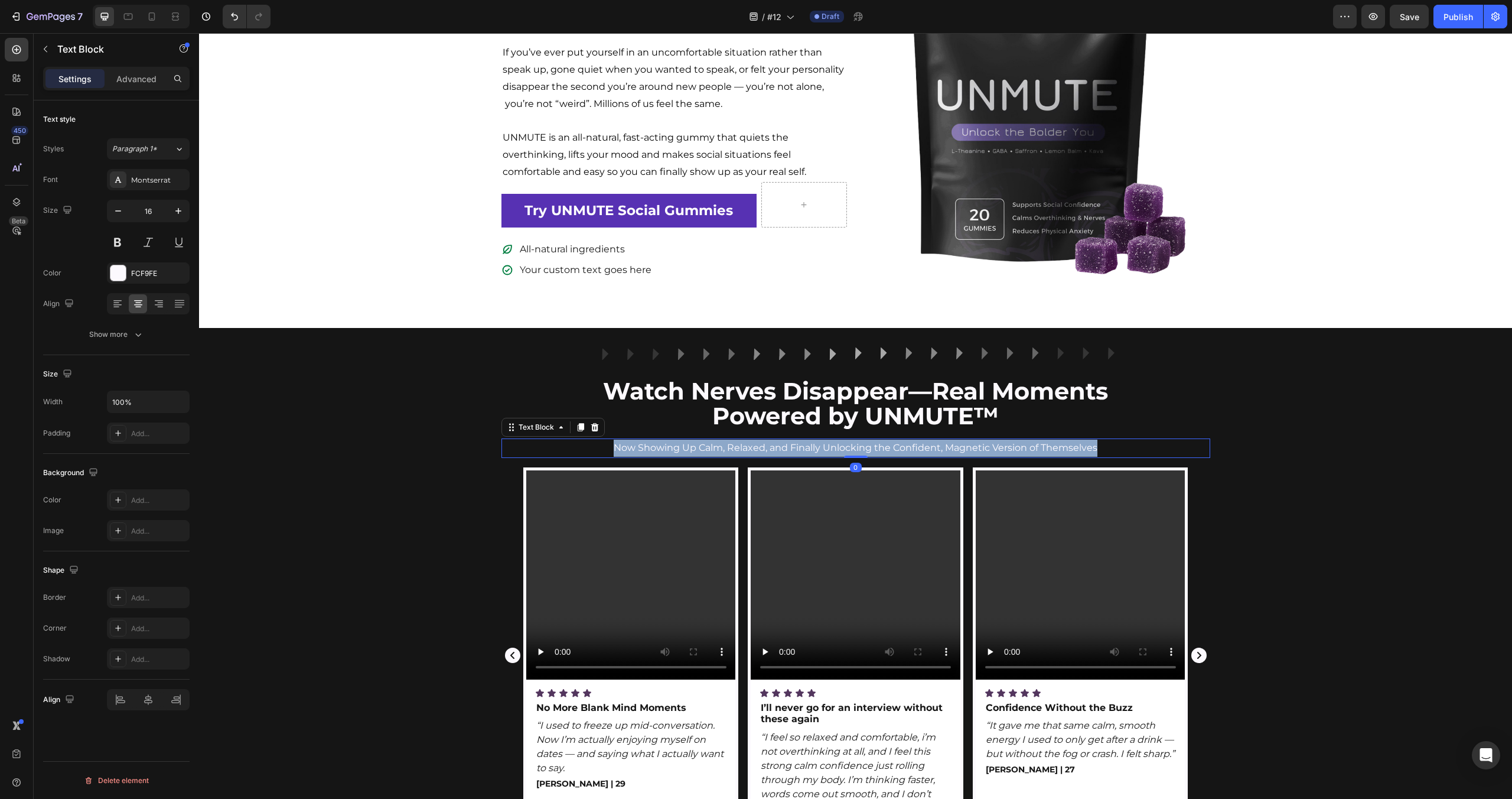
click at [924, 455] on p "Now Showing Up Calm, Relaxed, and Finally Unlocking the Confident, Magnetic Ver…" at bounding box center [856, 448] width 706 height 17
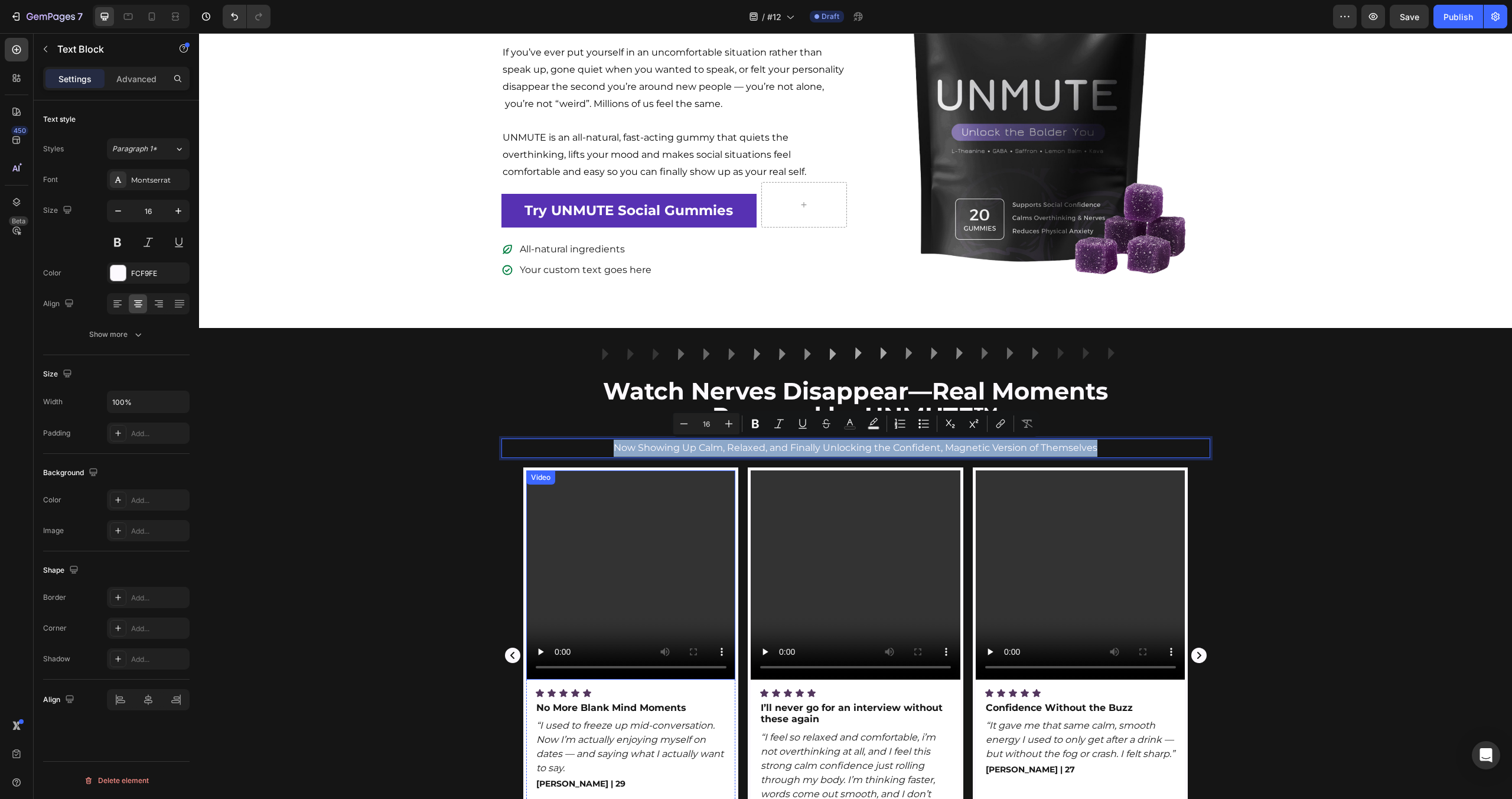
click at [442, 599] on div "Video Icon Icon Icon Icon Icon Icon List No More Blank Mind Moments Text Block …" at bounding box center [855, 663] width 1313 height 392
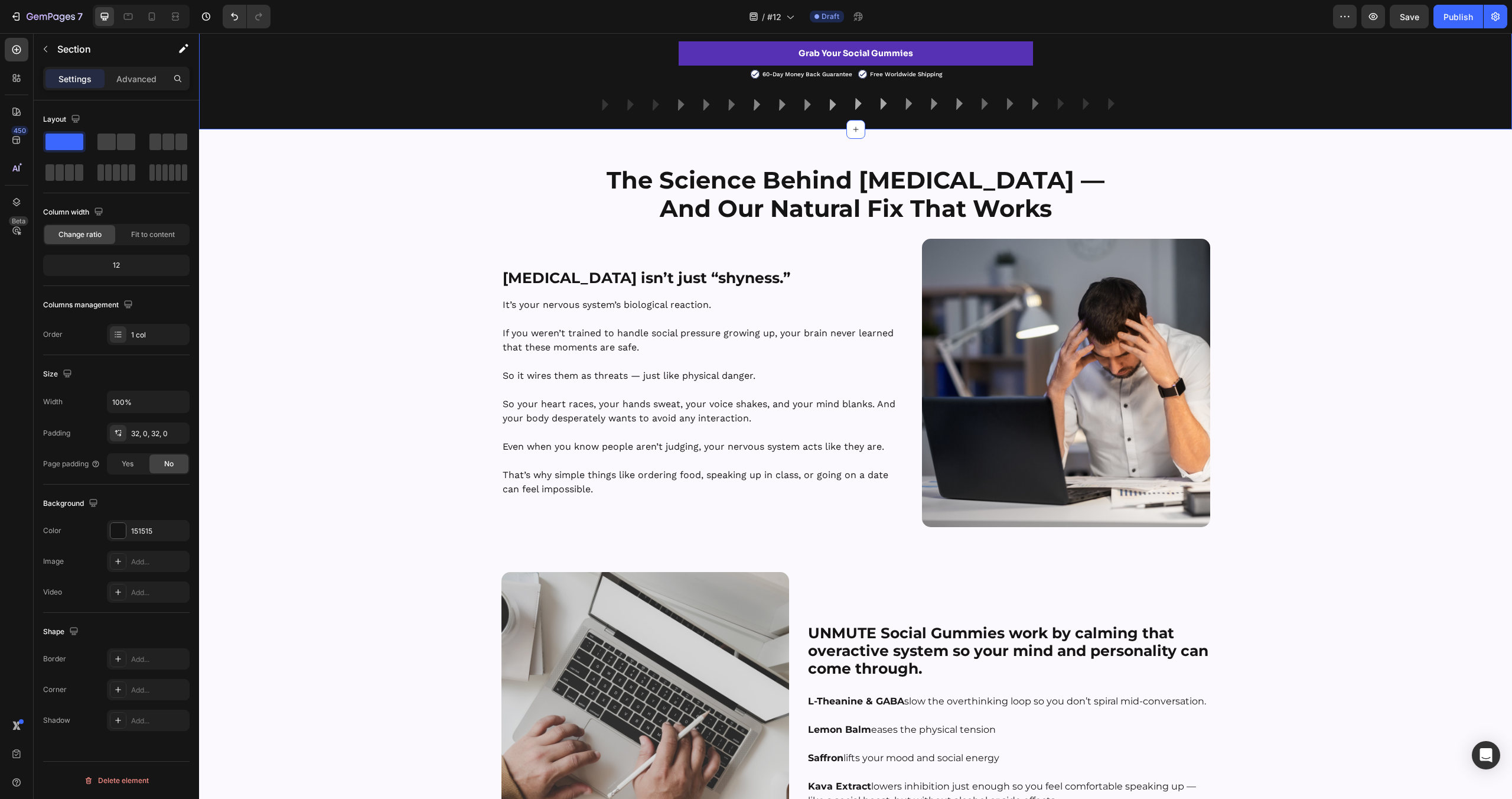
scroll to position [1032, 0]
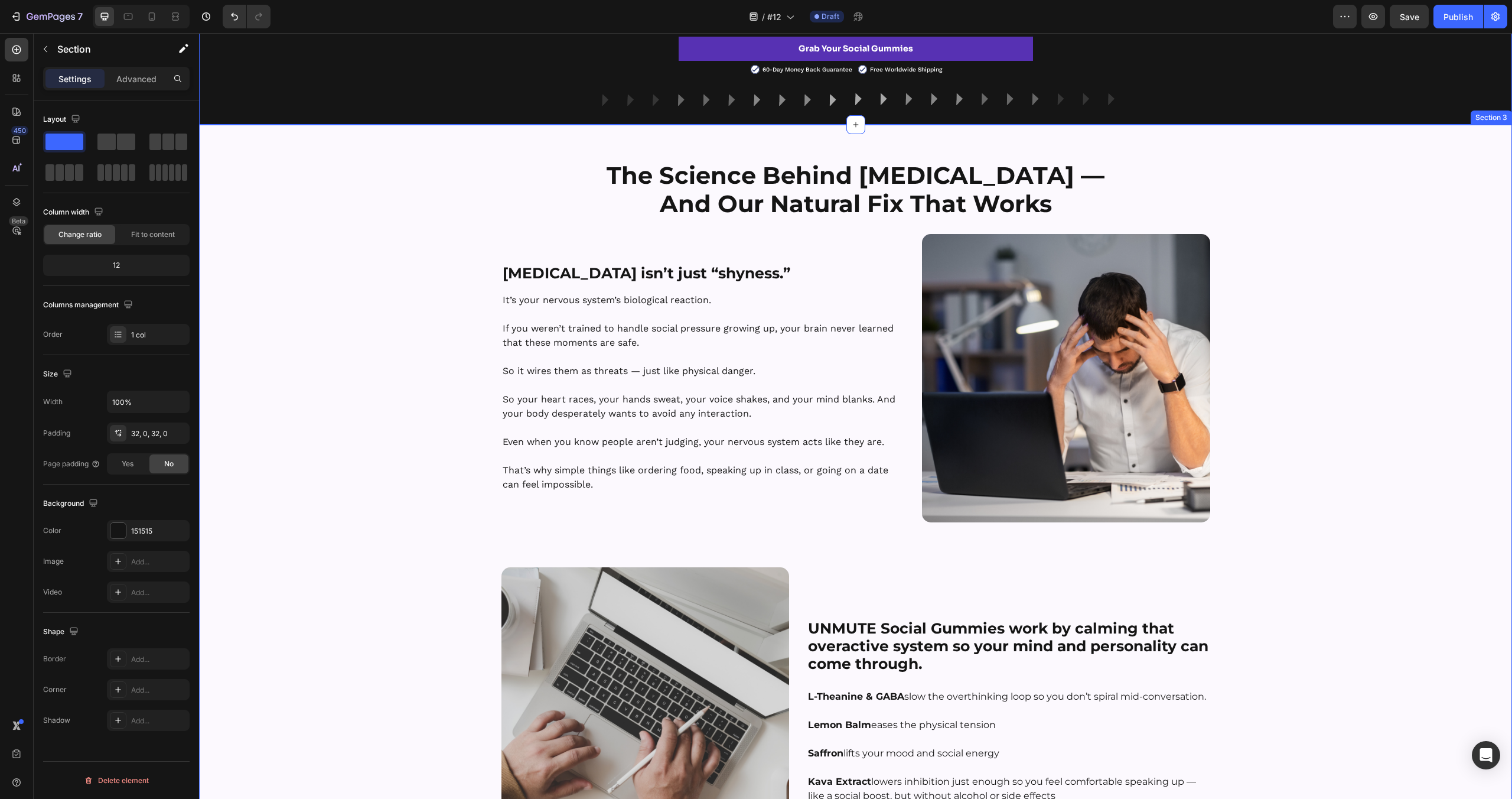
click at [340, 365] on div "The Science Behind [MEDICAL_DATA] — And Our Natural Fix That Works Heading Row …" at bounding box center [855, 669] width 1313 height 1019
click at [989, 252] on img at bounding box center [1066, 378] width 288 height 288
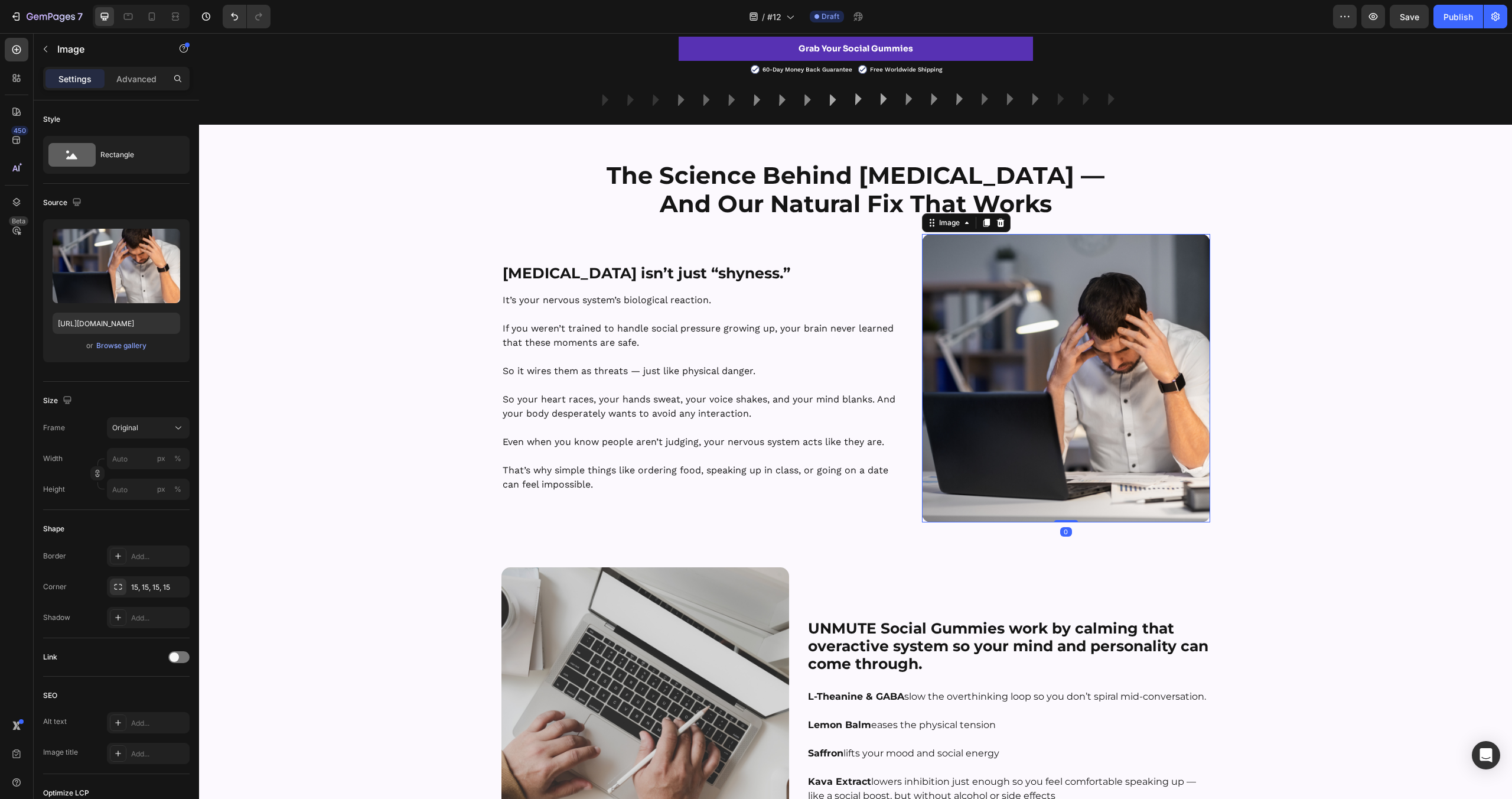
click at [1246, 265] on div "The Science Behind [MEDICAL_DATA] — And Our Natural Fix That Works Heading Row …" at bounding box center [855, 669] width 1313 height 1019
click at [1102, 325] on img at bounding box center [1066, 378] width 288 height 288
click at [178, 586] on icon "button" at bounding box center [177, 586] width 10 height 10
click at [371, 465] on div "The Science Behind [MEDICAL_DATA] — And Our Natural Fix That Works Heading Row …" at bounding box center [855, 669] width 1313 height 1019
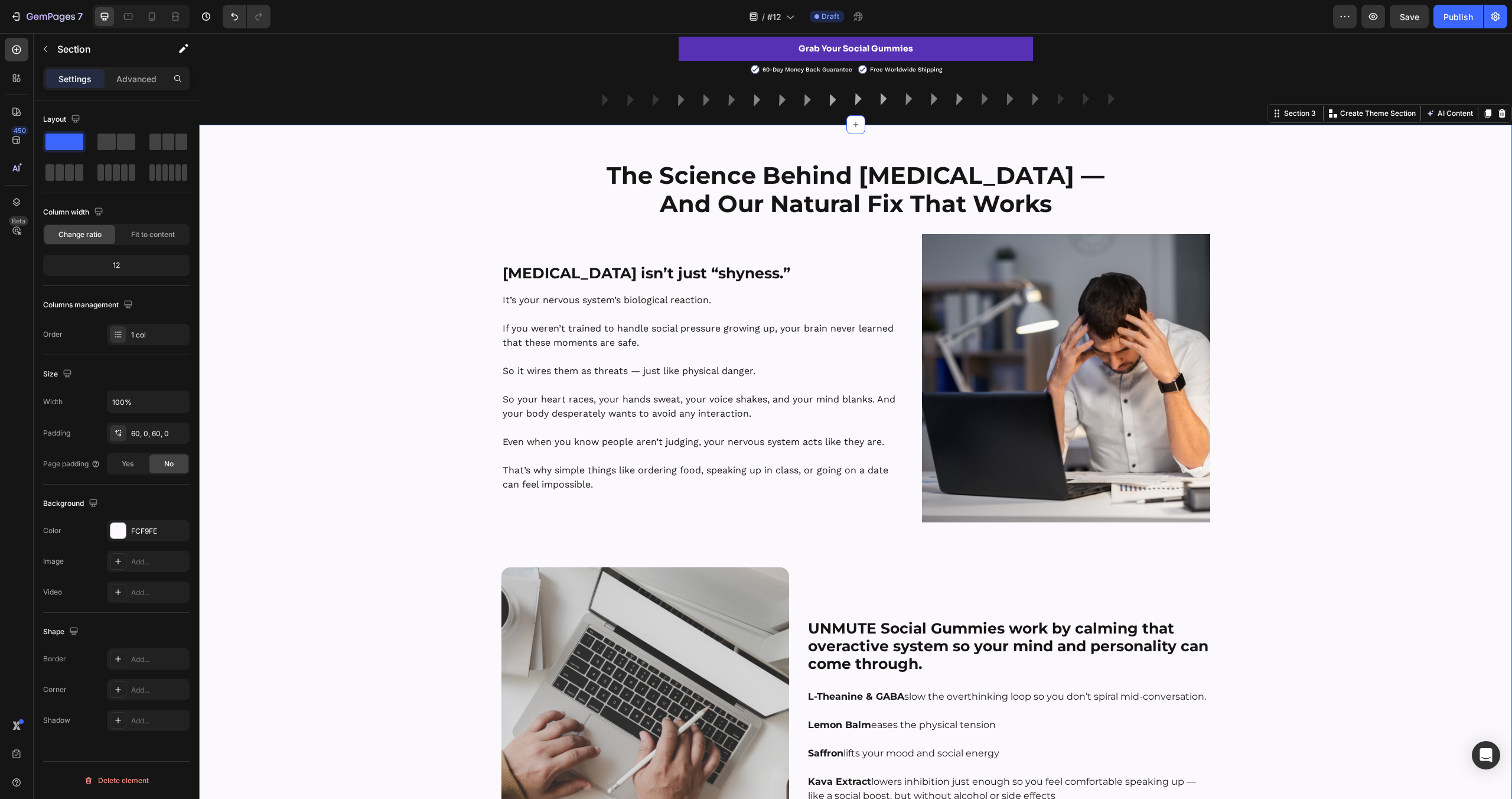
scroll to position [1030, 0]
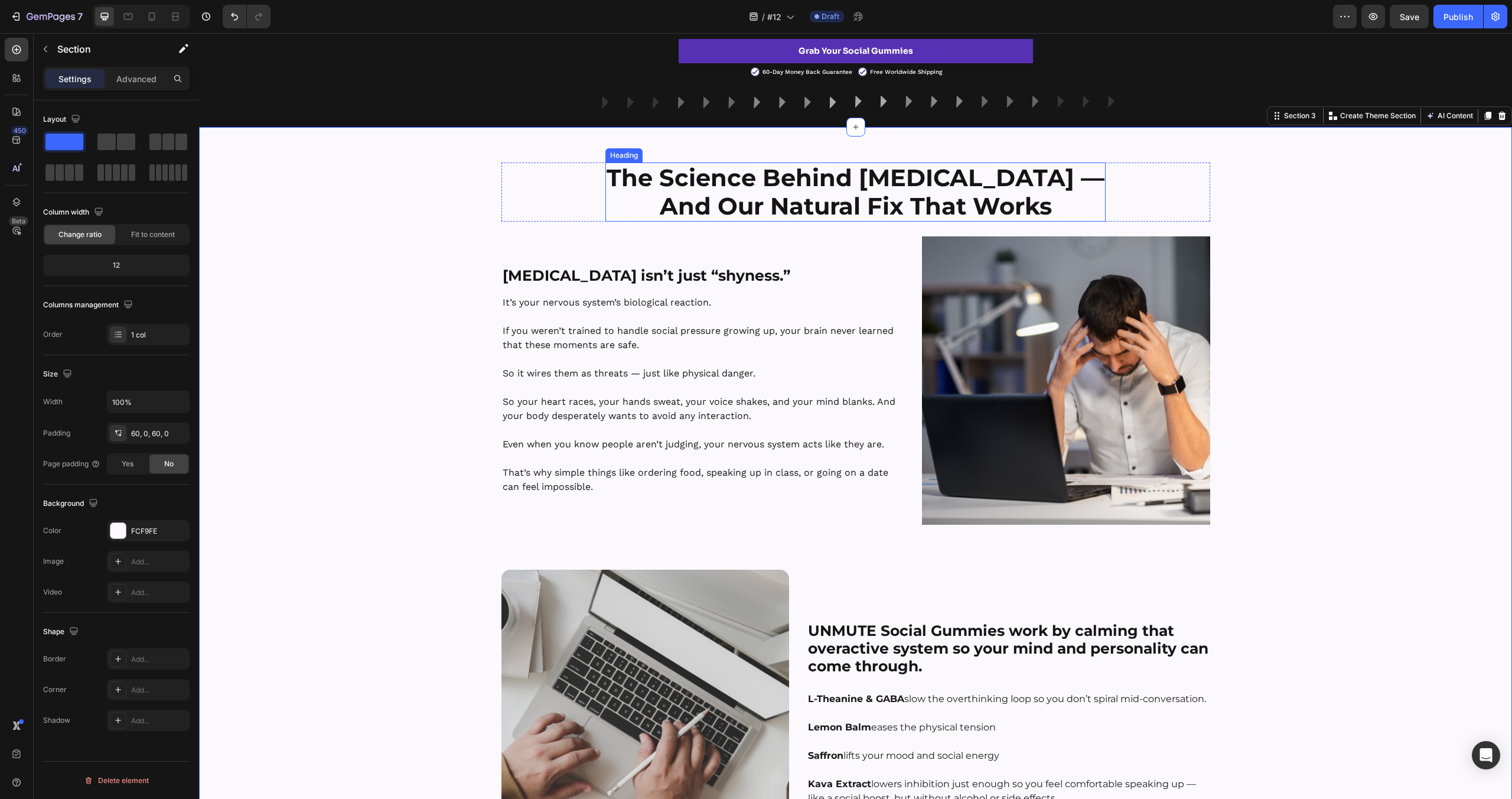
click at [851, 203] on strong "And Our Natural Fix That Works" at bounding box center [855, 205] width 392 height 29
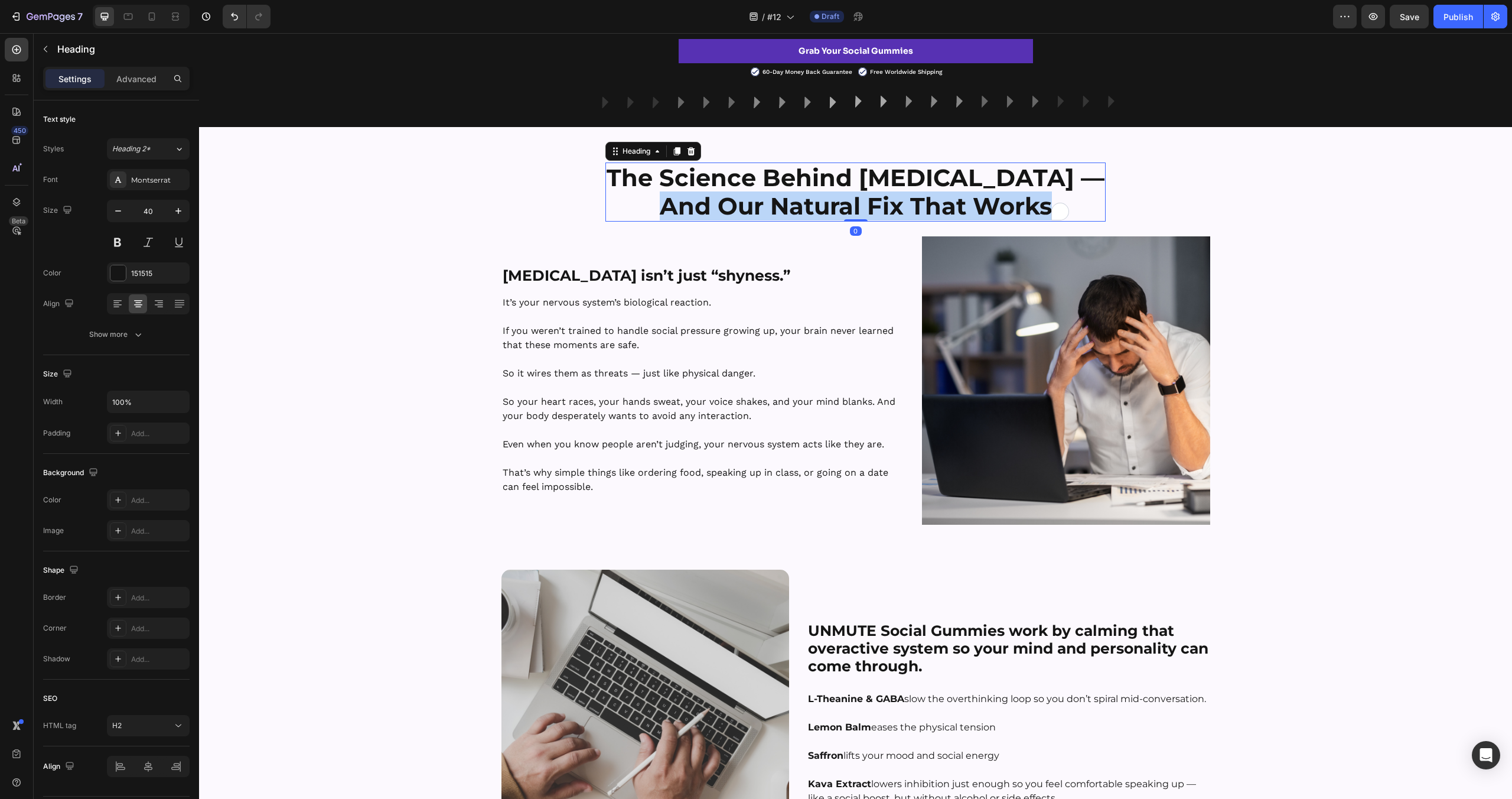
click at [851, 203] on strong "And Our Natural Fix That Works" at bounding box center [855, 205] width 392 height 29
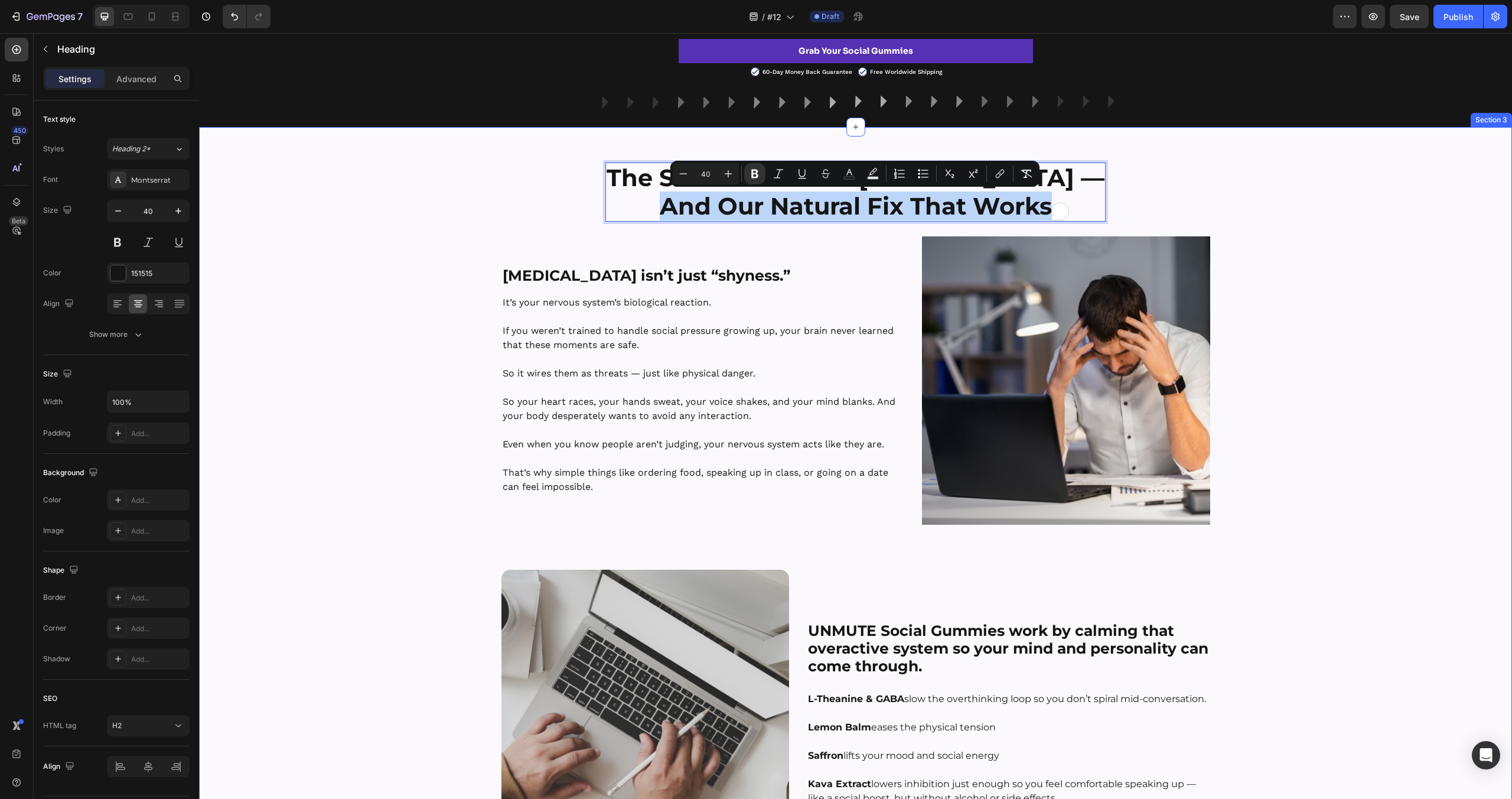
click at [396, 331] on div "The Science Behind [MEDICAL_DATA] — And Our Natural Fix That Works Heading 0 Ro…" at bounding box center [855, 672] width 1313 height 1019
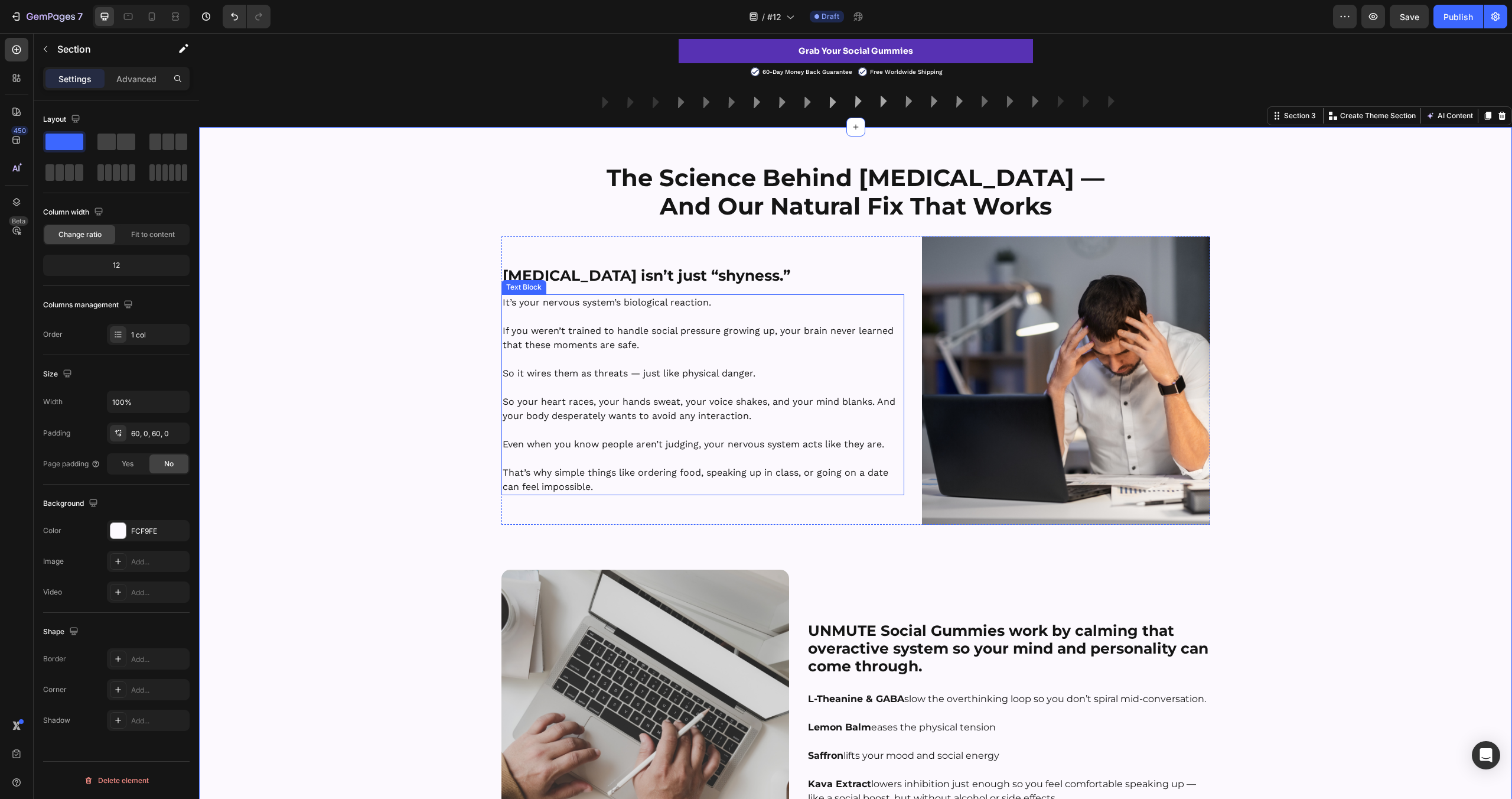
click at [1192, 325] on img at bounding box center [1066, 380] width 288 height 288
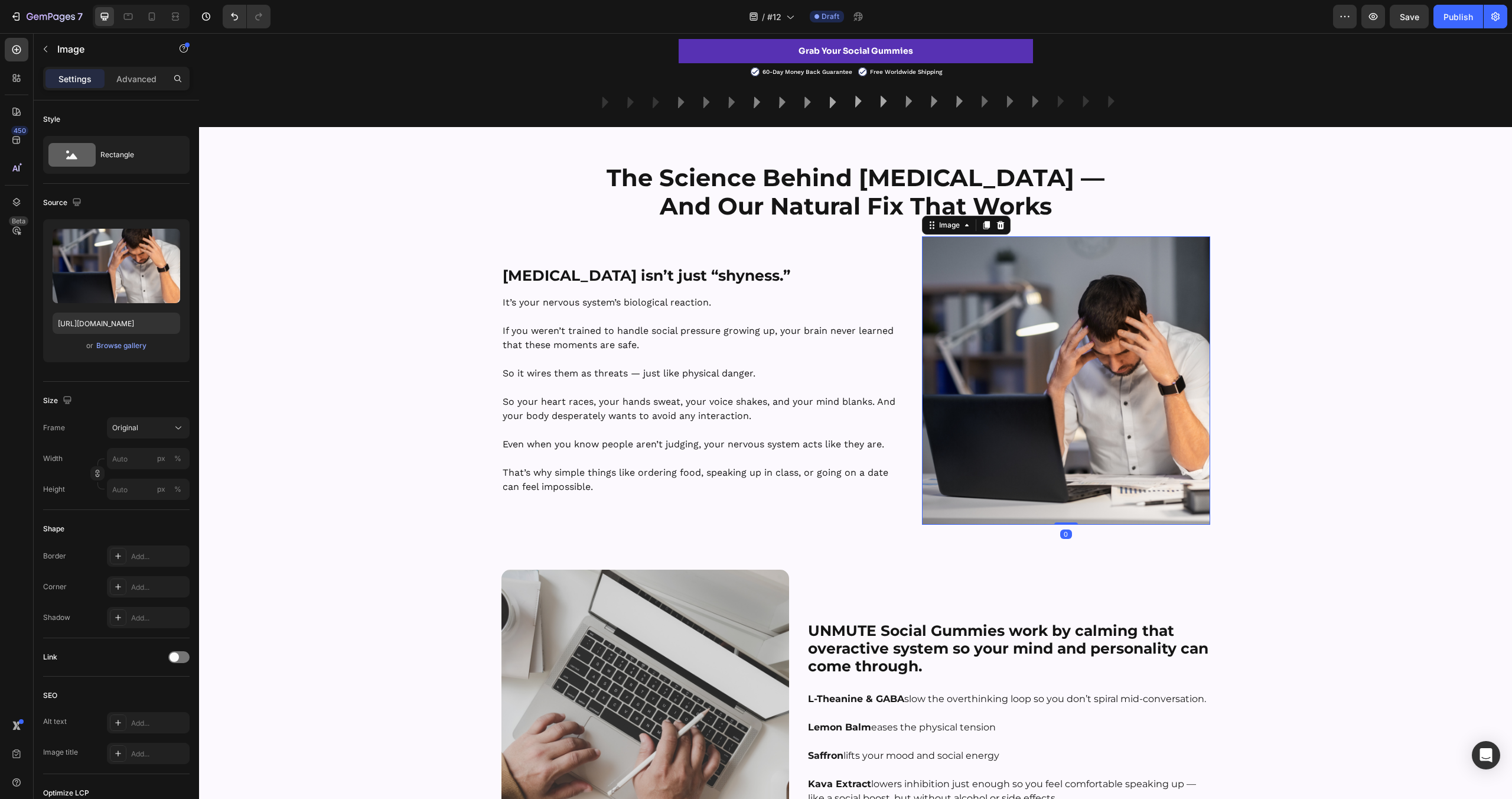
click at [1192, 325] on img at bounding box center [1066, 380] width 288 height 288
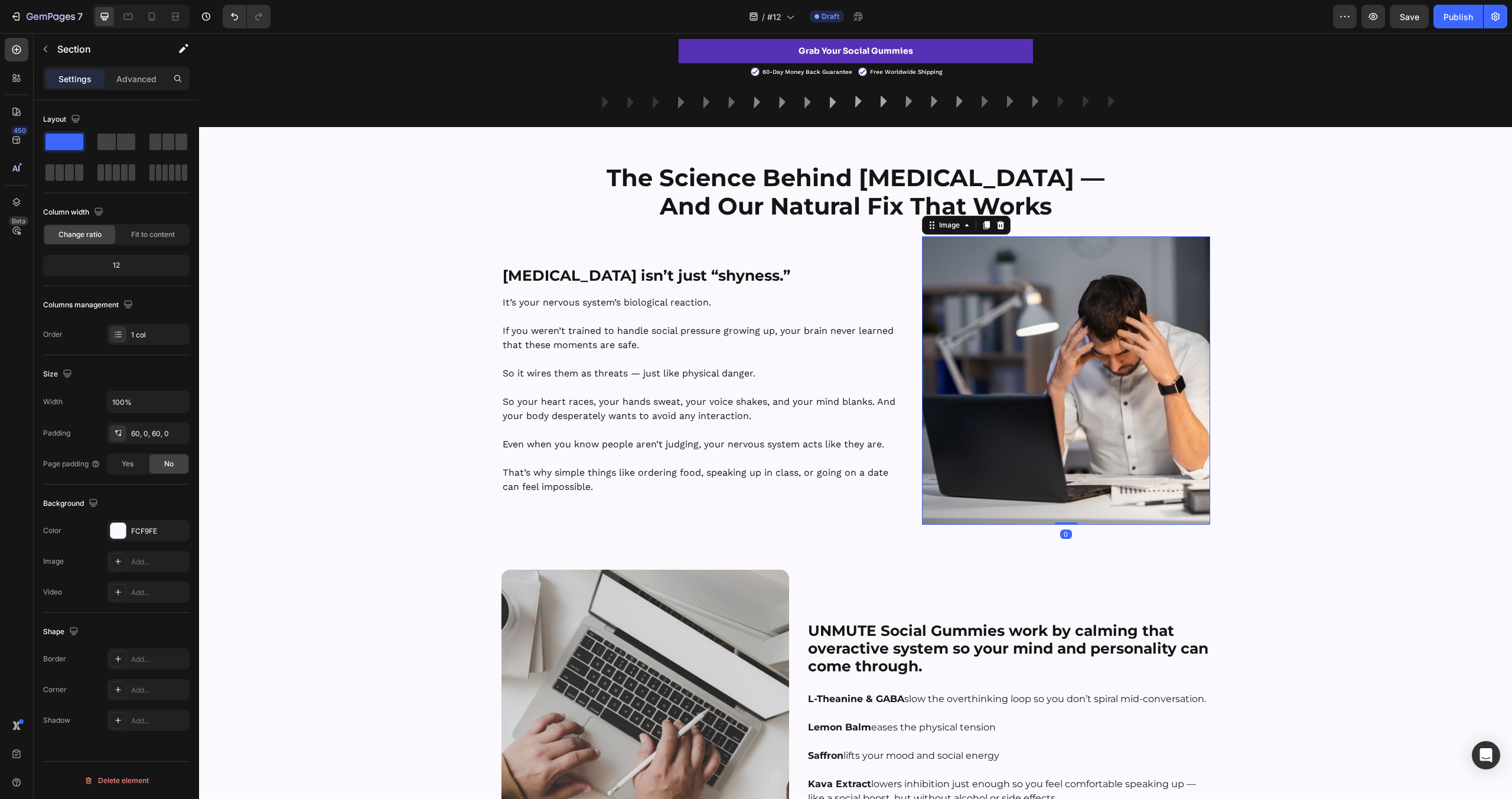
click at [1344, 330] on div "⁠⁠⁠⁠⁠⁠⁠ The Science Behind [MEDICAL_DATA] — And Our Natural Fix That Works Head…" at bounding box center [855, 672] width 1313 height 1019
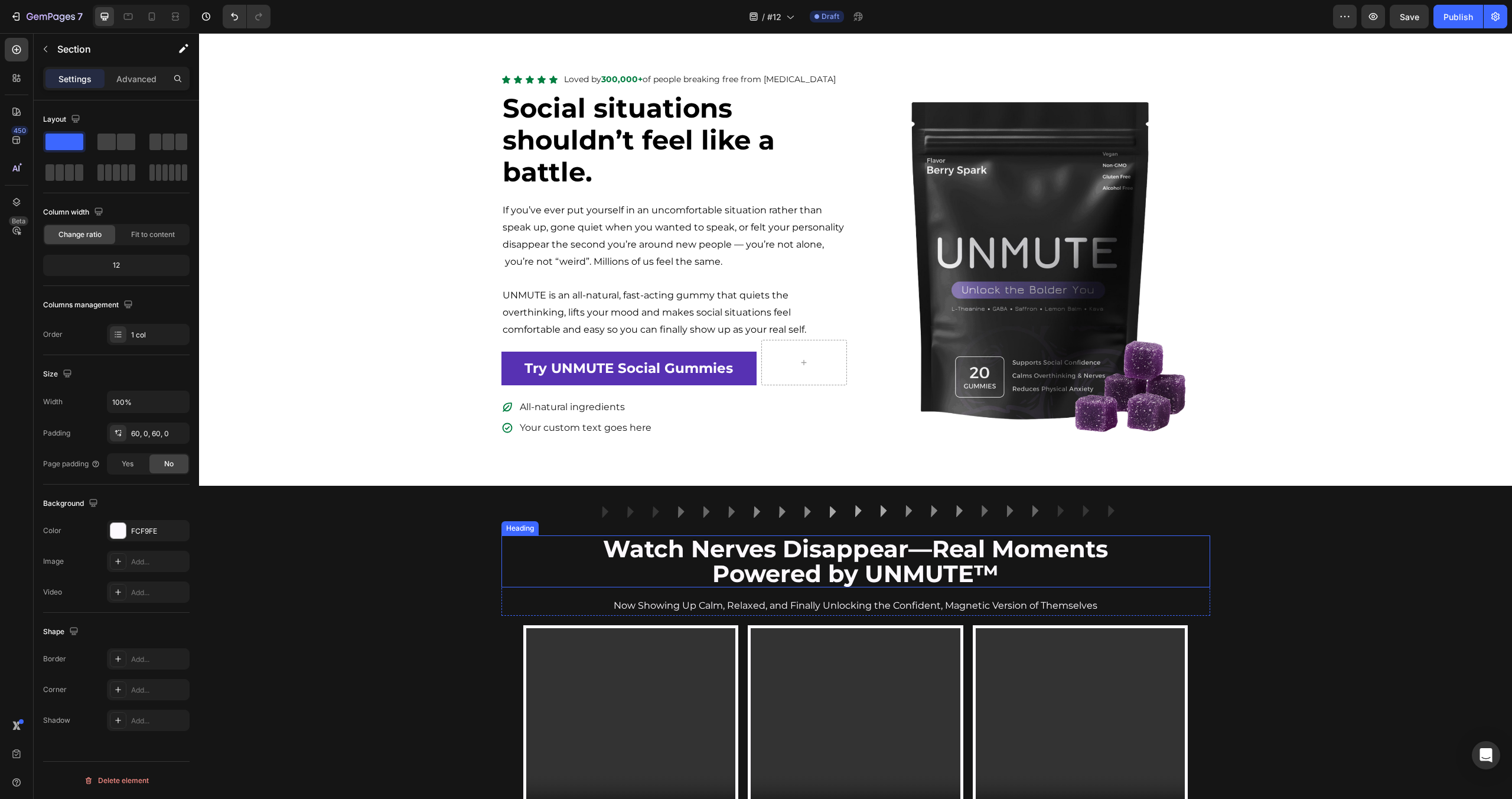
scroll to position [36, 0]
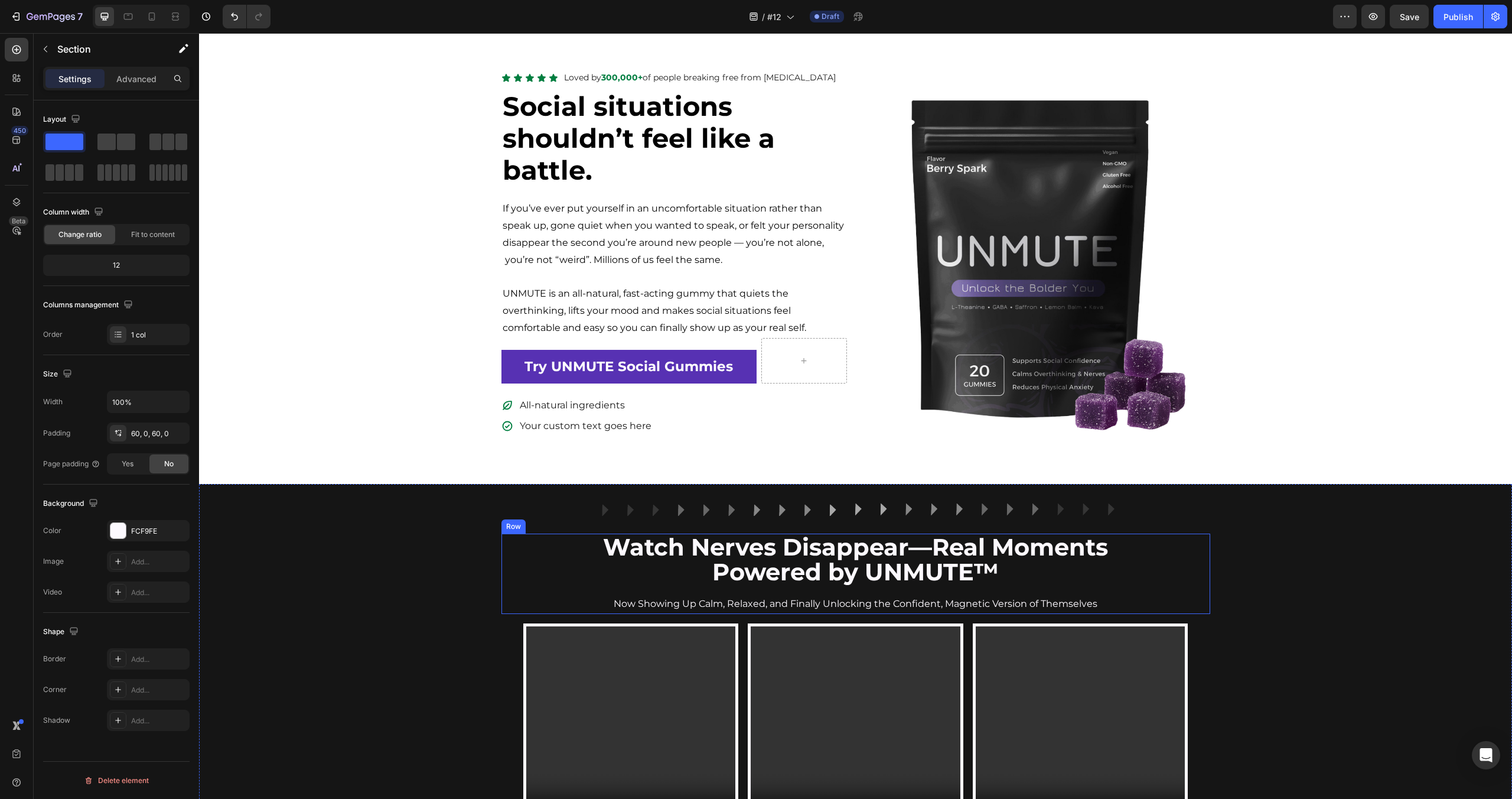
click at [124, 527] on div at bounding box center [118, 531] width 16 height 16
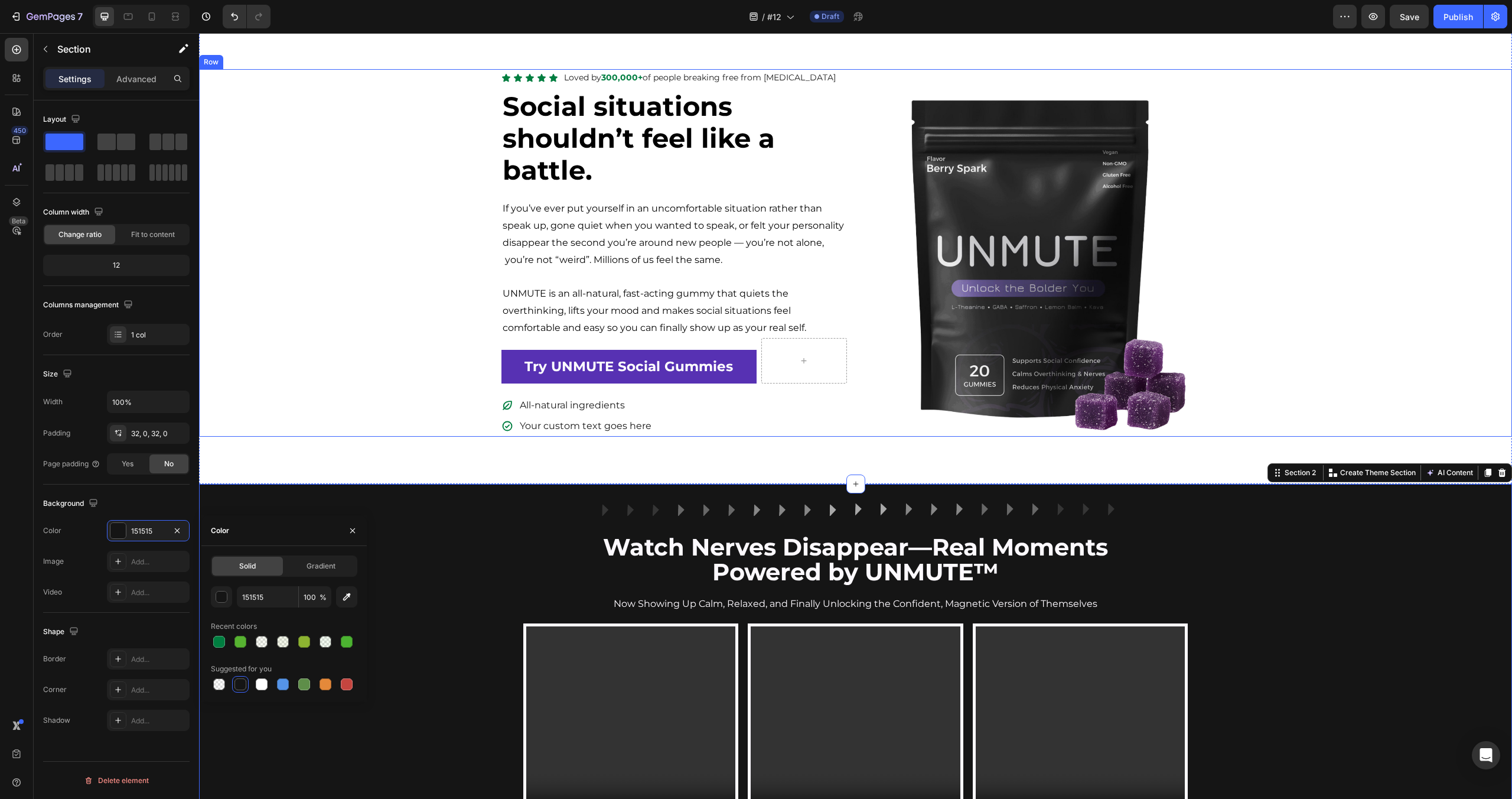
click at [399, 380] on div "Icon Icon Icon Icon Icon Icon List Loved by 300,000+ of people breaking free fr…" at bounding box center [855, 253] width 1313 height 367
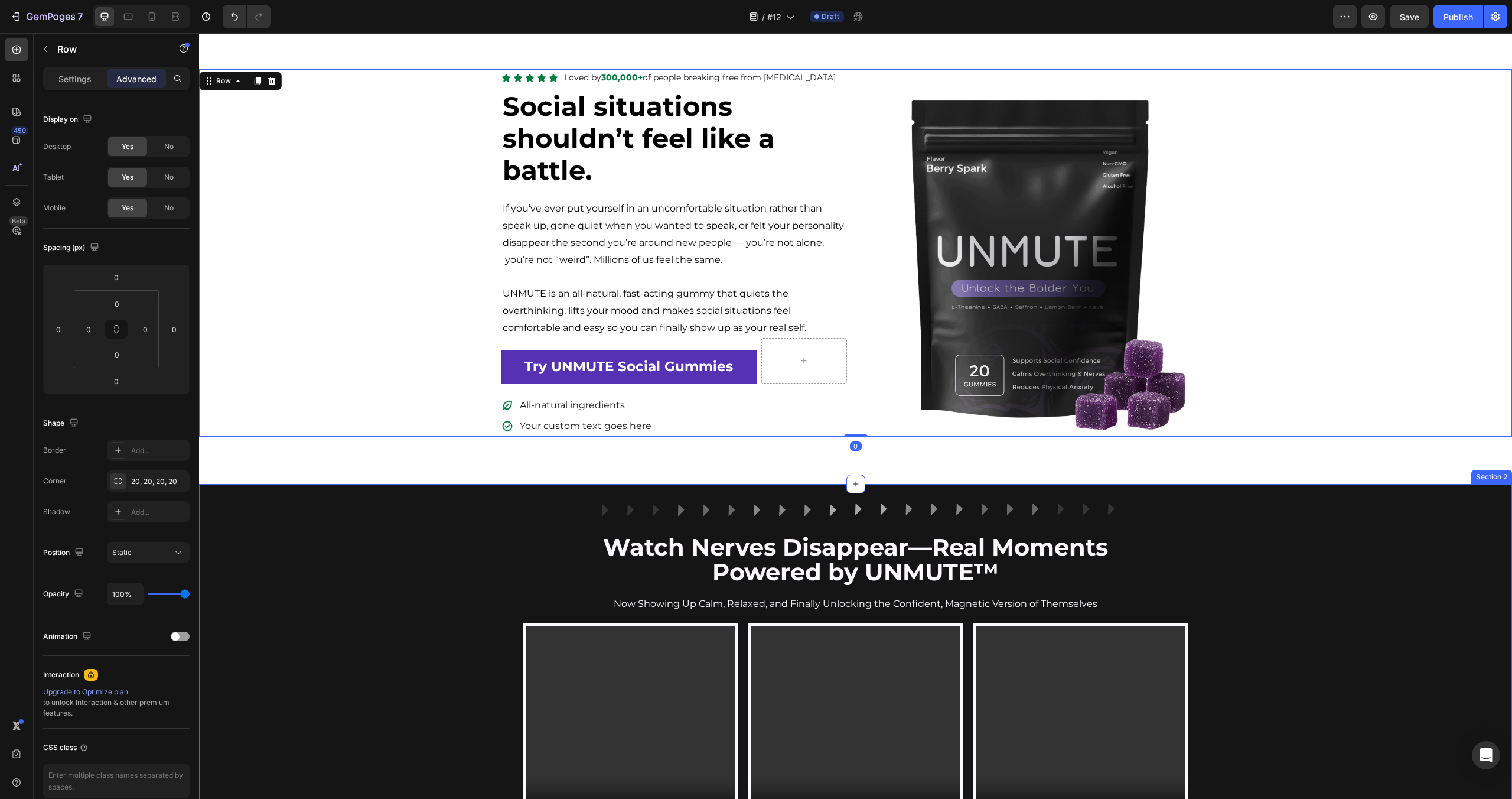
click at [411, 604] on div "Image Row Watch Nerves Disappear—Real Moments Powered by UNMUTE™ Heading Now Sh…" at bounding box center [855, 803] width 1313 height 600
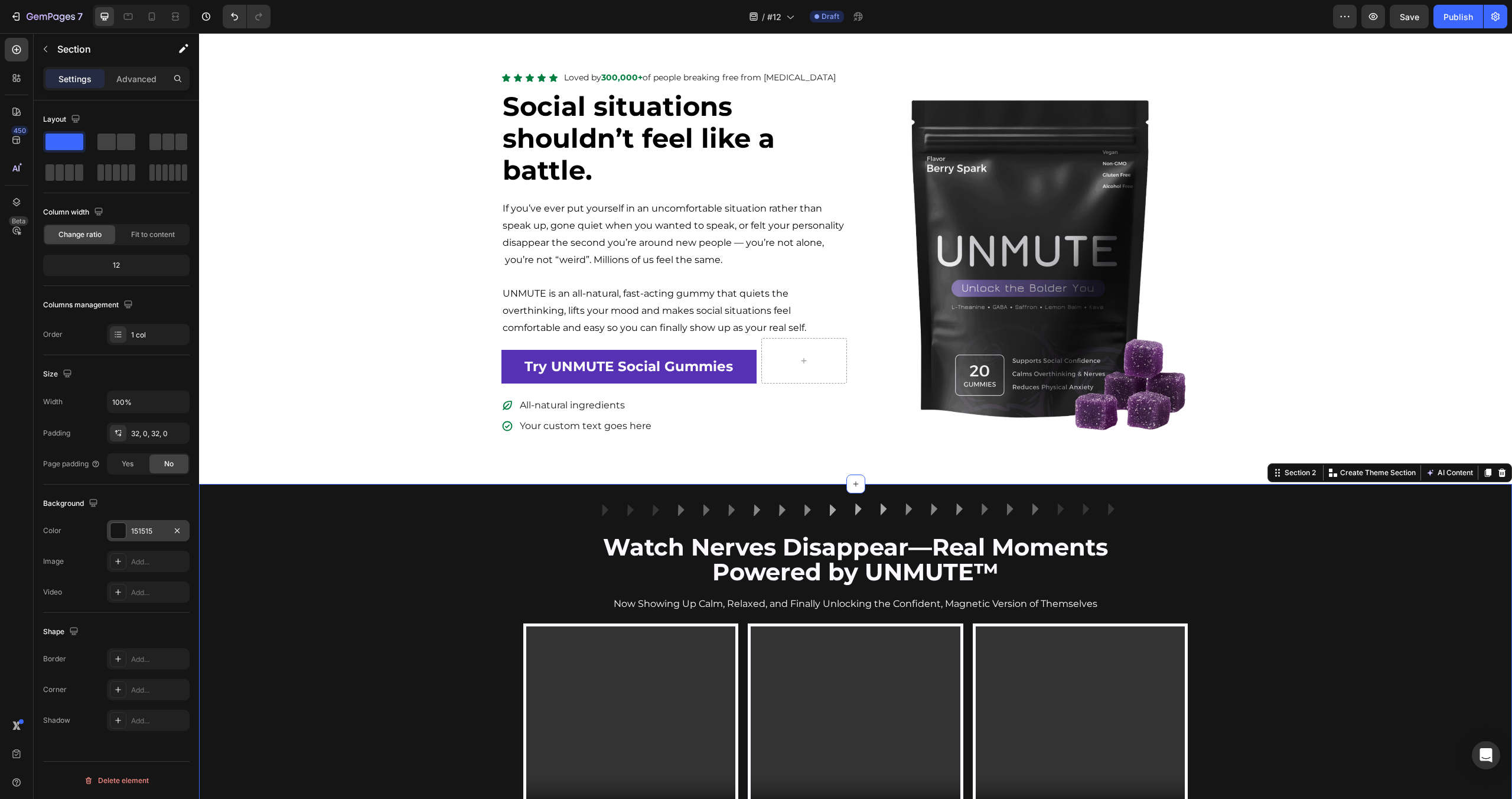
click at [123, 526] on div at bounding box center [118, 531] width 16 height 16
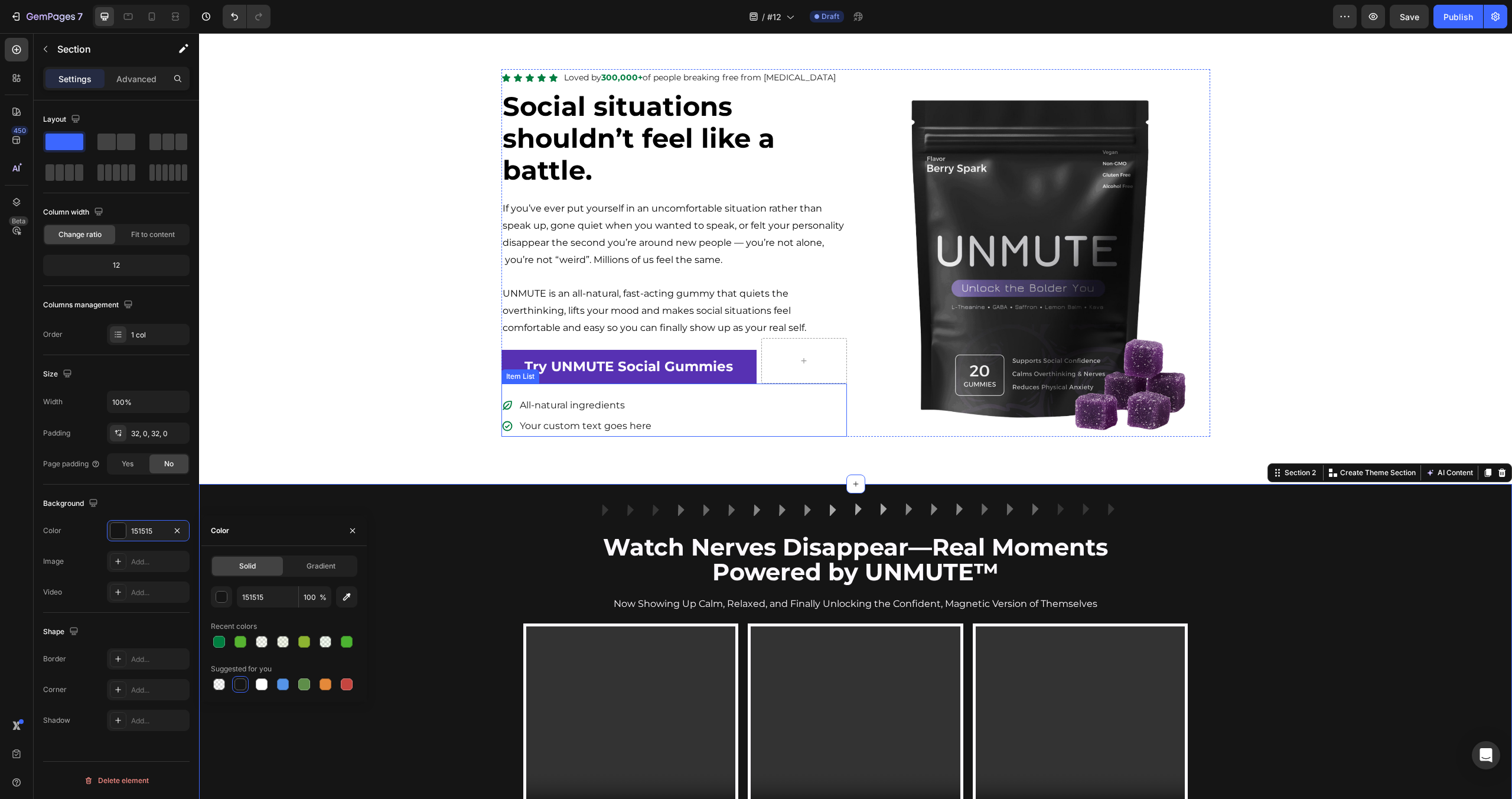
click at [505, 406] on icon at bounding box center [507, 405] width 12 height 12
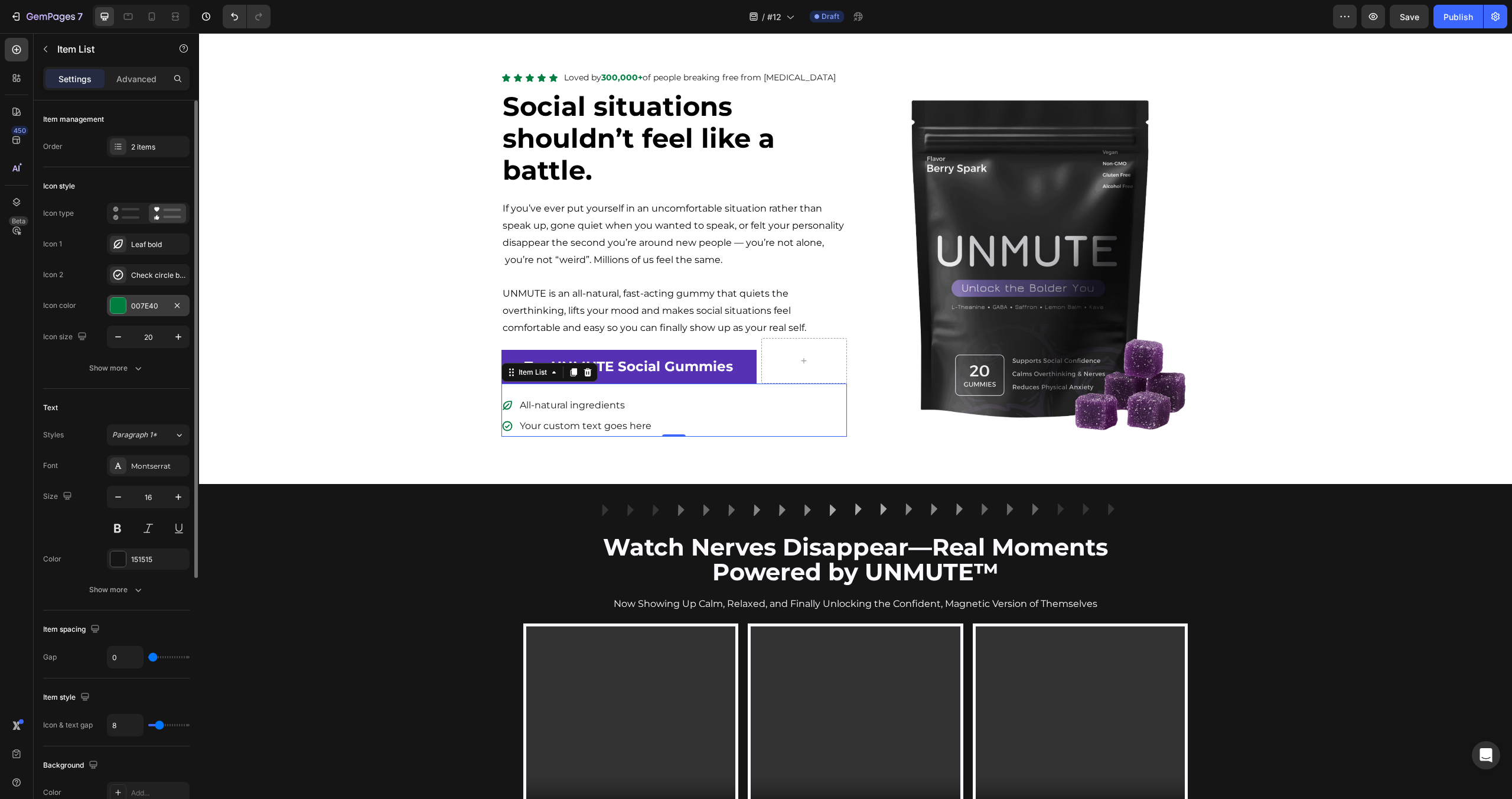
click at [114, 301] on div at bounding box center [118, 306] width 16 height 16
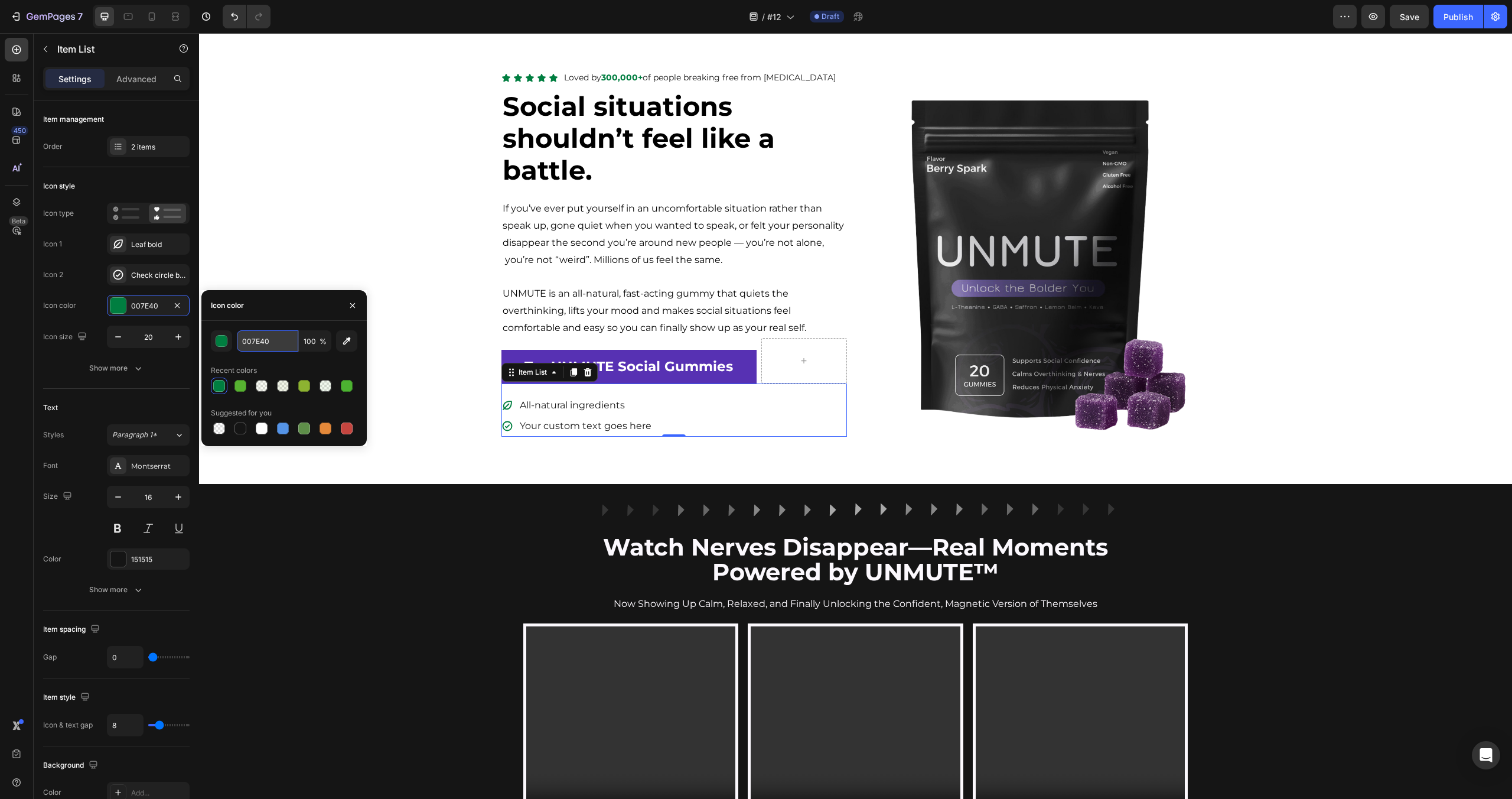
click at [273, 344] on input "007E40" at bounding box center [268, 341] width 62 height 21
paste input "#69901F"
click at [301, 369] on div "Recent colors" at bounding box center [284, 370] width 146 height 19
type input "69901F"
click at [384, 592] on div "Image Row Watch Nerves Disappear—Real Moments Powered by UNMUTE™ Heading Now Sh…" at bounding box center [855, 803] width 1313 height 600
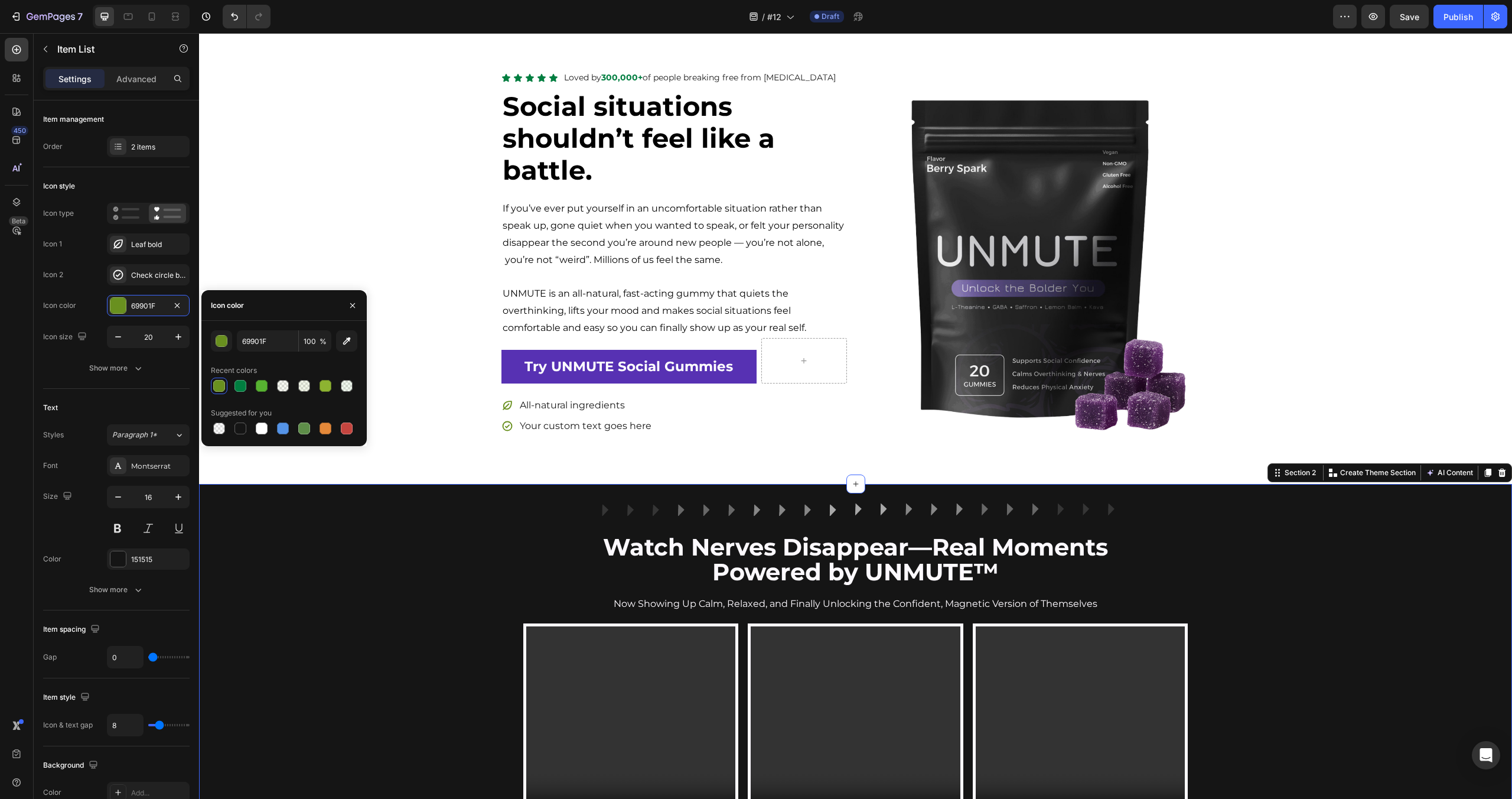
click at [384, 592] on div "Image Row Watch Nerves Disappear—Real Moments Powered by UNMUTE™ Heading Now Sh…" at bounding box center [855, 803] width 1313 height 600
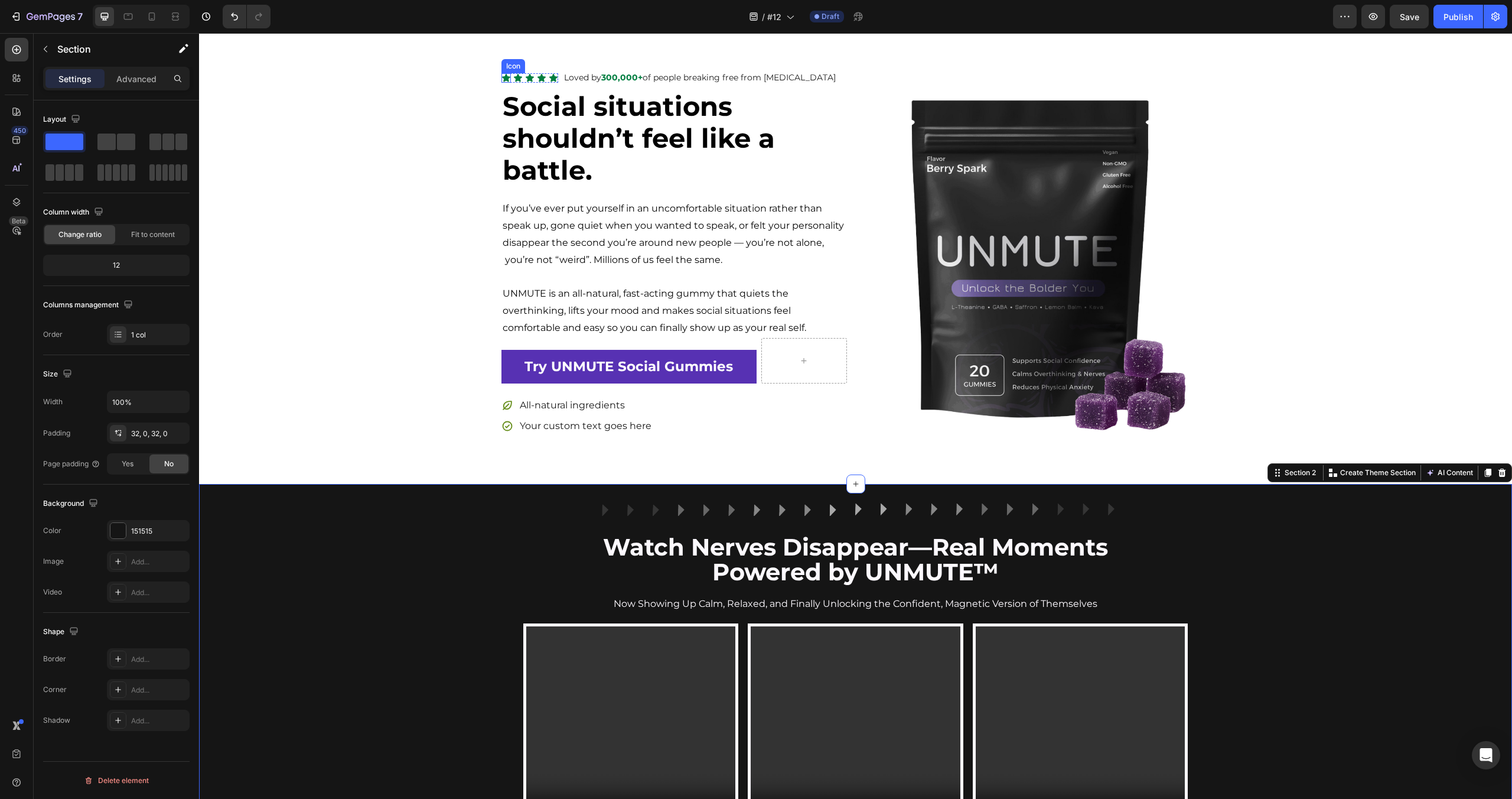
click at [506, 79] on icon at bounding box center [506, 78] width 8 height 8
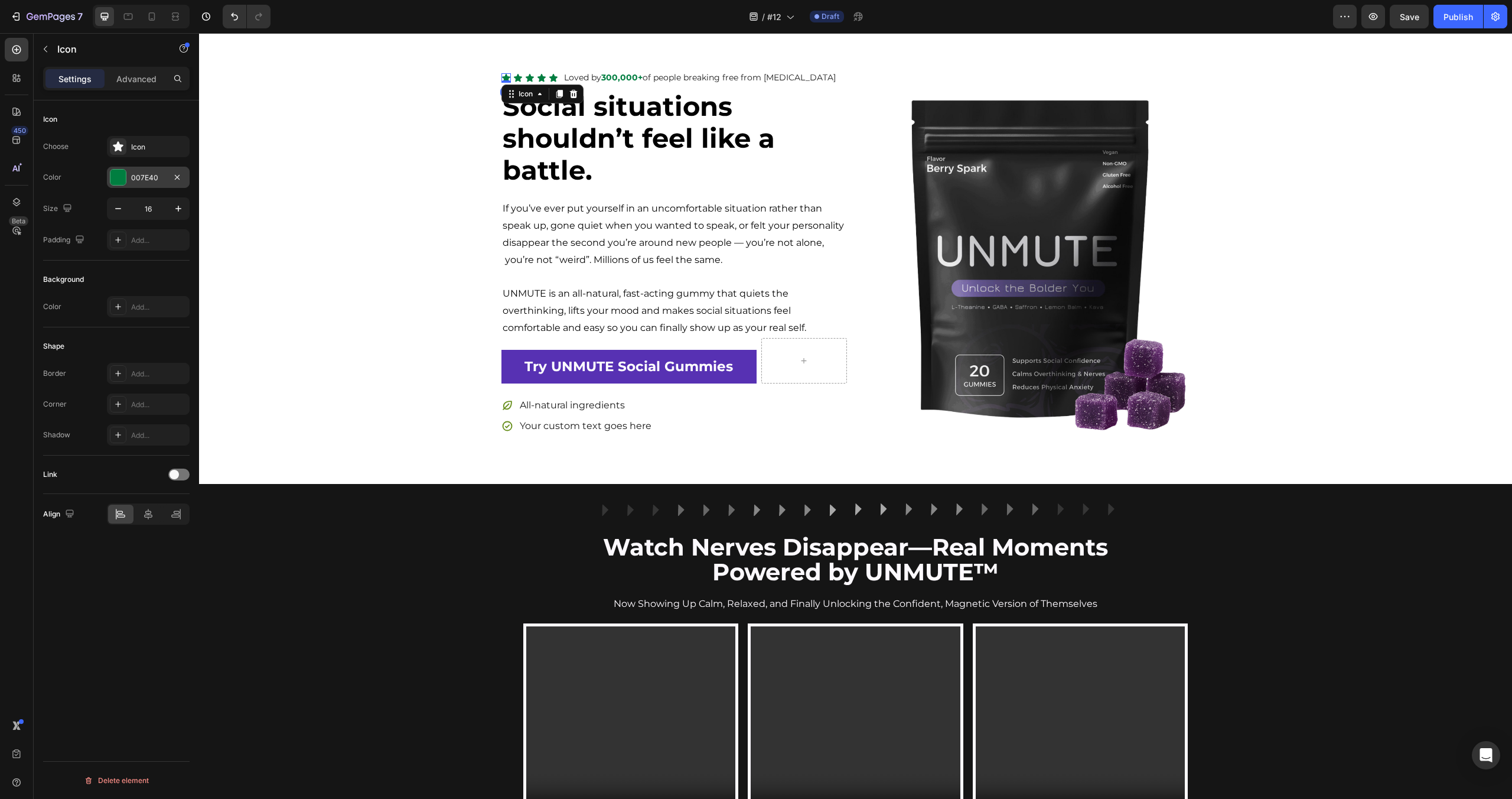
click at [143, 173] on div "007E40" at bounding box center [148, 178] width 34 height 10
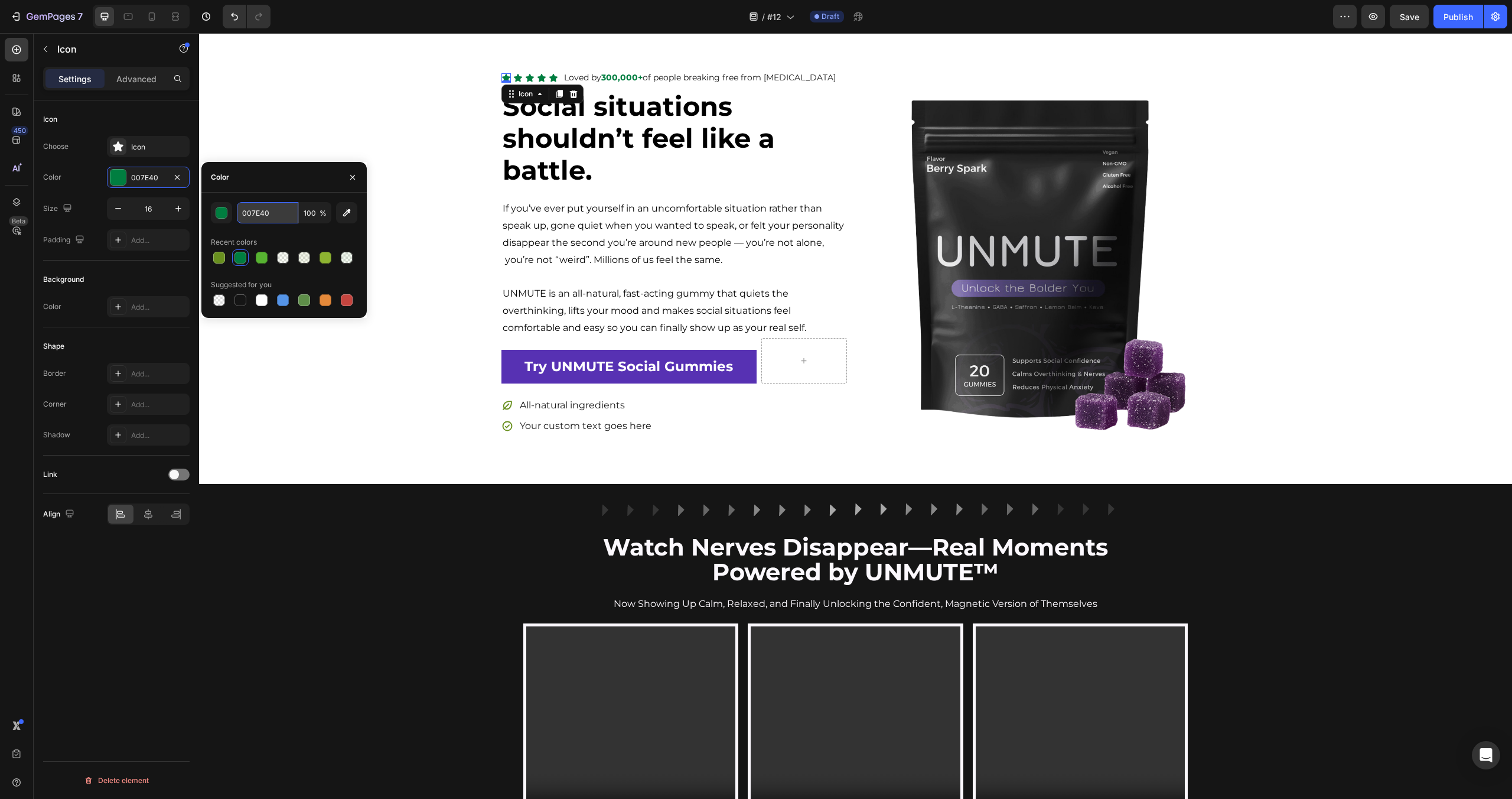
click at [263, 219] on input "007E40" at bounding box center [268, 213] width 62 height 21
click at [216, 262] on div at bounding box center [219, 257] width 12 height 12
type input "69901F"
click at [366, 572] on div "Image Row Watch Nerves Disappear—Real Moments Powered by UNMUTE™ Heading Now Sh…" at bounding box center [855, 803] width 1313 height 600
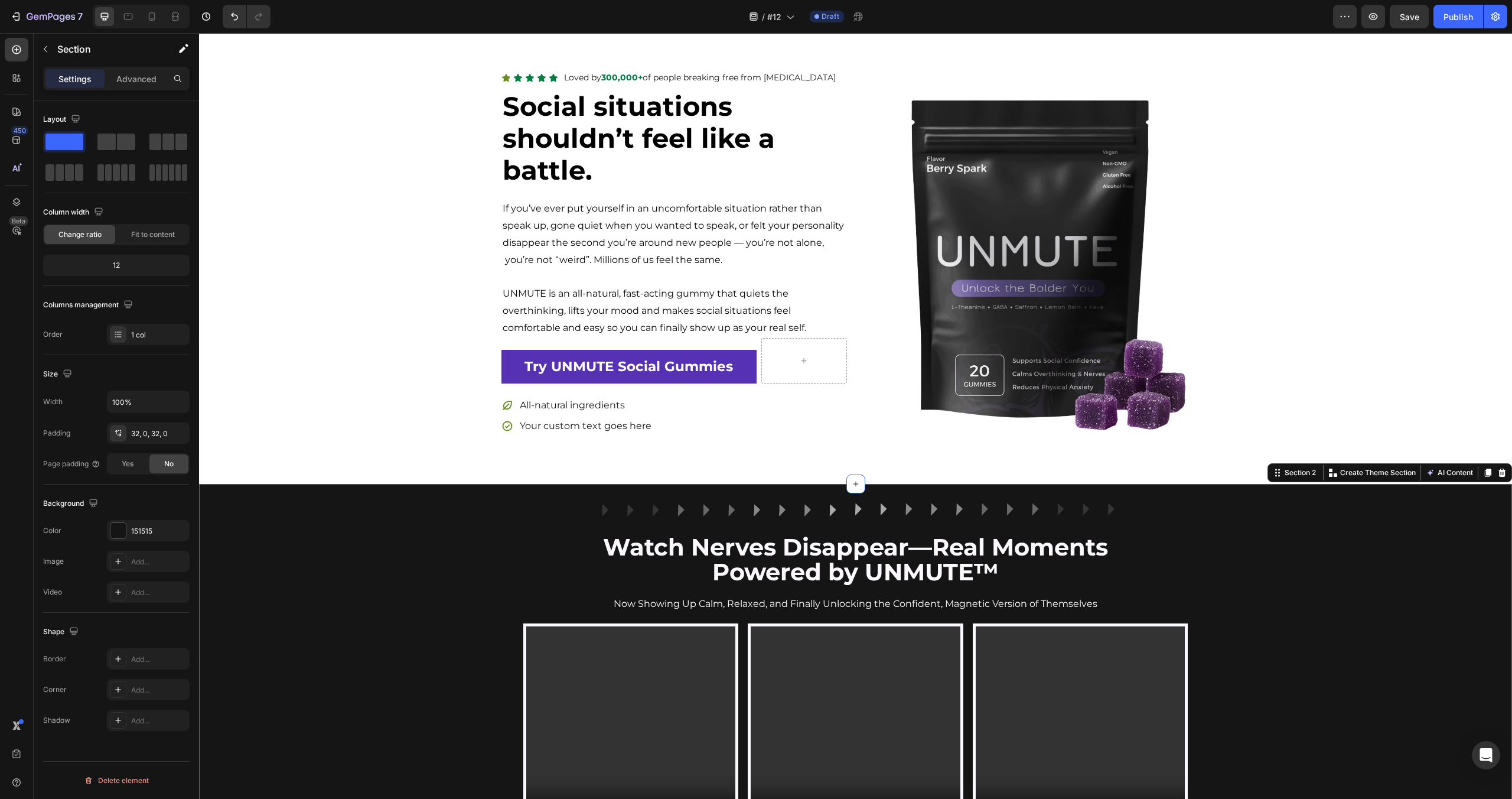
click at [366, 572] on div "Image Row Watch Nerves Disappear—Real Moments Powered by UNMUTE™ Heading Now Sh…" at bounding box center [855, 803] width 1313 height 600
click at [422, 52] on div "Icon Icon Icon Icon Icon Icon List Loved by 300,000+ of people breaking free fr…" at bounding box center [855, 253] width 1313 height 462
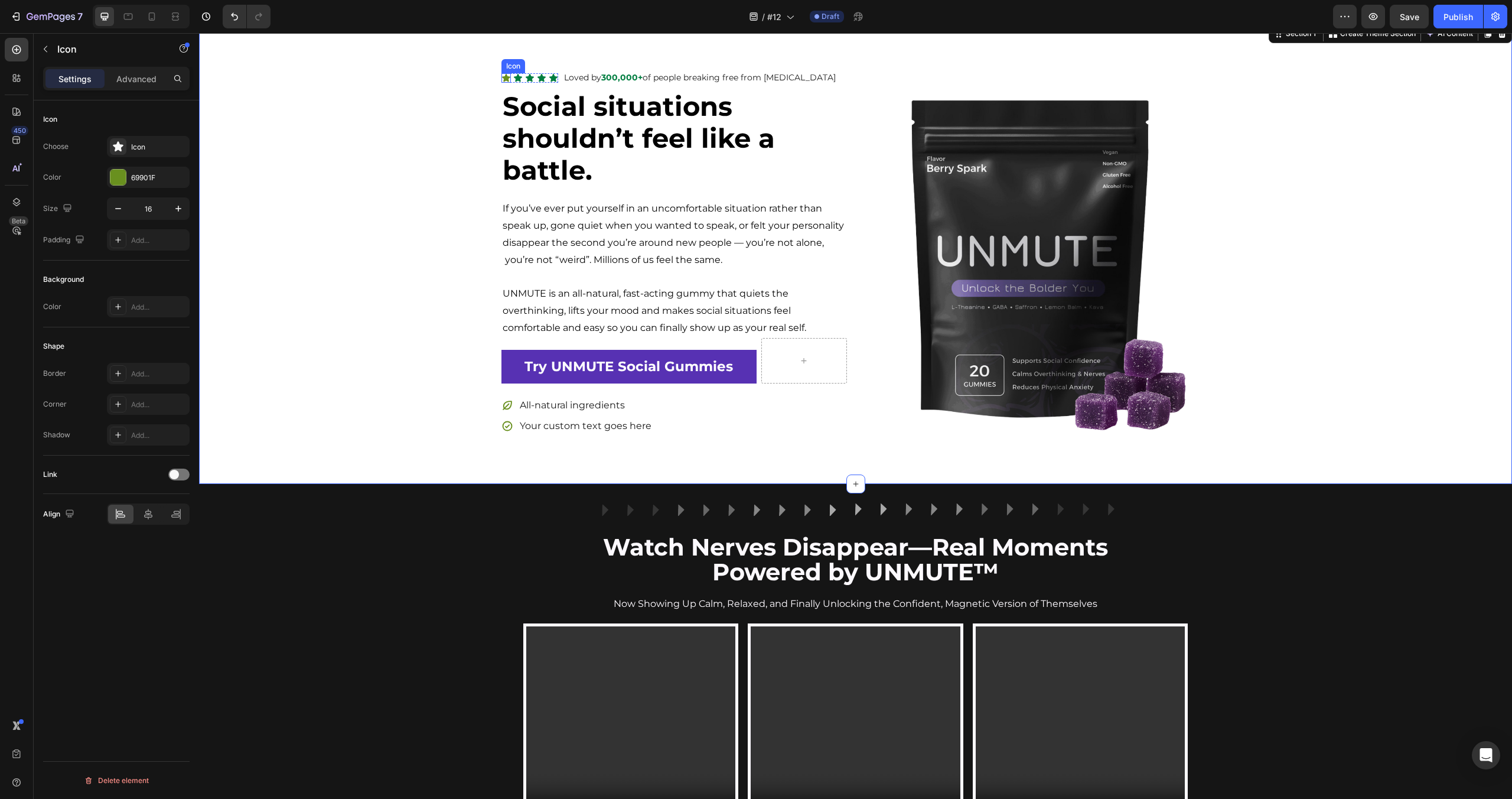
click at [505, 79] on icon at bounding box center [506, 78] width 8 height 8
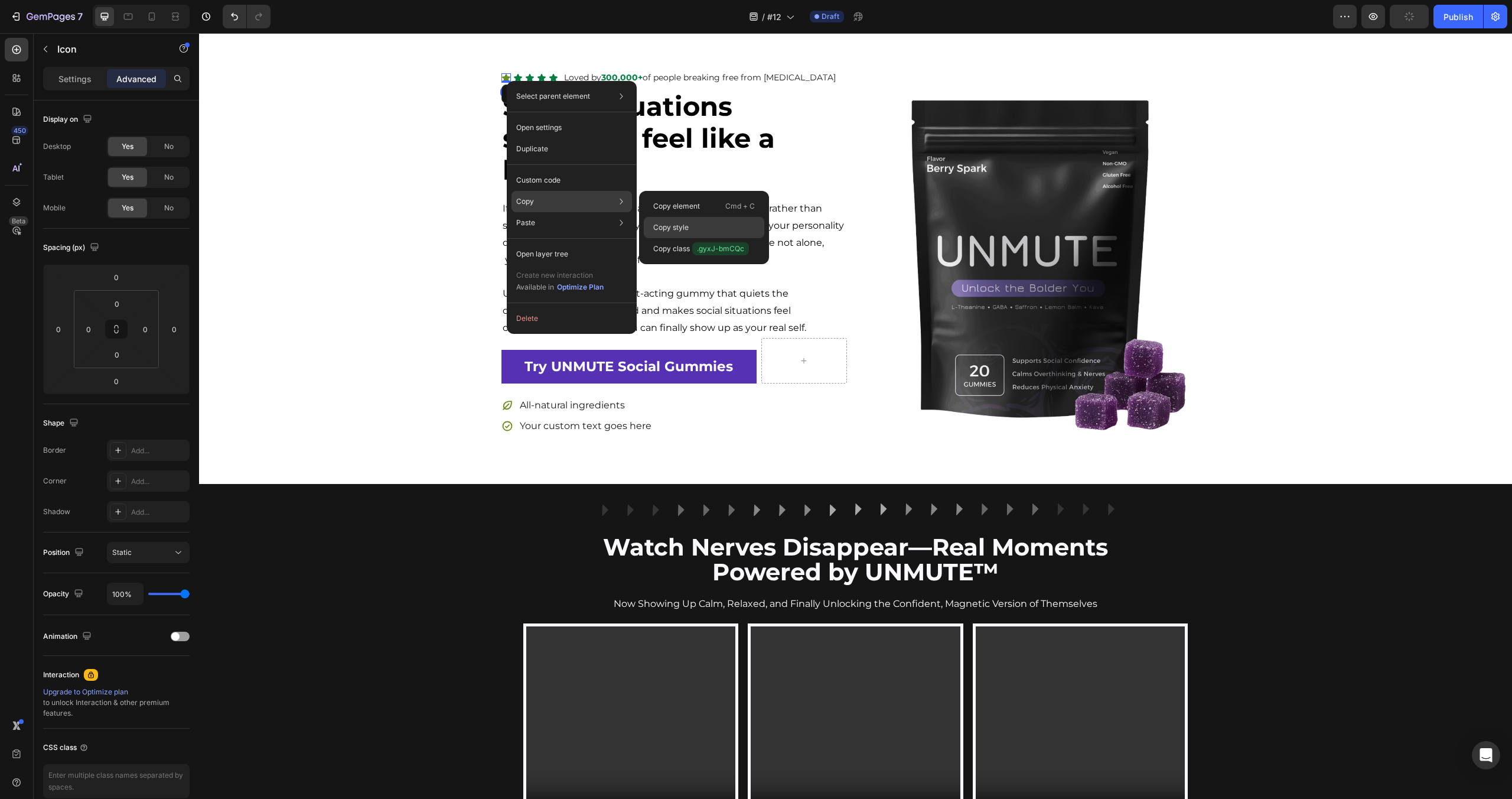
click at [670, 222] on p "Copy style" at bounding box center [670, 227] width 36 height 10
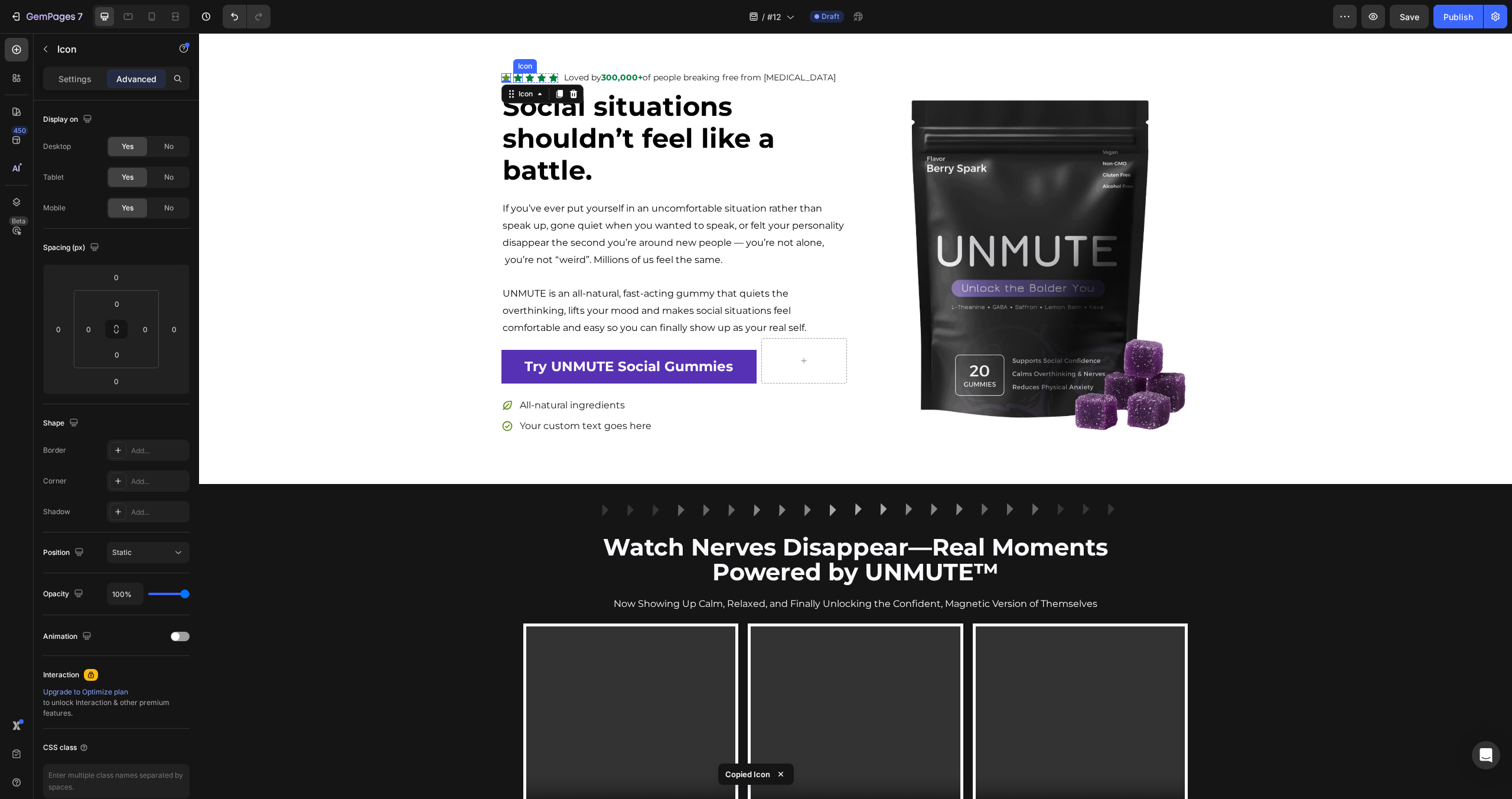
click at [520, 77] on icon at bounding box center [518, 78] width 8 height 8
click at [529, 80] on icon at bounding box center [529, 78] width 8 height 8
click at [540, 79] on icon at bounding box center [542, 78] width 8 height 8
click at [553, 78] on icon at bounding box center [553, 78] width 8 height 8
click at [345, 174] on div "Icon Icon Icon Icon Icon 0 Icon List Loved by 300,000+ of people breaking free …" at bounding box center [855, 253] width 1313 height 367
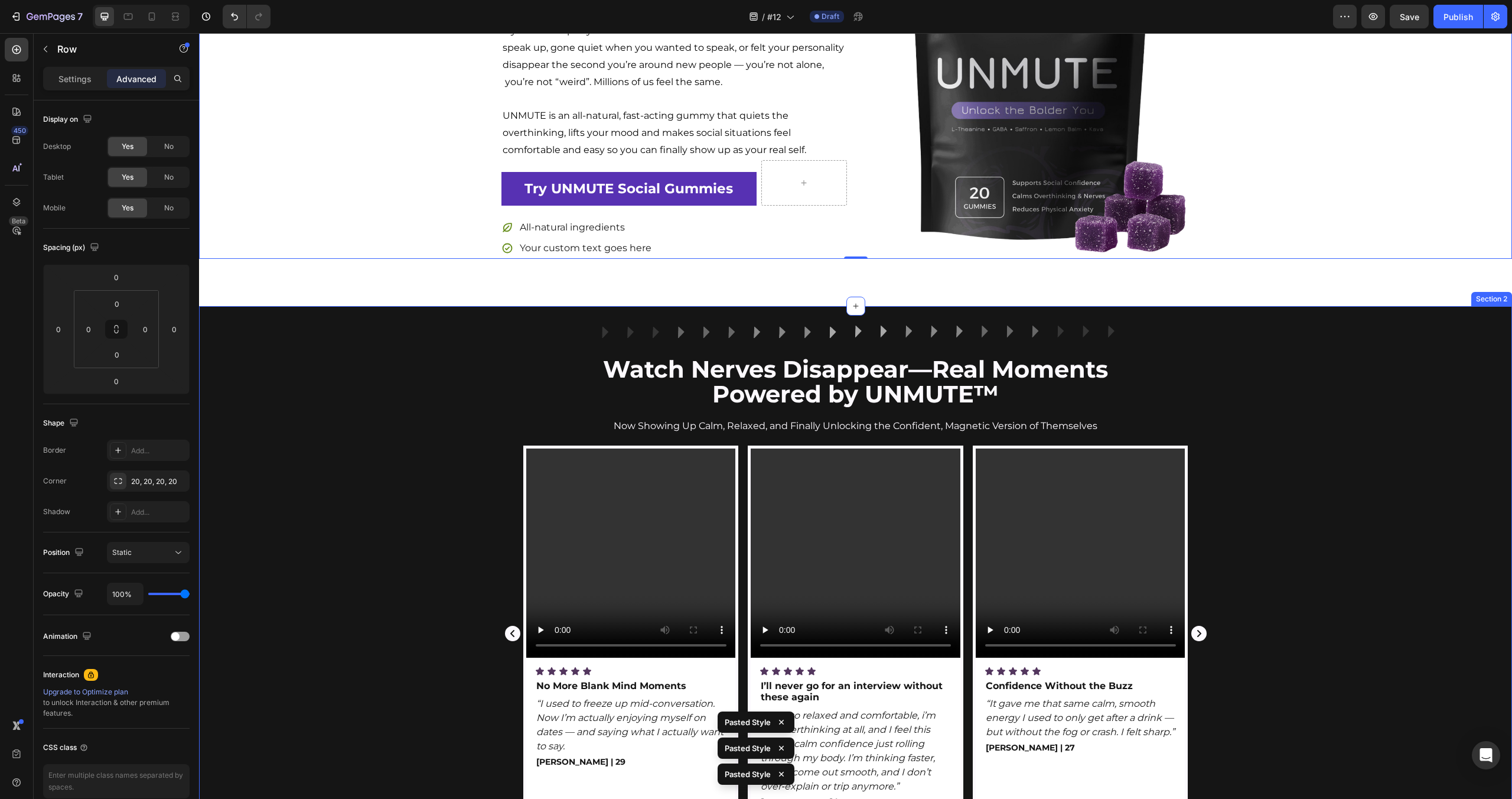
scroll to position [0, 0]
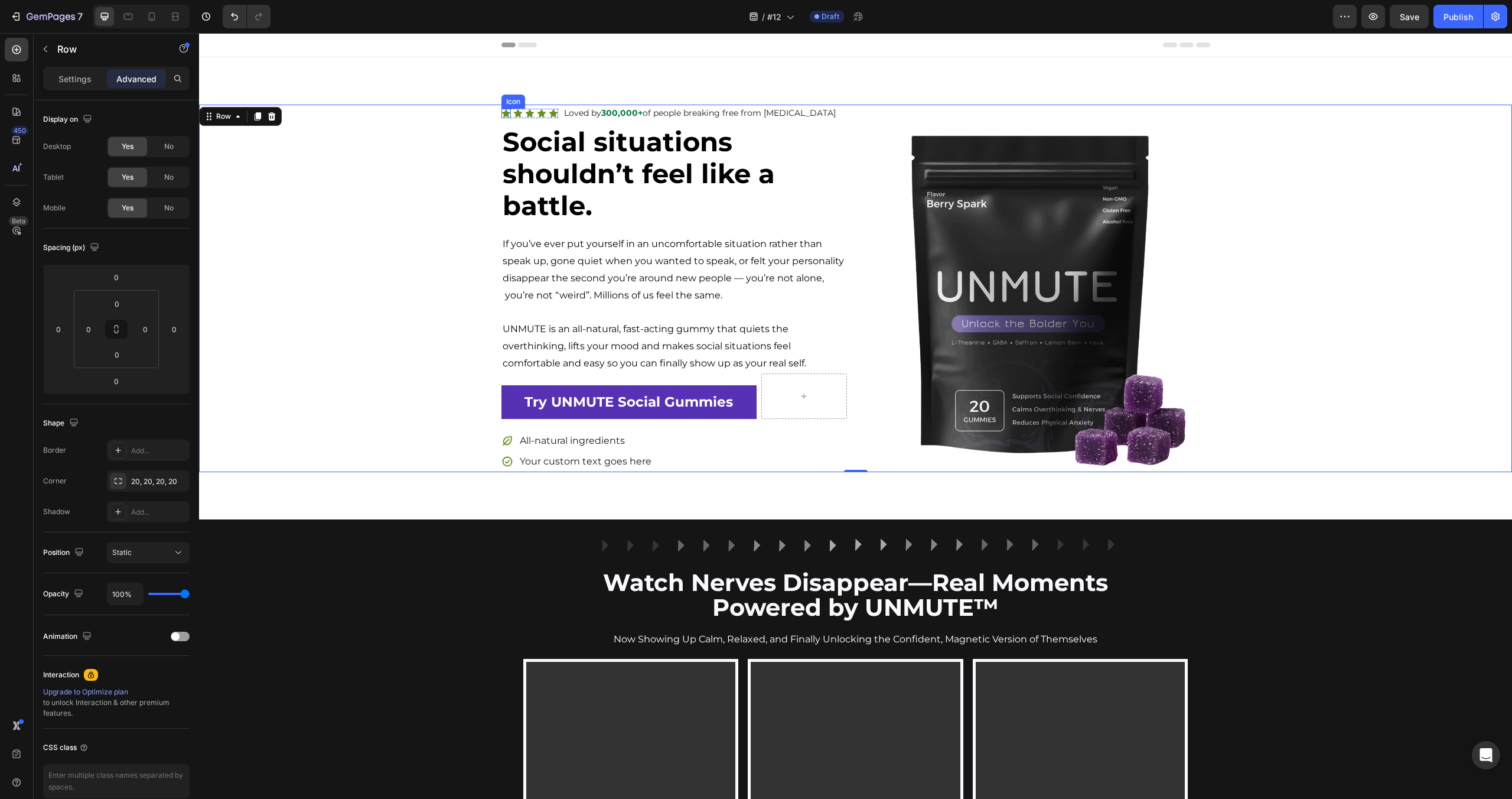
click at [503, 112] on icon at bounding box center [506, 113] width 8 height 8
click at [75, 90] on div "Settings Advanced" at bounding box center [117, 78] width 146 height 23
click at [74, 81] on p "Settings" at bounding box center [74, 78] width 33 height 12
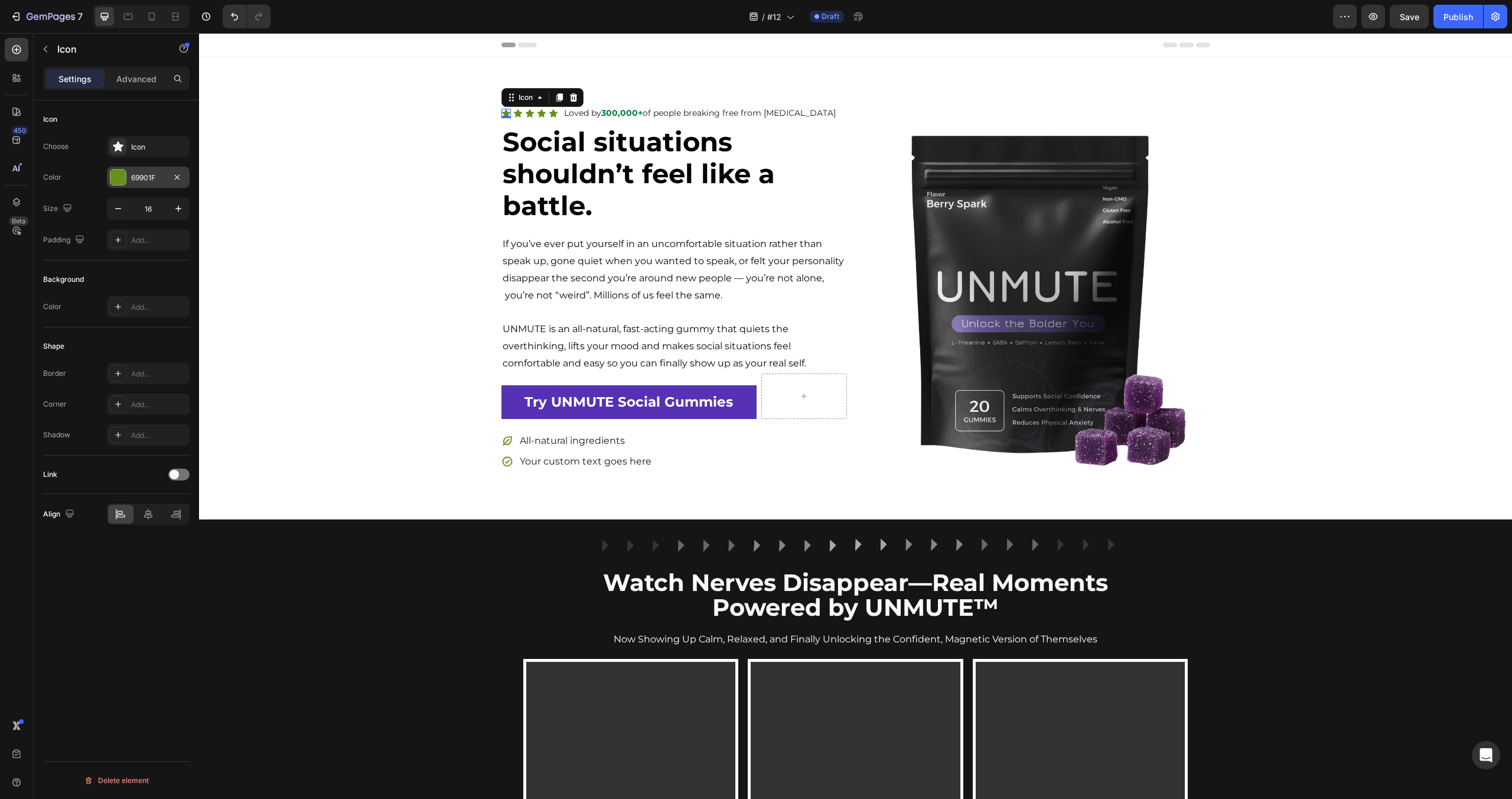
click at [114, 184] on div at bounding box center [118, 178] width 16 height 16
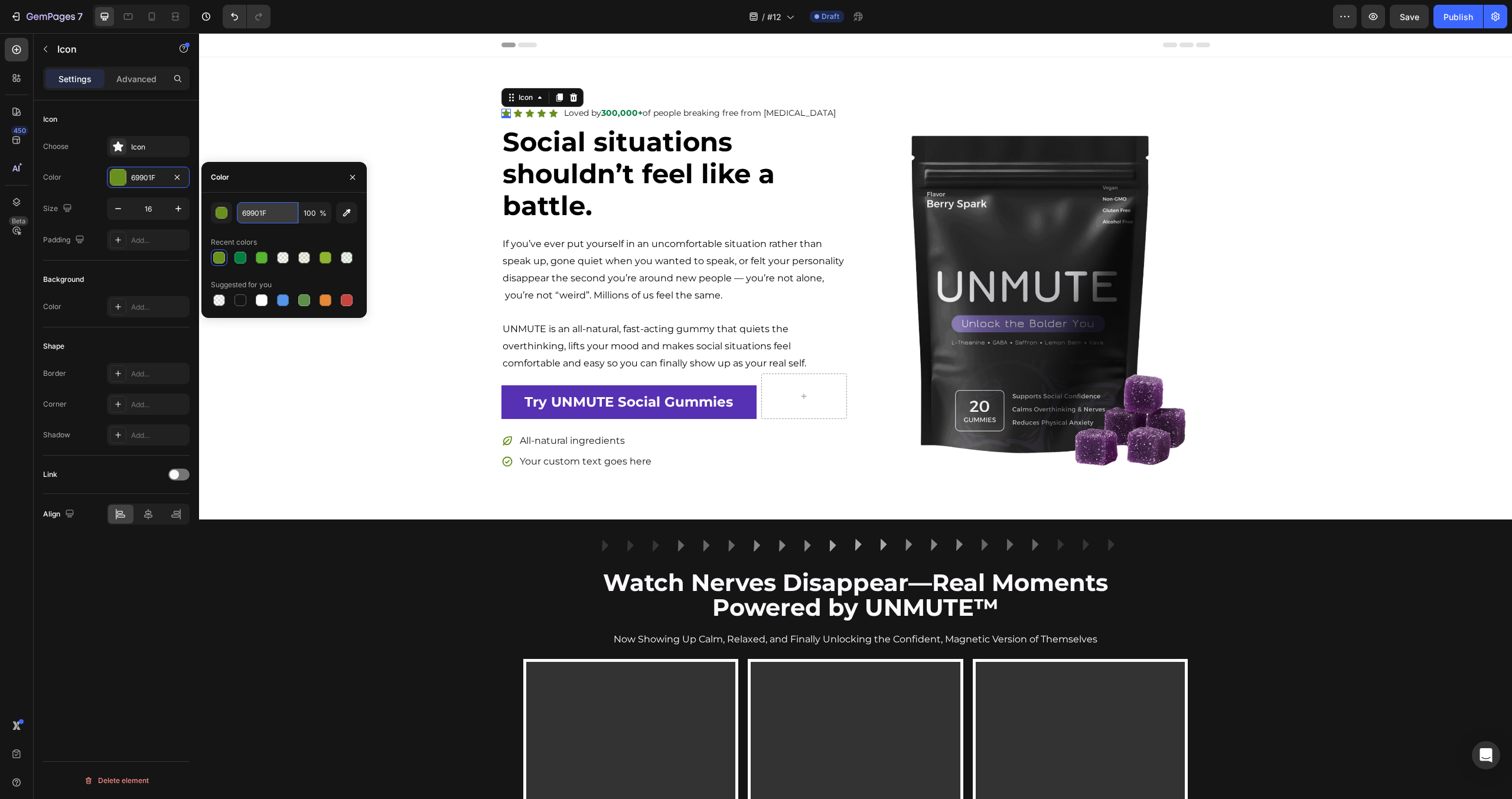
click at [266, 211] on input "69901F" at bounding box center [268, 213] width 62 height 21
paste input "#6B862B"
click at [307, 236] on div "Recent colors" at bounding box center [284, 242] width 146 height 19
type input "6B862B"
click at [432, 97] on div "Icon 0 Icon Icon Icon Icon Icon List Loved by 300,000+ of people breaking free …" at bounding box center [855, 288] width 1313 height 462
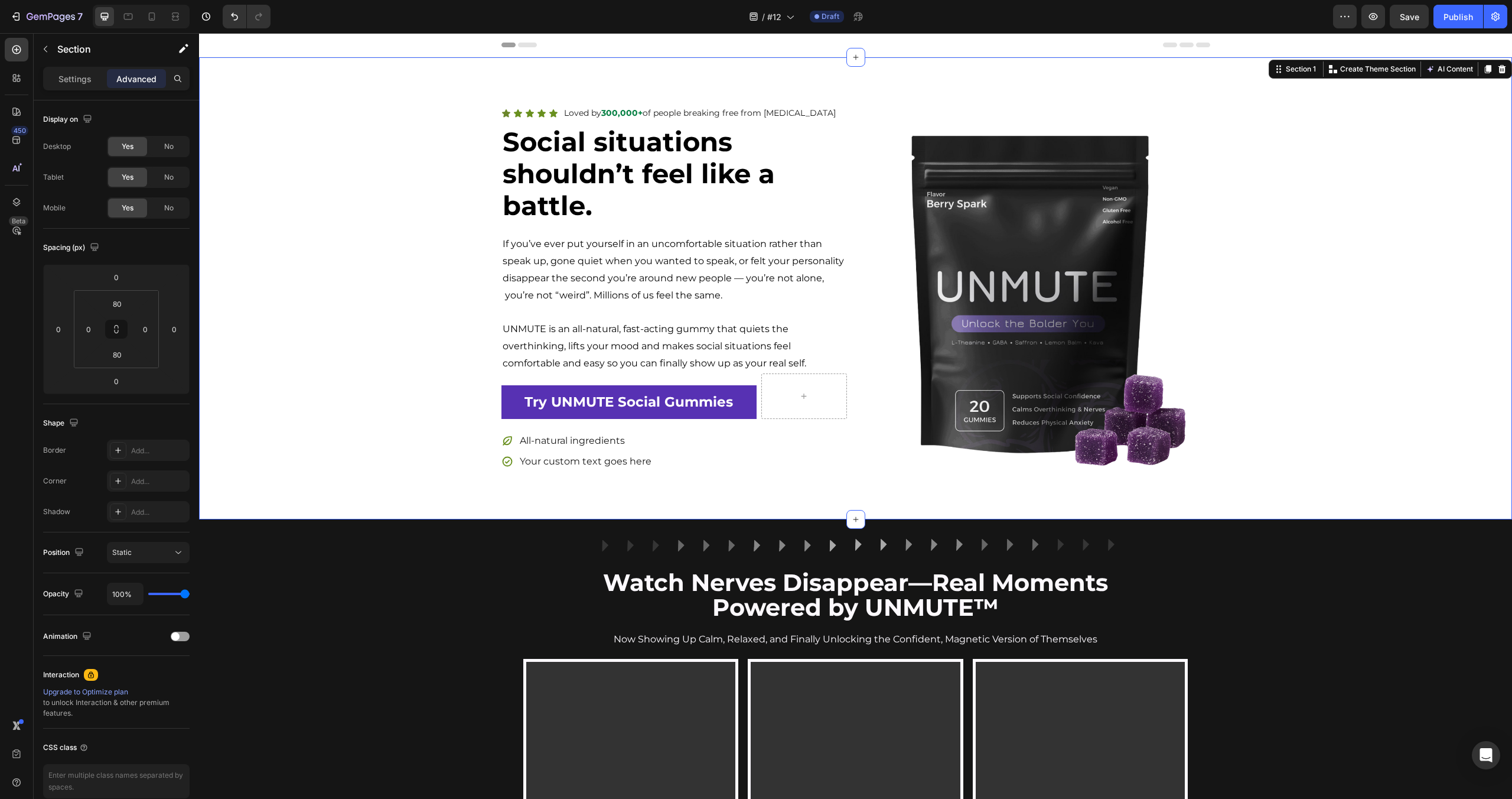
click at [432, 97] on div "Icon Icon Icon Icon Icon Icon List Loved by 300,000+ of people breaking free fr…" at bounding box center [855, 288] width 1313 height 462
click at [507, 114] on icon at bounding box center [506, 113] width 8 height 8
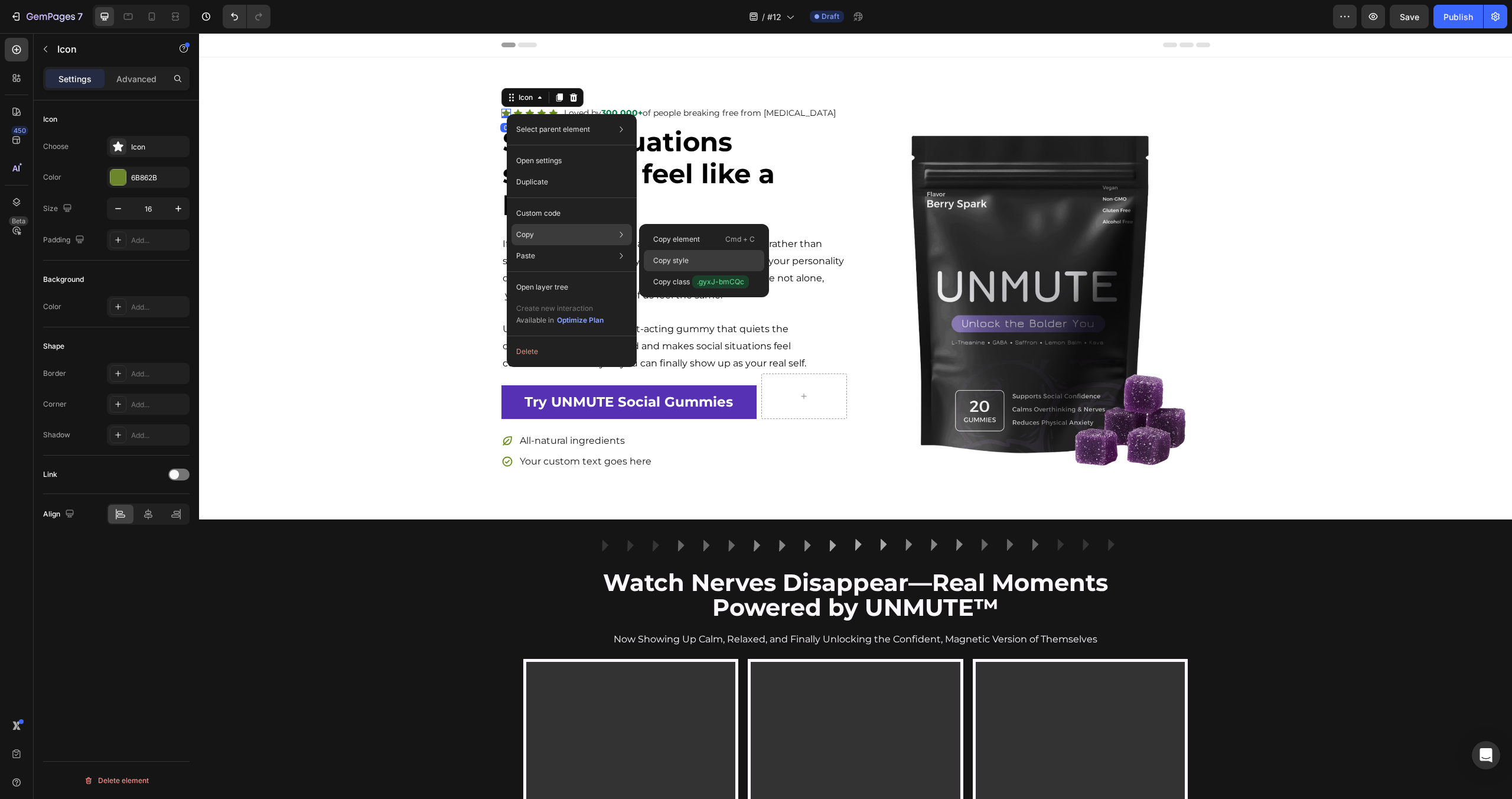
click at [667, 252] on div "Copy style" at bounding box center [704, 261] width 120 height 21
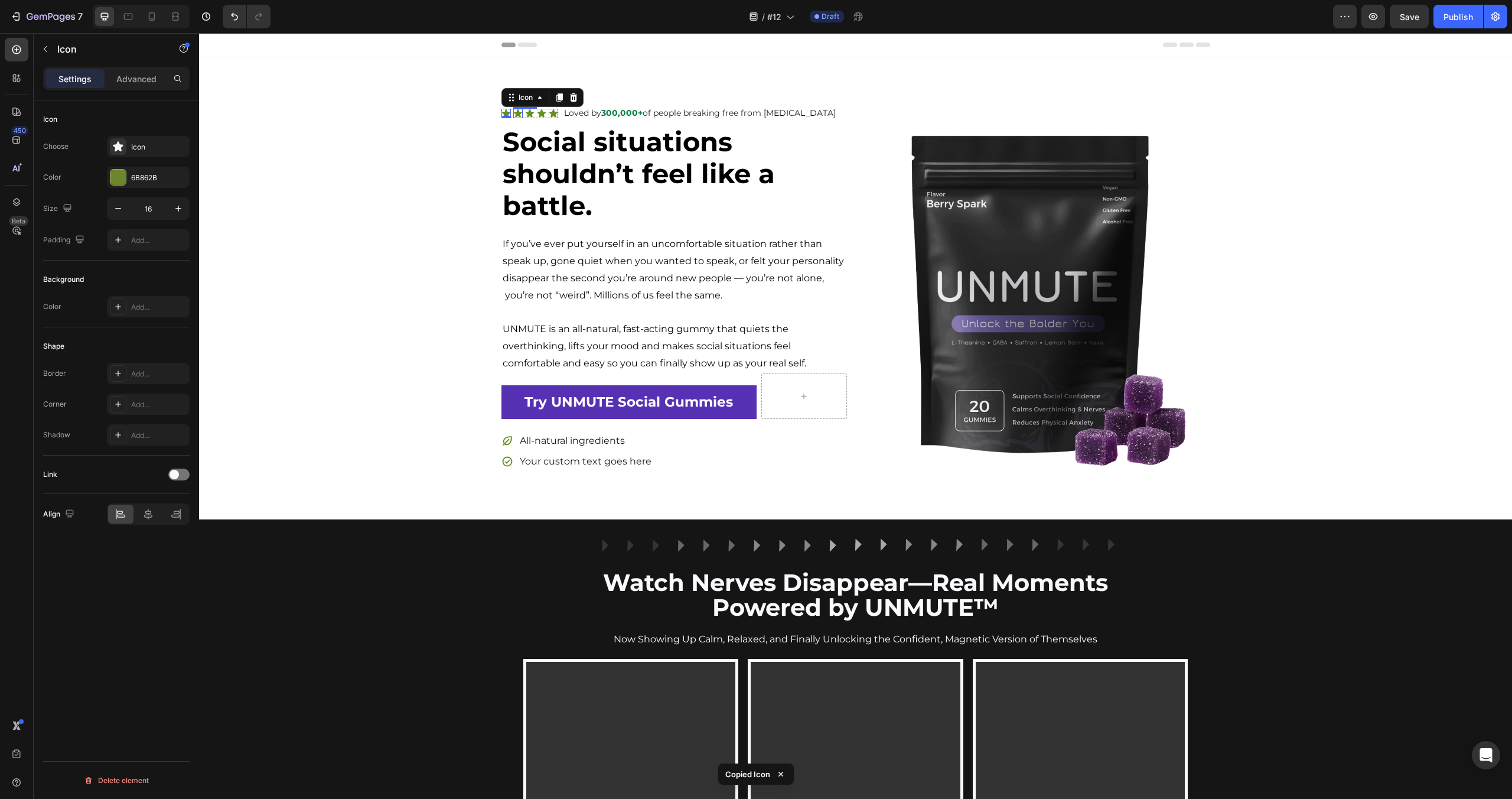
click at [518, 112] on icon at bounding box center [518, 113] width 8 height 8
click at [531, 113] on icon at bounding box center [529, 113] width 8 height 8
click at [540, 115] on div "Icon" at bounding box center [542, 113] width 10 height 10
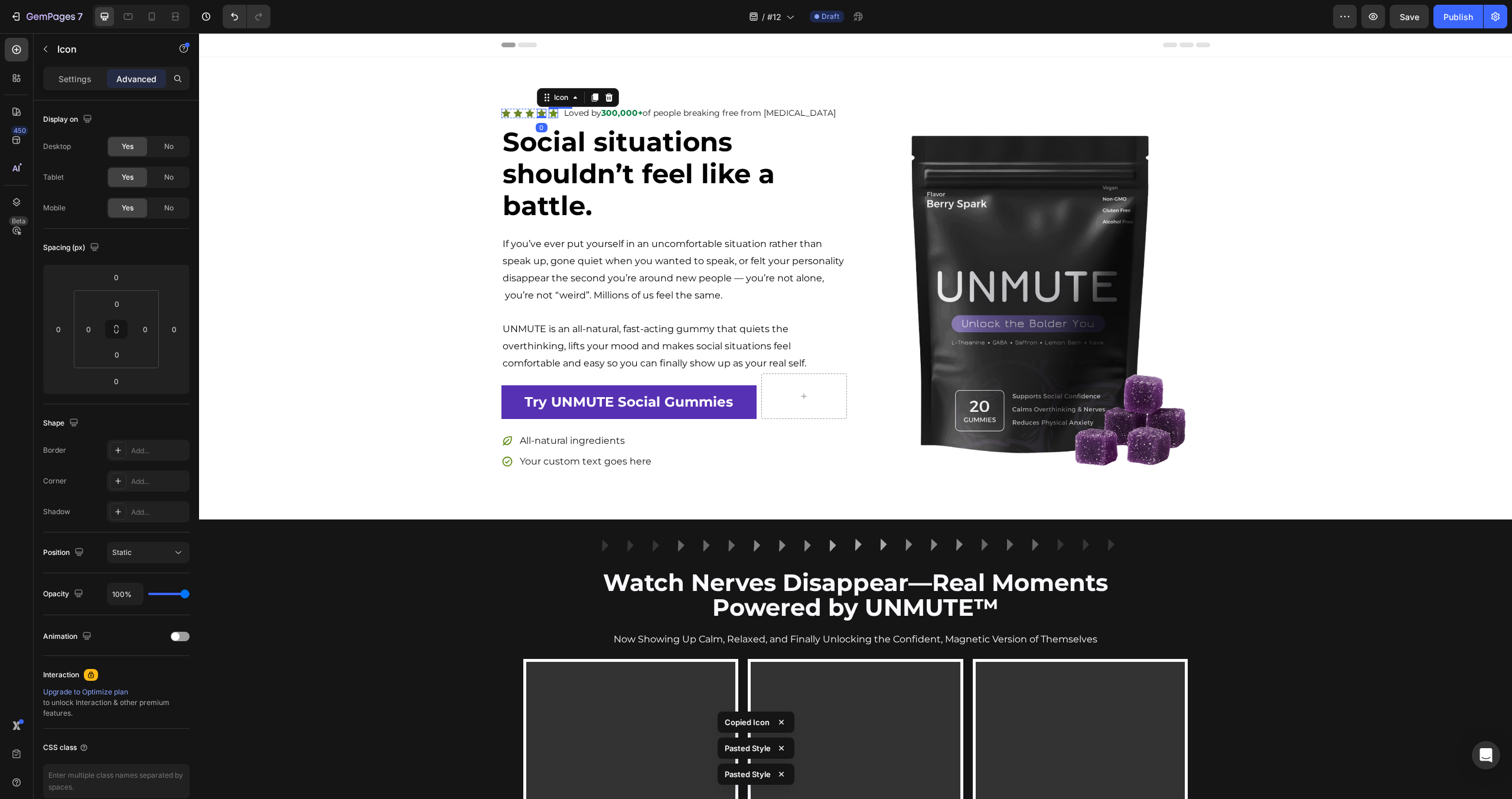
click at [555, 114] on icon at bounding box center [553, 113] width 8 height 8
click at [442, 160] on div "Icon Icon Icon Icon Icon 0 Icon List Loved by 300,000+ of people breaking free …" at bounding box center [855, 288] width 1313 height 367
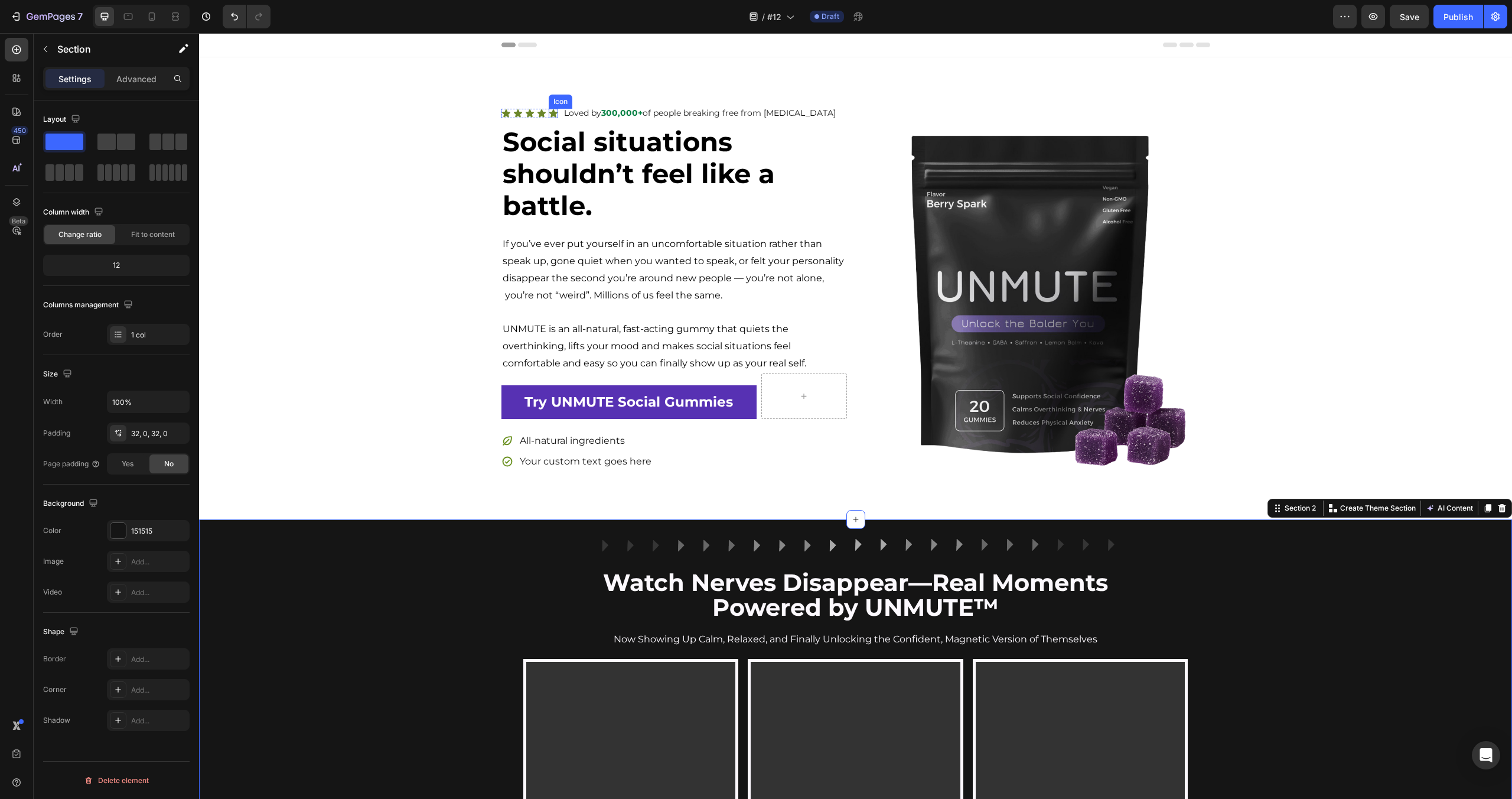
click at [553, 113] on icon at bounding box center [553, 113] width 8 height 8
